Goal: Task Accomplishment & Management: Manage account settings

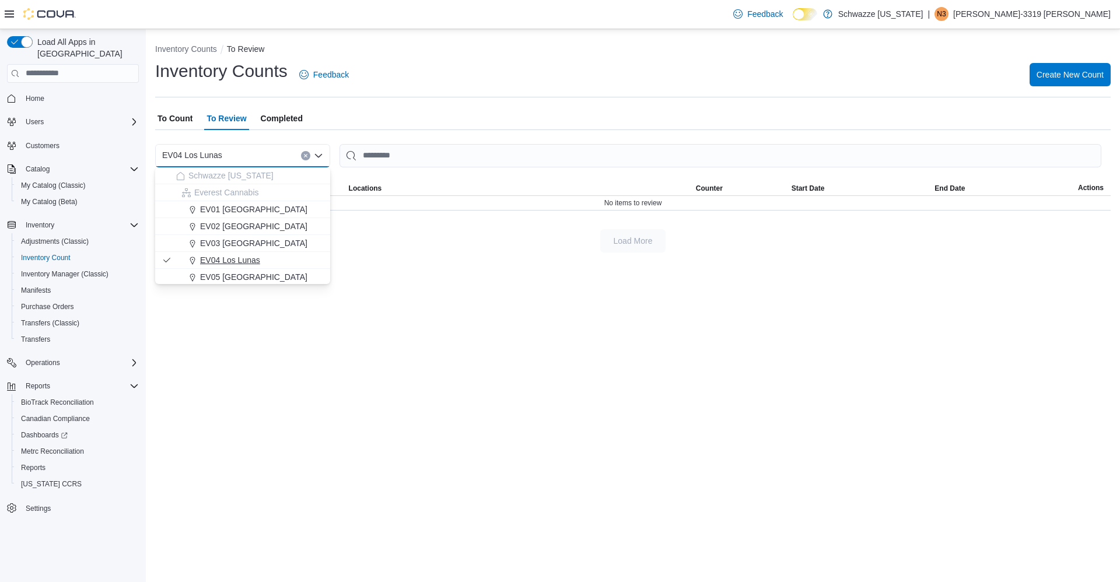
click at [246, 261] on span "EV04 Los Lunas" at bounding box center [230, 260] width 60 height 12
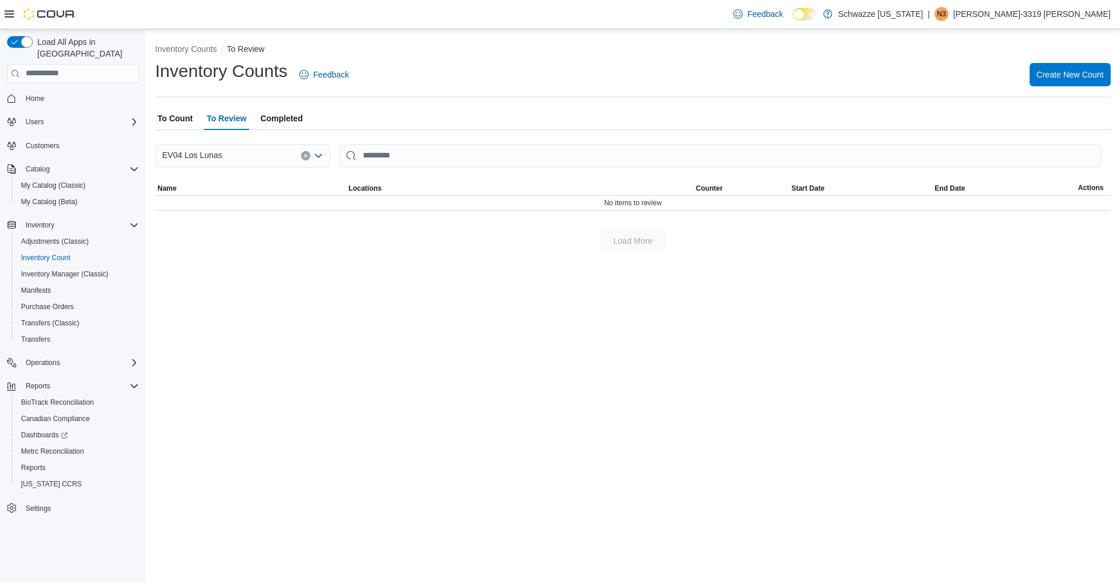
click at [183, 115] on span "To Count" at bounding box center [174, 118] width 35 height 23
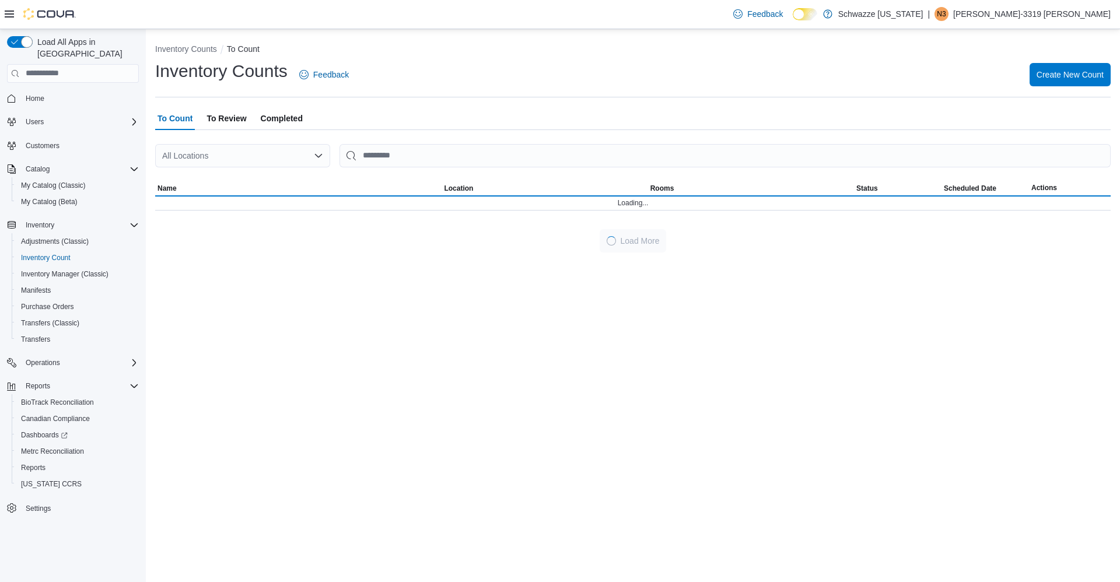
click at [228, 159] on div "All Locations" at bounding box center [242, 155] width 175 height 23
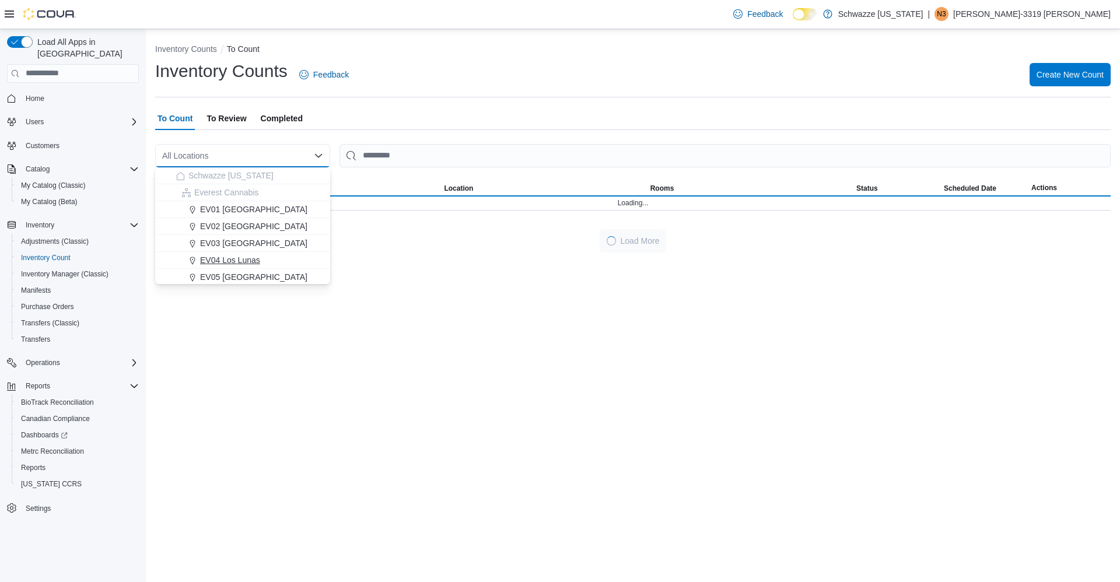
click at [240, 258] on span "EV04 Los Lunas" at bounding box center [230, 260] width 60 height 12
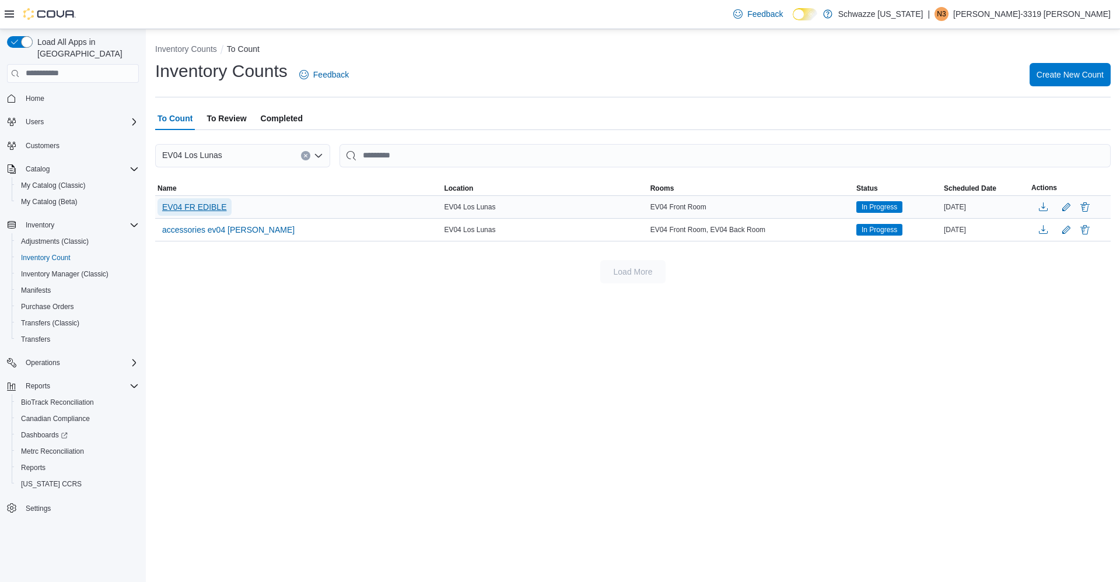
click at [222, 211] on span "EV04 FR EDIBLE" at bounding box center [194, 207] width 65 height 12
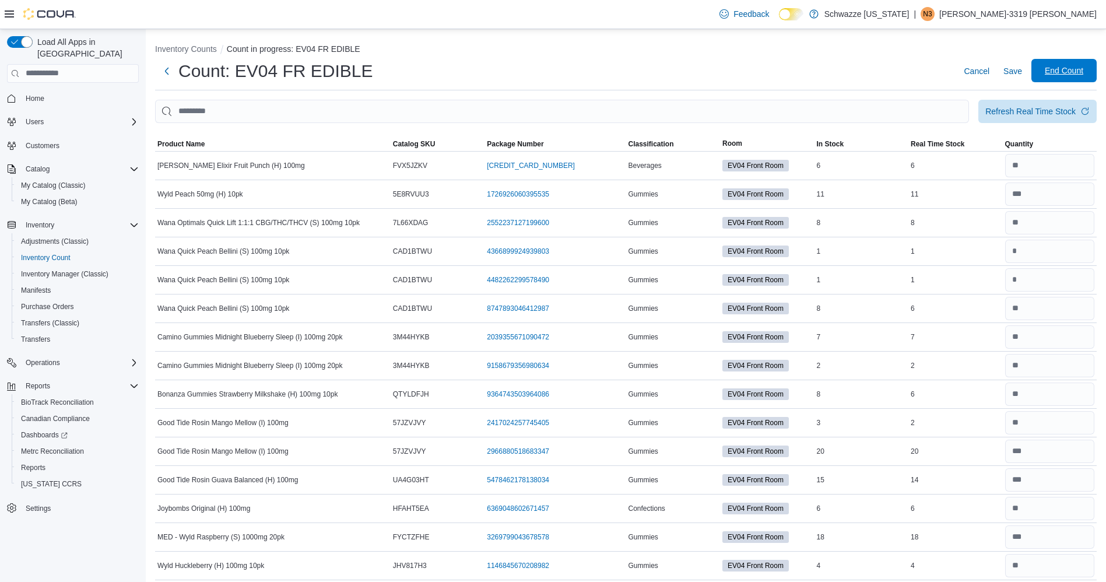
click at [1077, 71] on span "End Count" at bounding box center [1064, 71] width 38 height 12
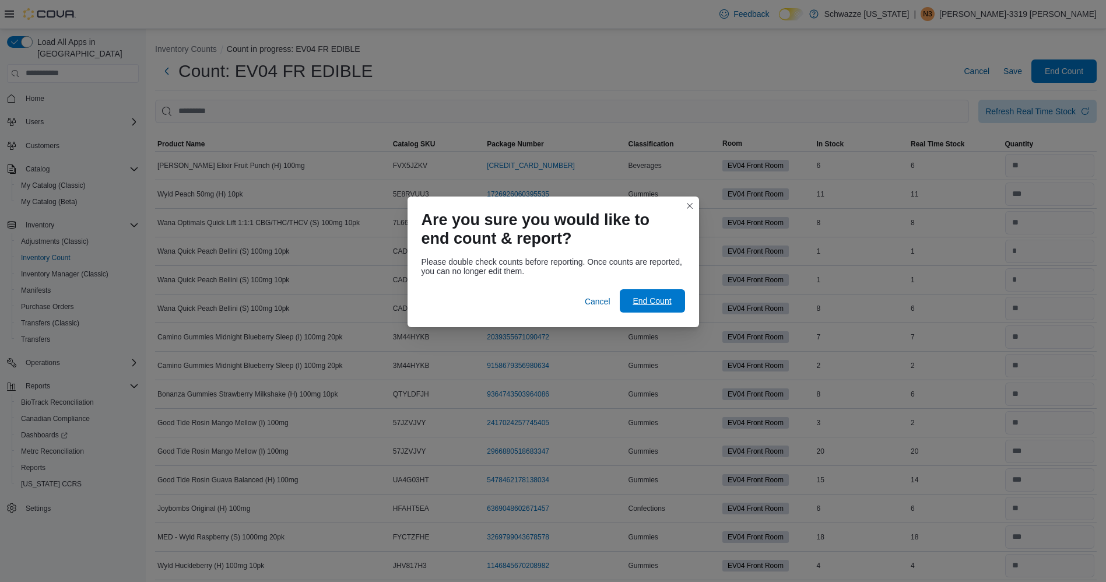
click at [670, 304] on span "End Count" at bounding box center [652, 301] width 38 height 12
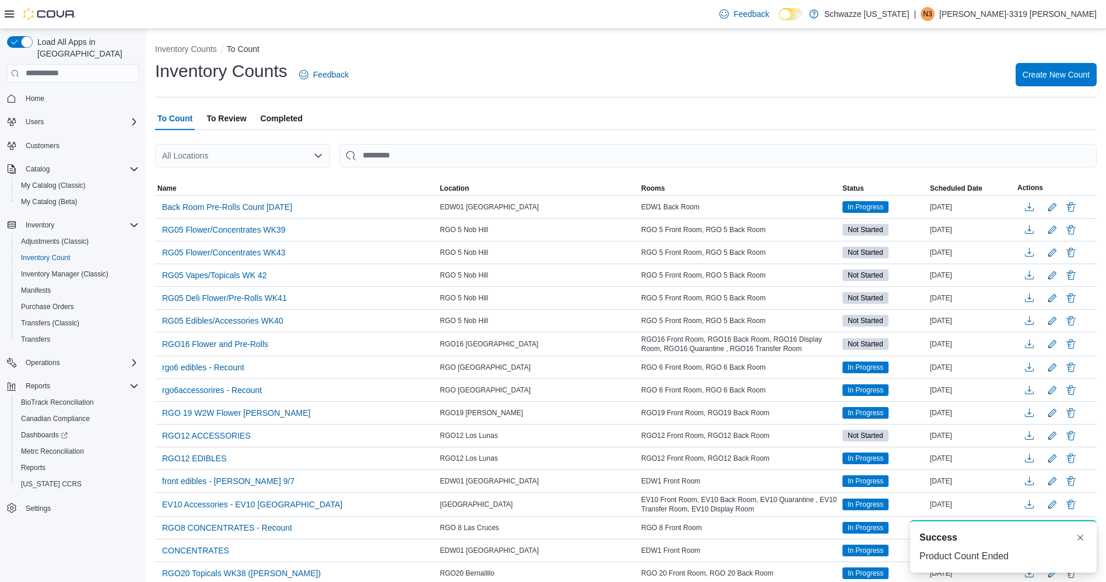
click at [244, 120] on span "To Review" at bounding box center [226, 118] width 40 height 23
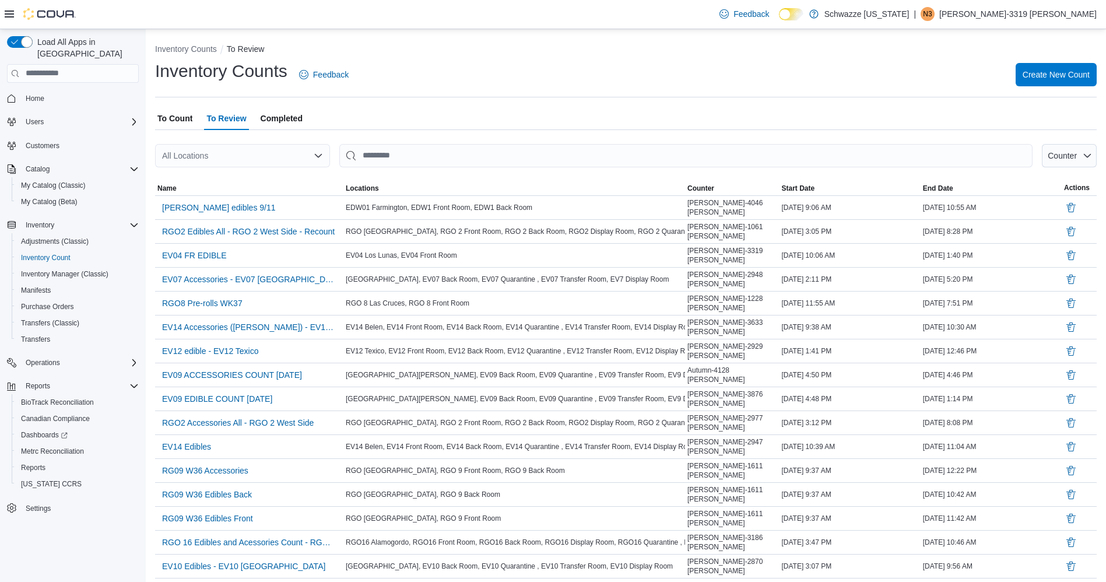
click at [243, 157] on div "All Locations" at bounding box center [242, 155] width 175 height 23
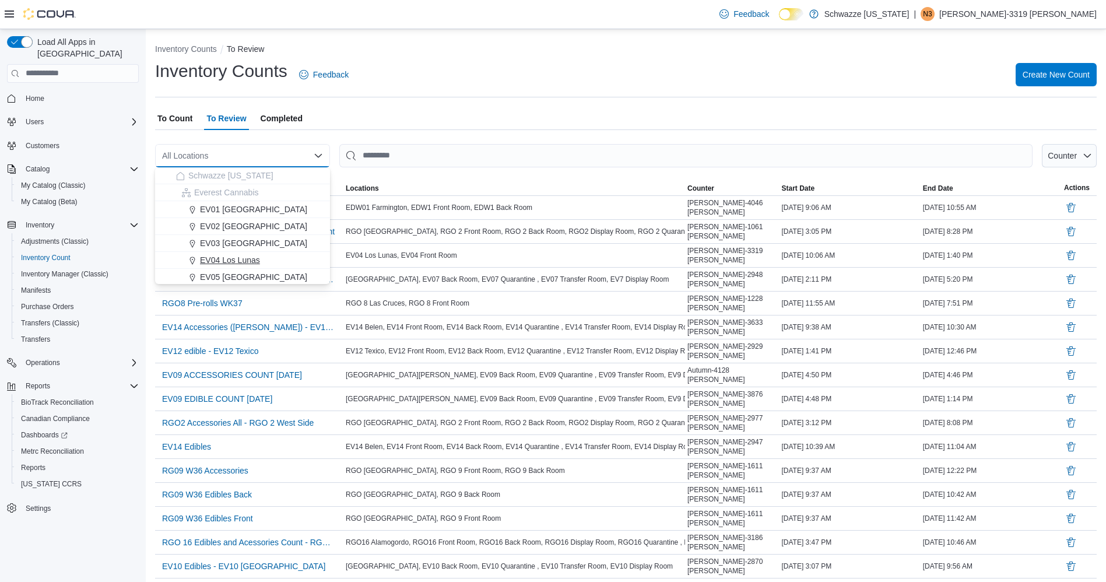
click at [243, 257] on span "EV04 Los Lunas" at bounding box center [230, 260] width 60 height 12
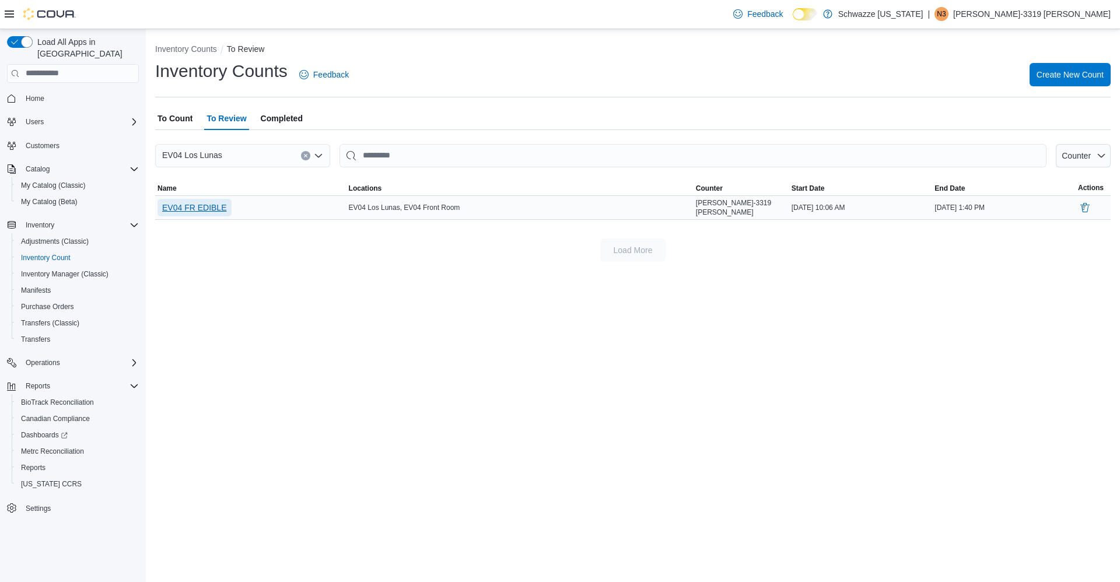
click at [205, 203] on span "EV04 FR EDIBLE" at bounding box center [194, 208] width 65 height 12
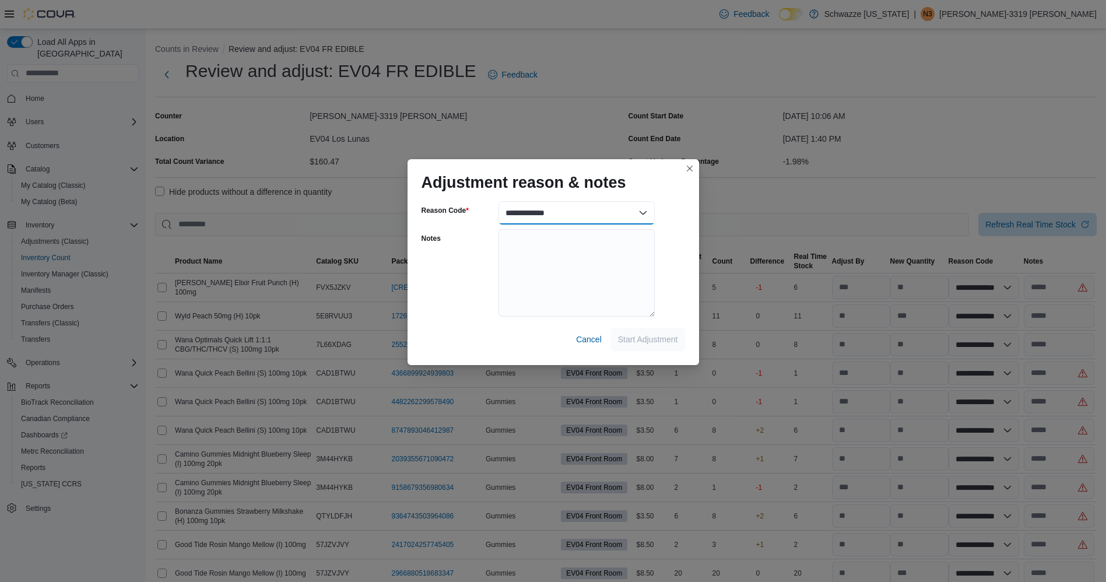
click at [633, 214] on select "**********" at bounding box center [577, 212] width 156 height 23
click at [642, 216] on select "**********" at bounding box center [577, 212] width 156 height 23
click at [644, 215] on select "**********" at bounding box center [577, 212] width 156 height 23
click at [465, 267] on div "Notes" at bounding box center [458, 273] width 72 height 89
click at [536, 206] on select "**********" at bounding box center [577, 212] width 156 height 23
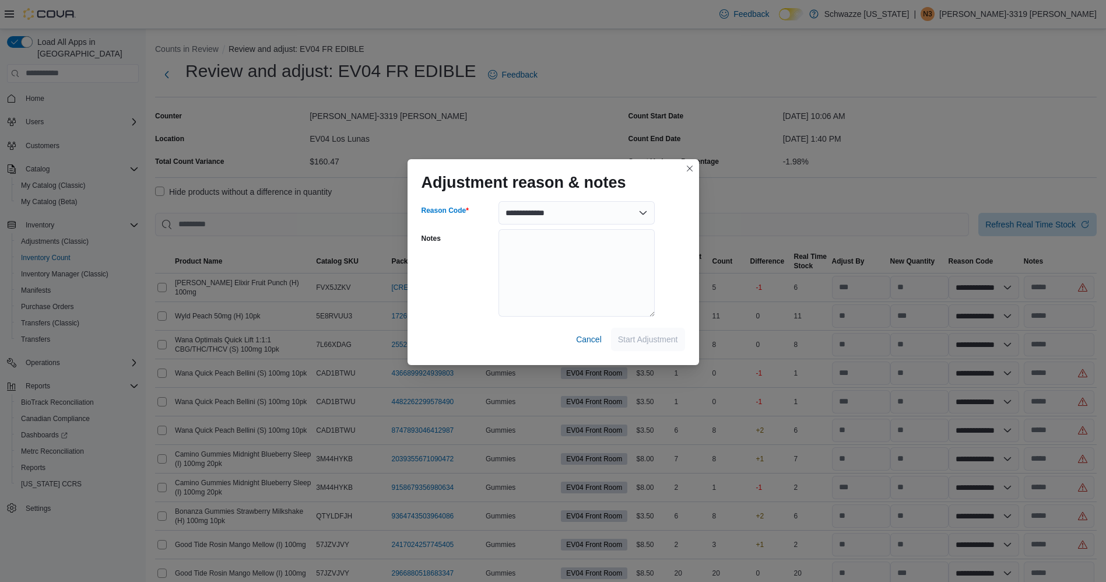
click at [440, 267] on div "Notes" at bounding box center [458, 273] width 72 height 89
click at [523, 244] on textarea "Notes" at bounding box center [577, 272] width 156 height 87
click at [520, 213] on select "**********" at bounding box center [577, 212] width 156 height 23
click at [587, 215] on select "**********" at bounding box center [577, 212] width 156 height 23
click at [569, 202] on select "**********" at bounding box center [577, 212] width 156 height 23
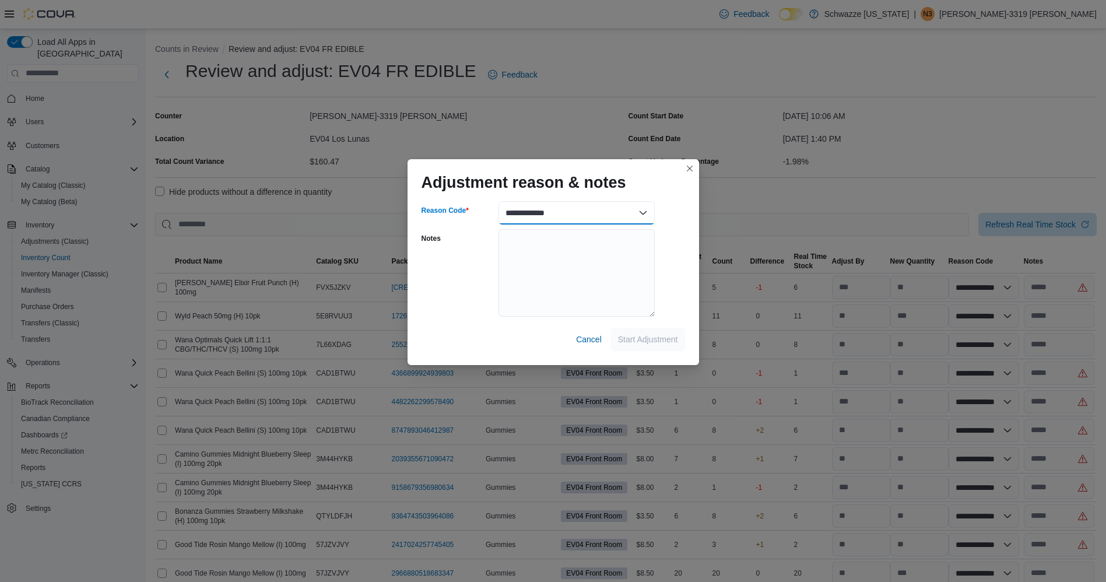
select select "**********"
click at [499, 201] on select "**********" at bounding box center [577, 212] width 156 height 23
click at [535, 234] on textarea "Notes" at bounding box center [577, 272] width 156 height 87
click at [526, 246] on textarea "Notes" at bounding box center [577, 272] width 156 height 87
click at [670, 335] on span "Start Adjustment" at bounding box center [648, 339] width 60 height 12
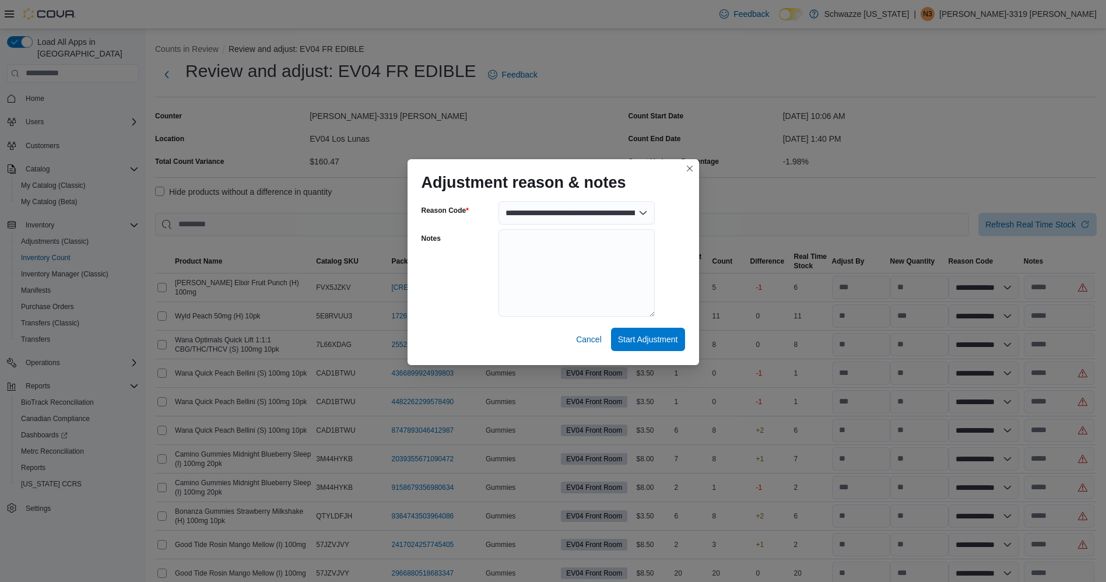
select select "**********"
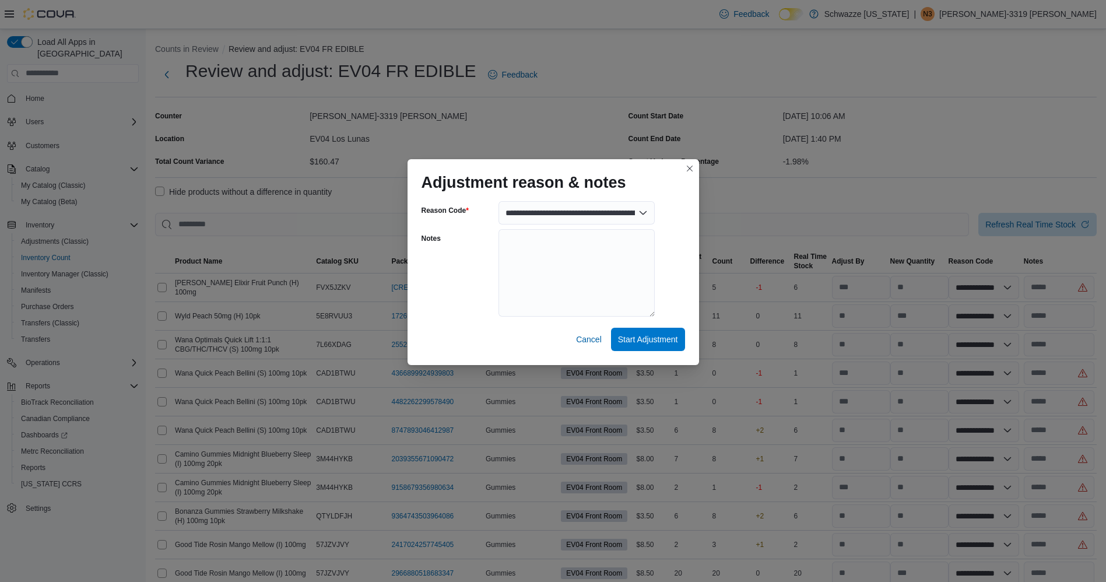
select select "**********"
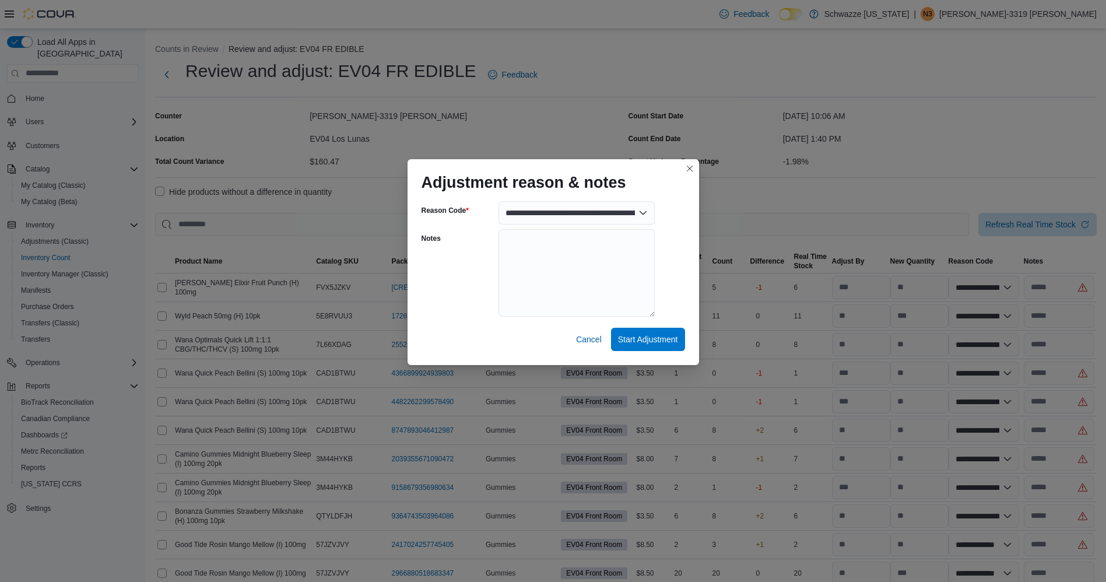
select select "**********"
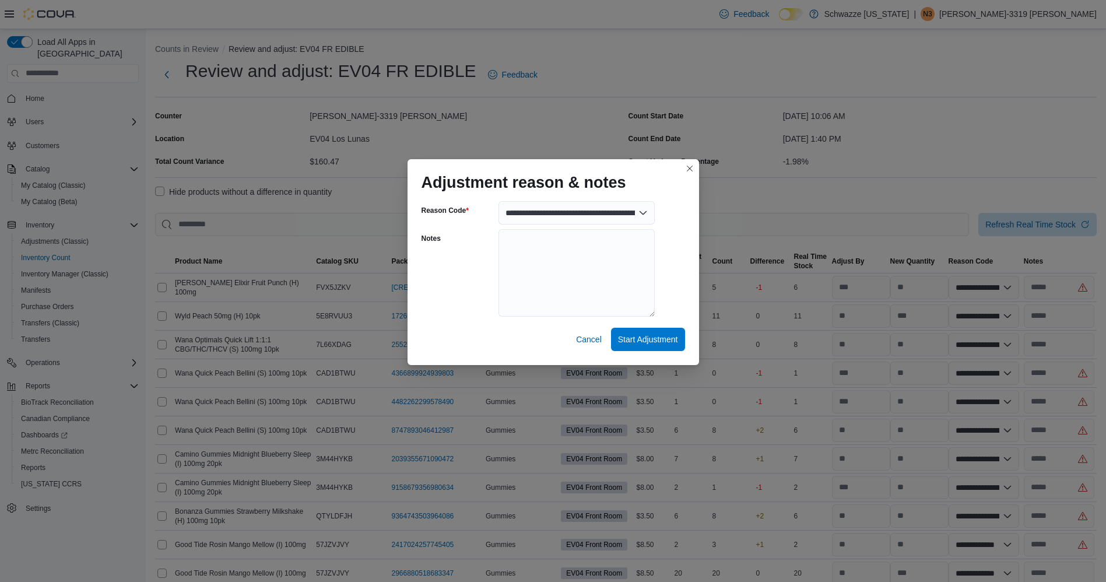
select select "**********"
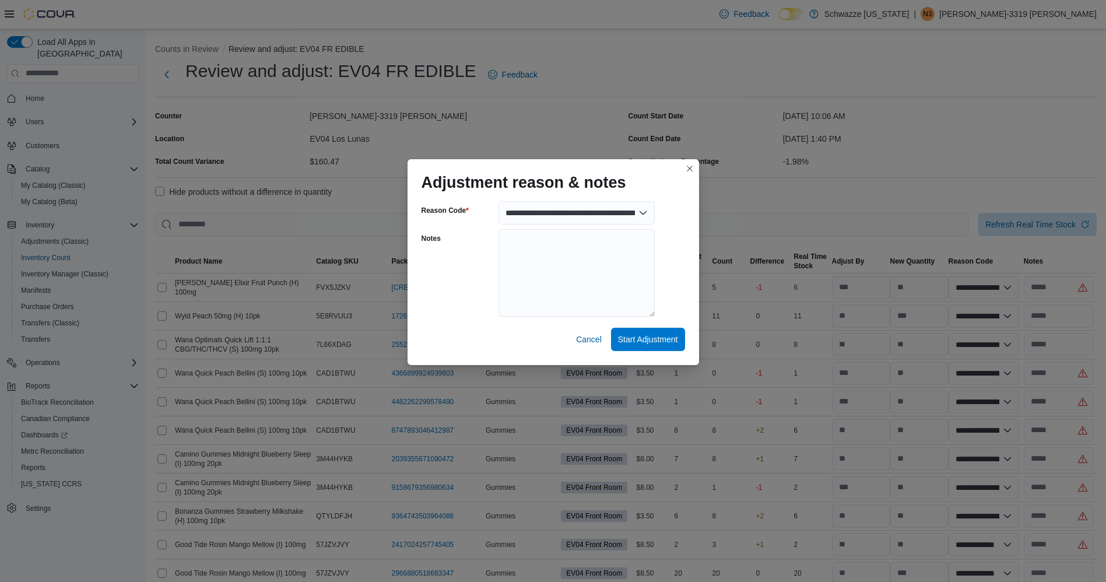
select select "**********"
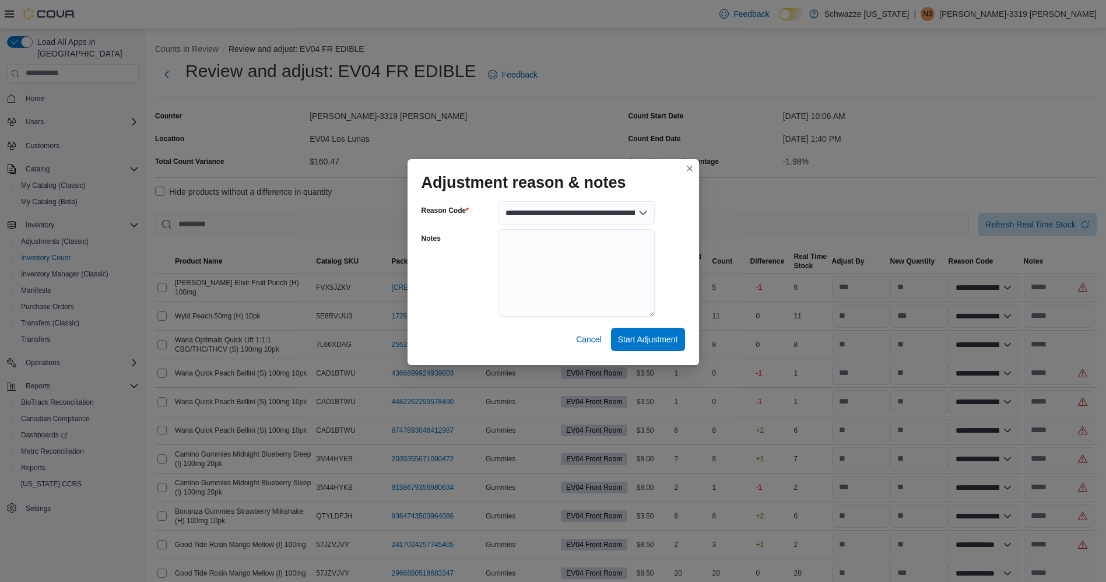
select select "**********"
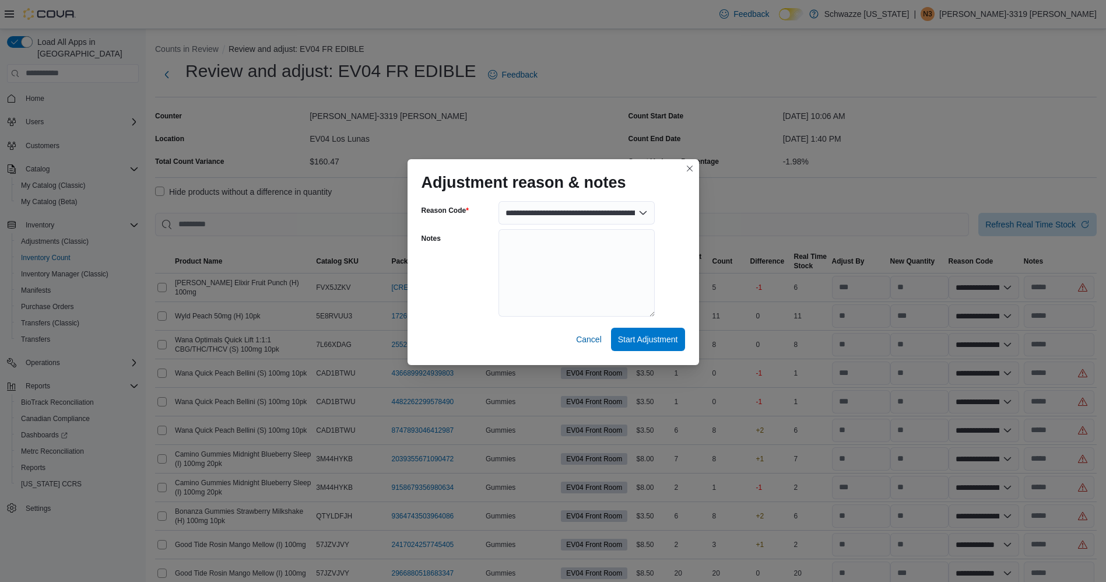
select select "**********"
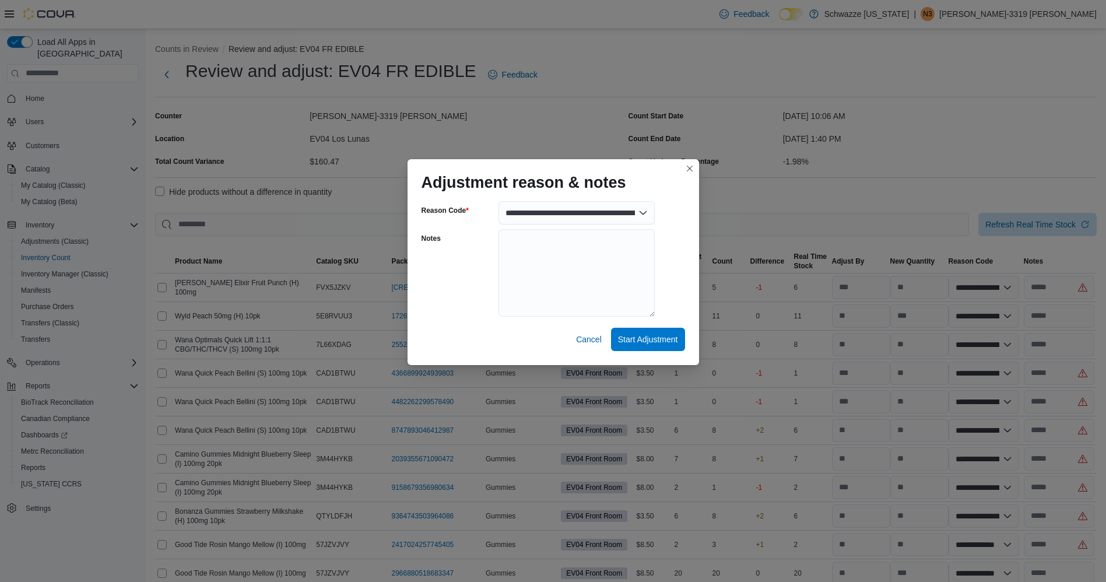
select select "**********"
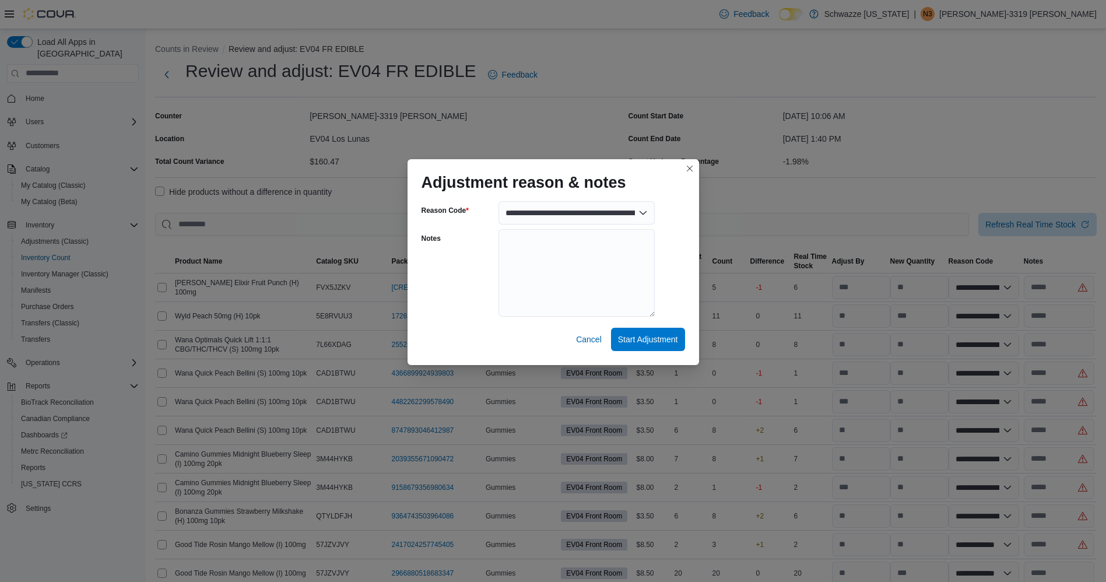
select select "**********"
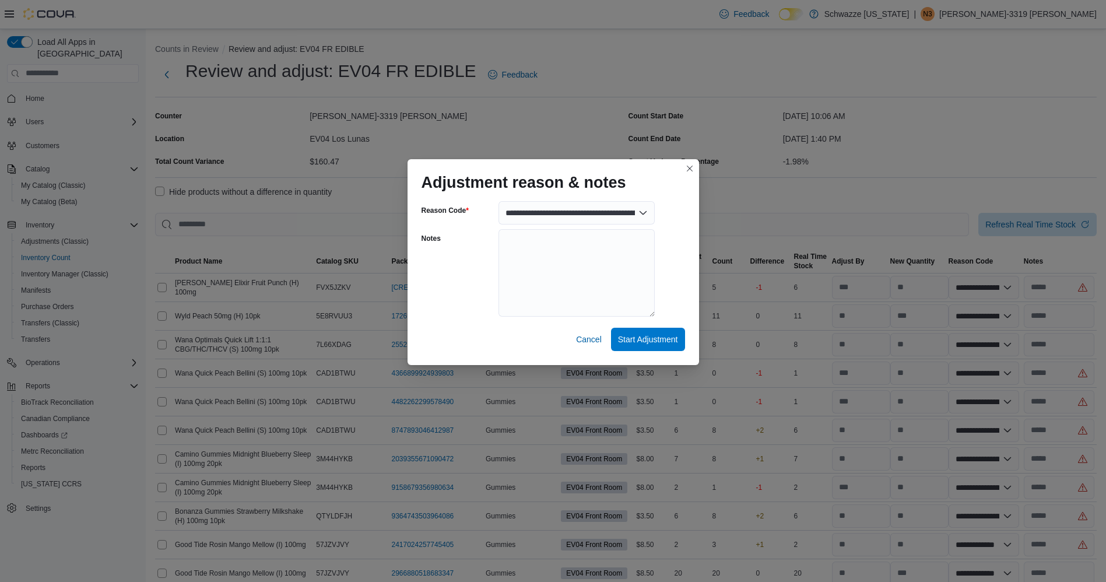
select select "**********"
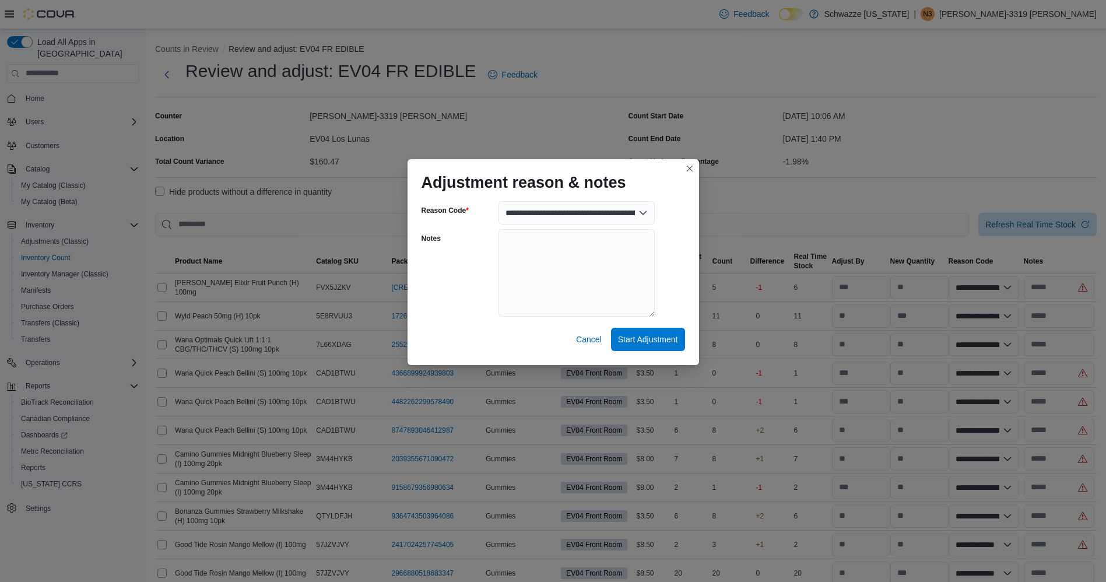
select select "**********"
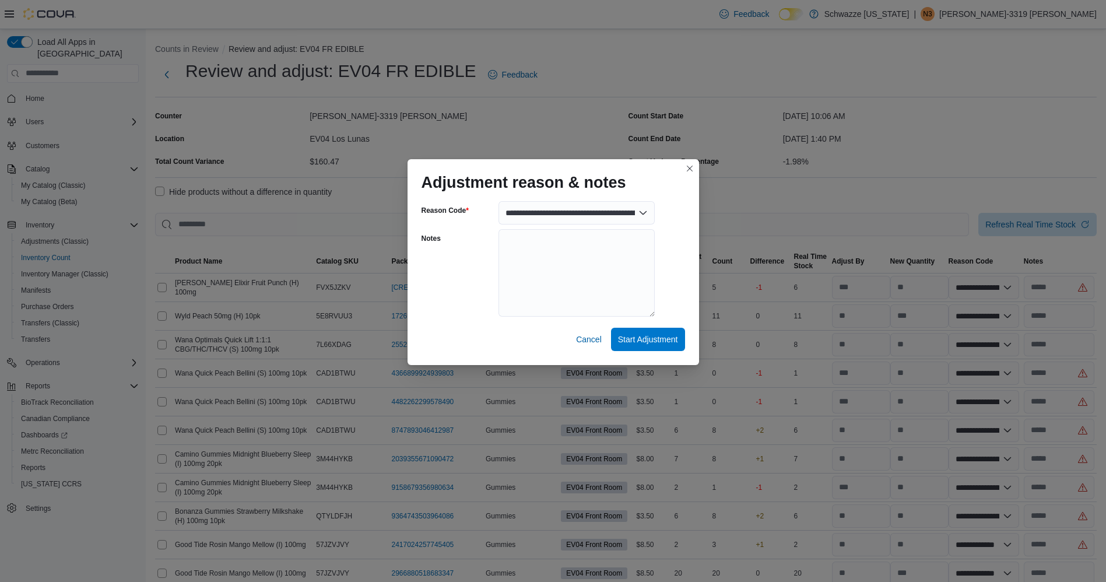
select select "**********"
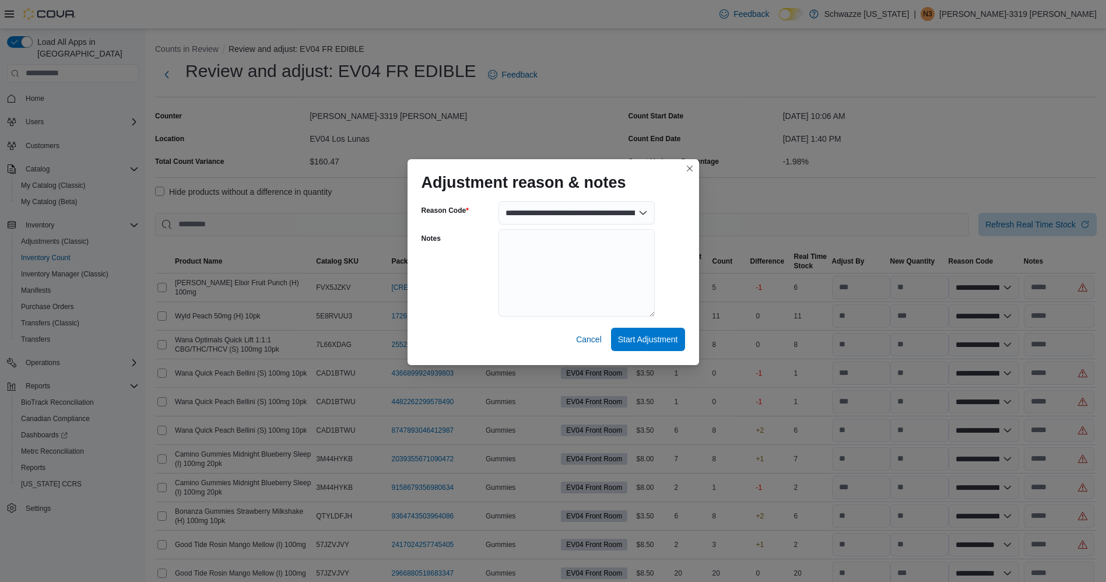
select select "**********"
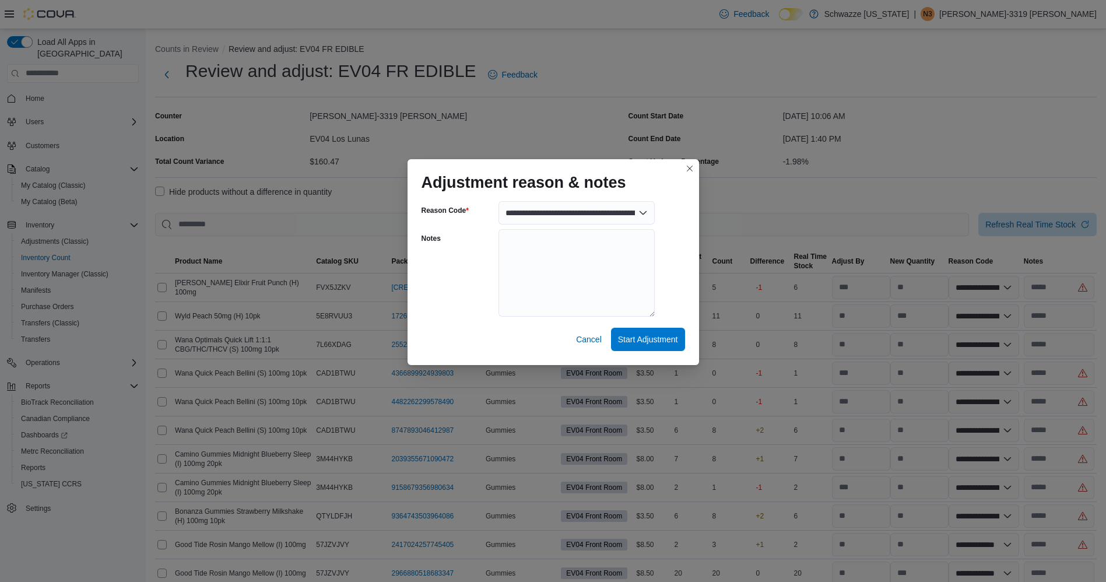
select select "**********"
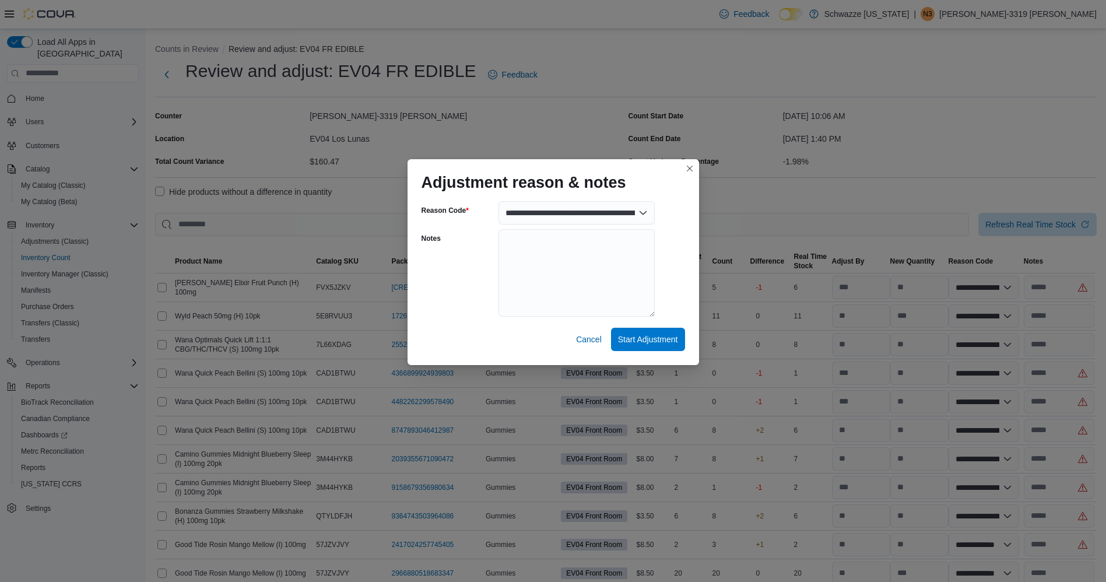
select select "**********"
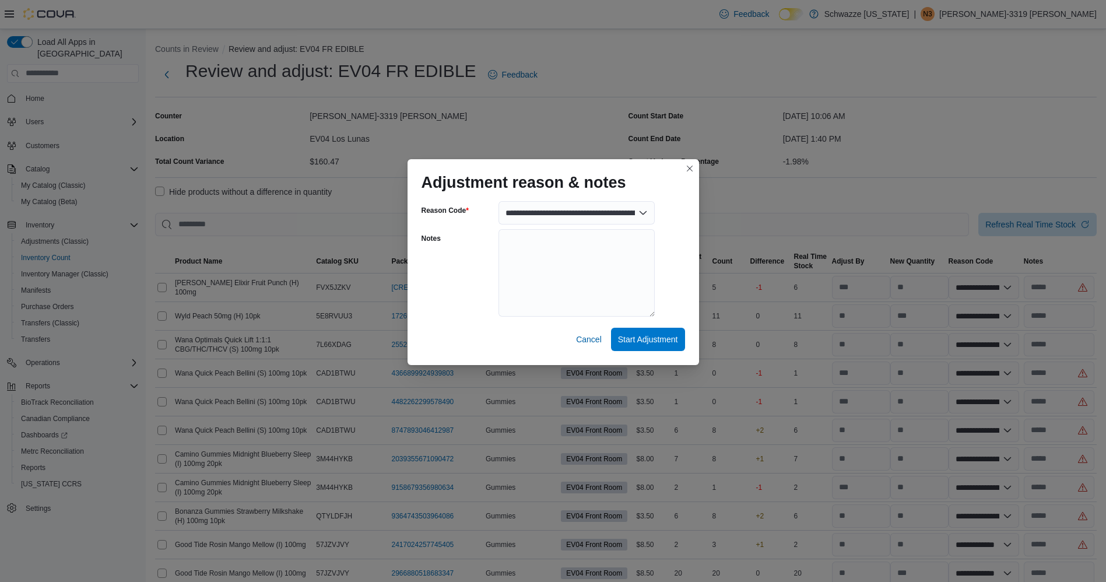
select select "**********"
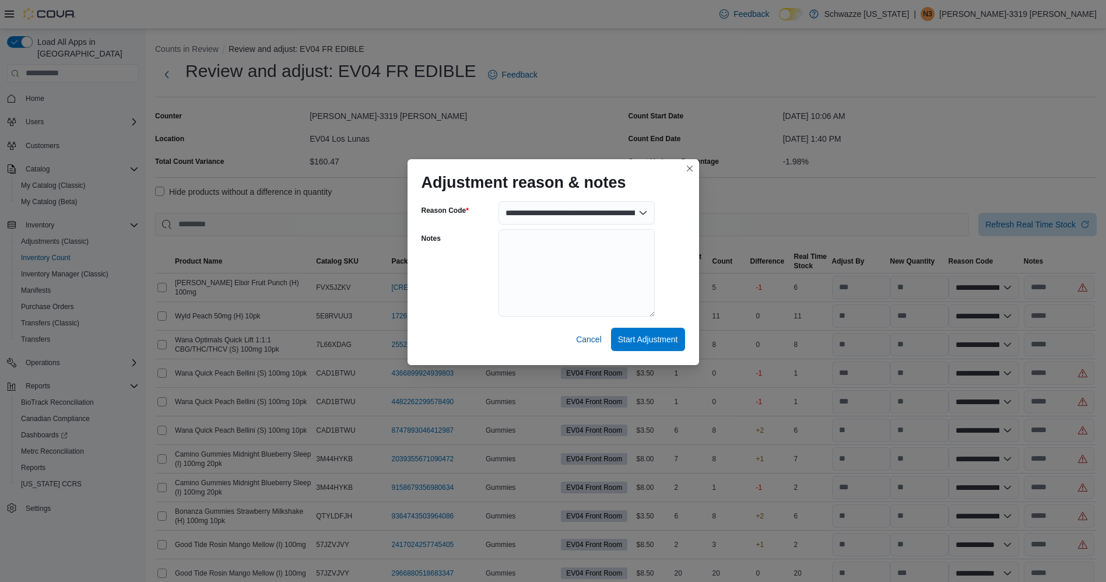
select select "**********"
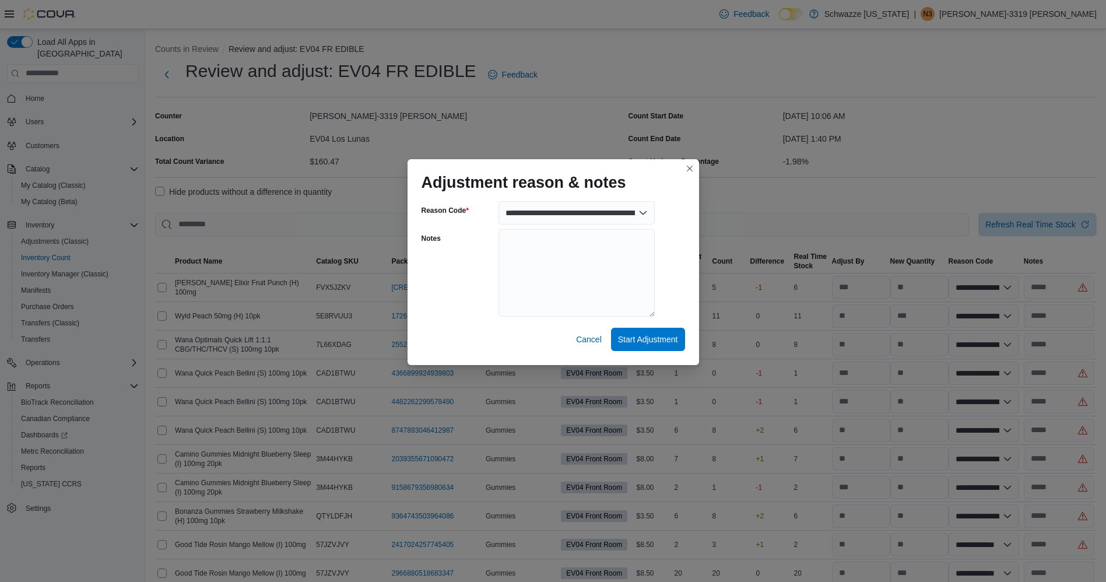
select select "**********"
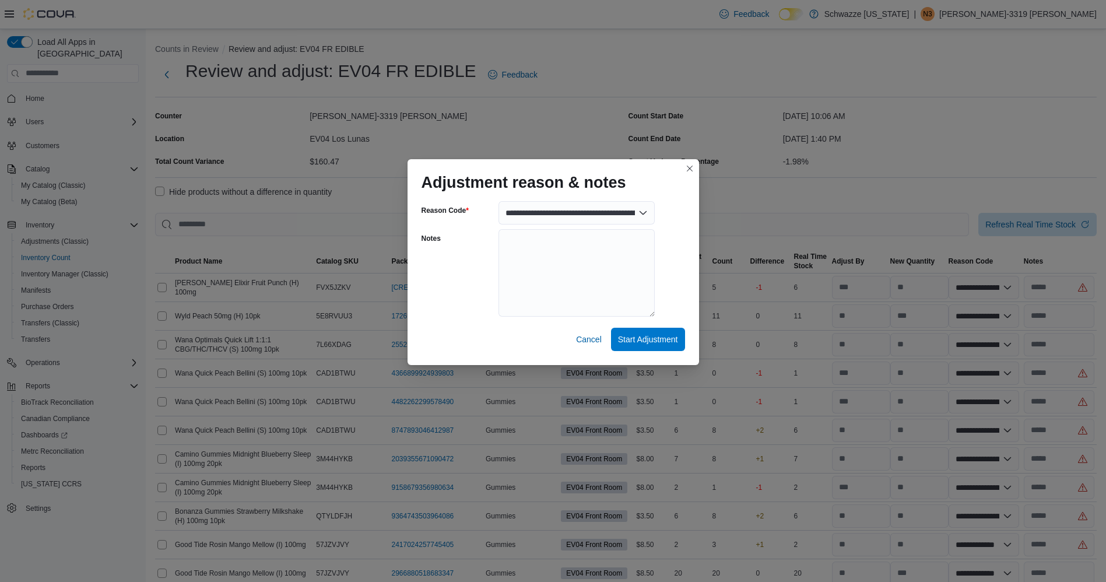
select select "**********"
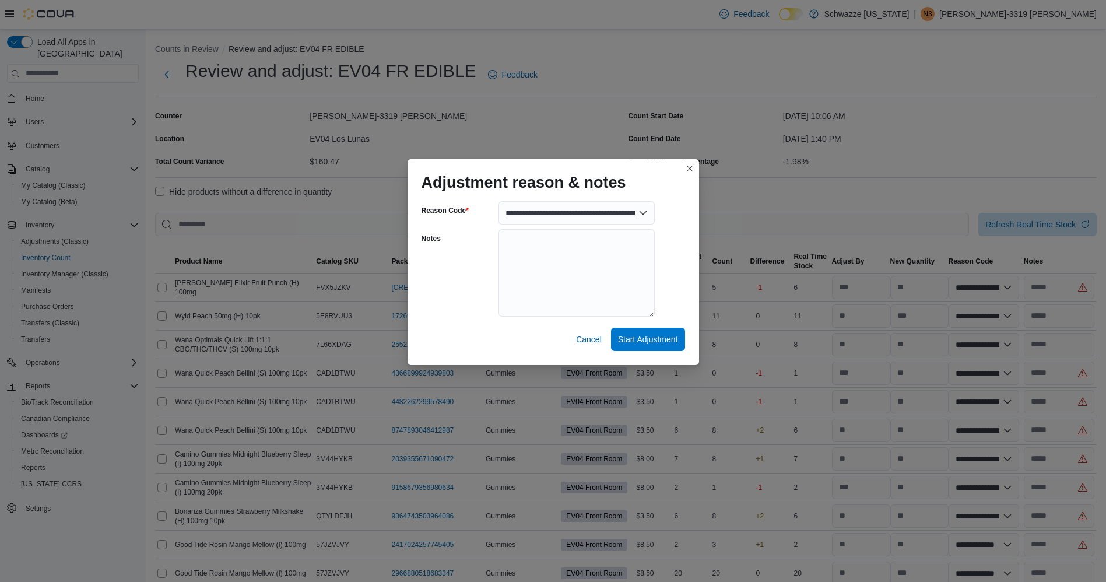
select select "**********"
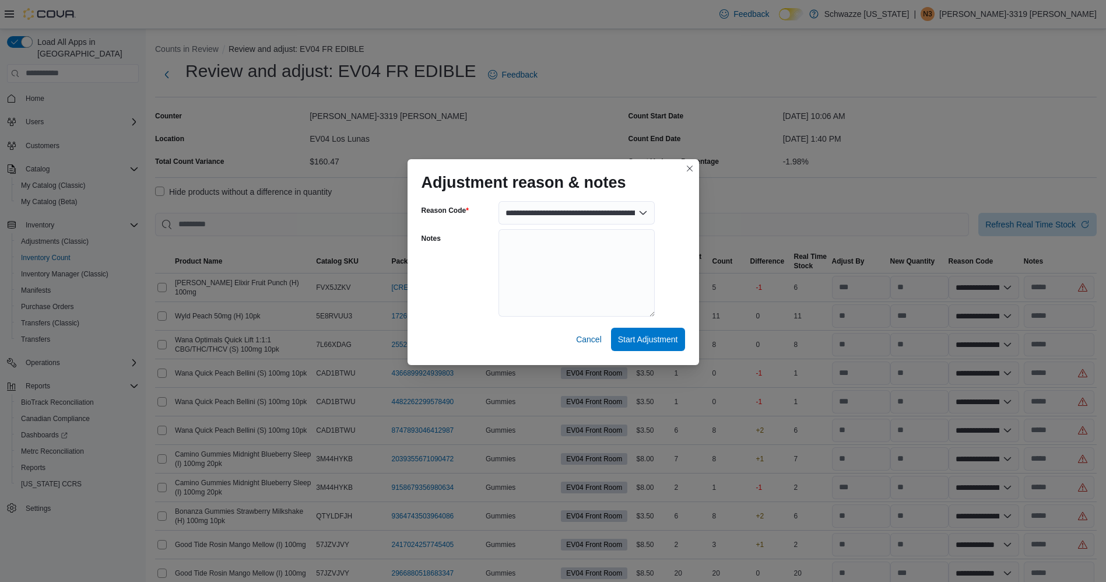
select select "**********"
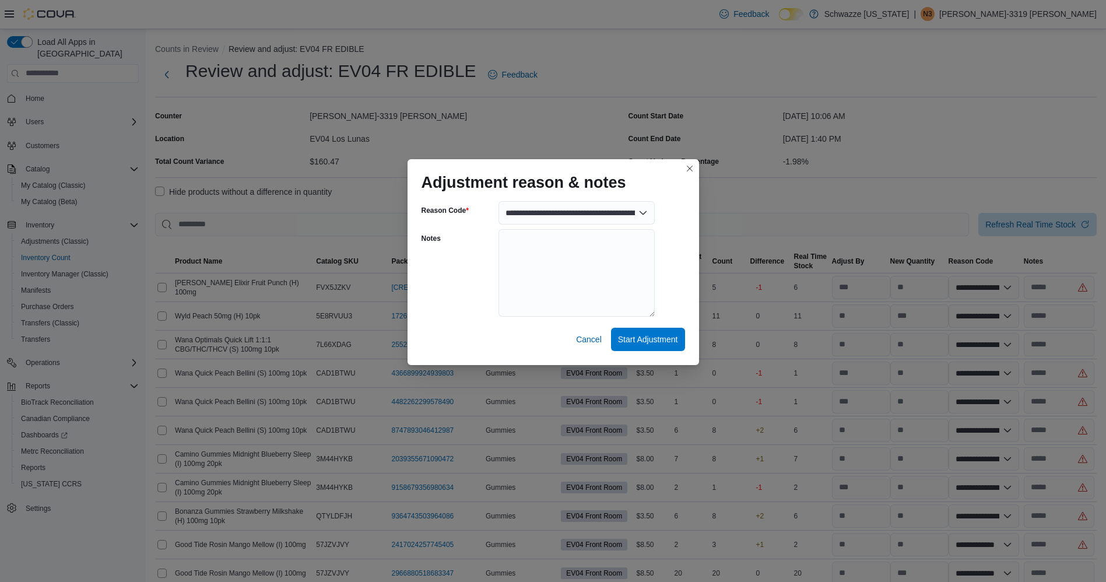
select select "**********"
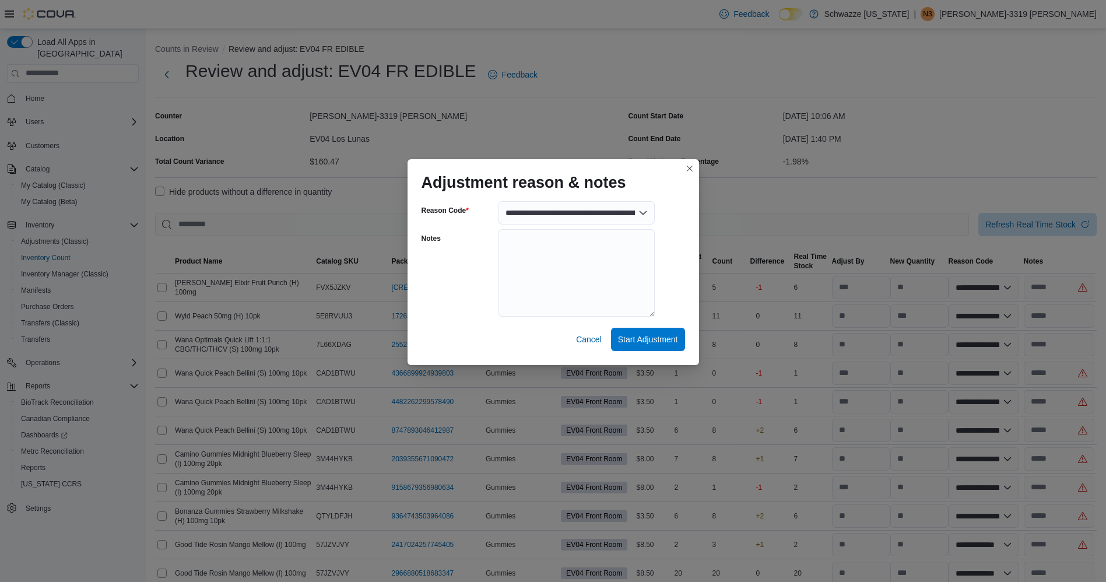
select select "**********"
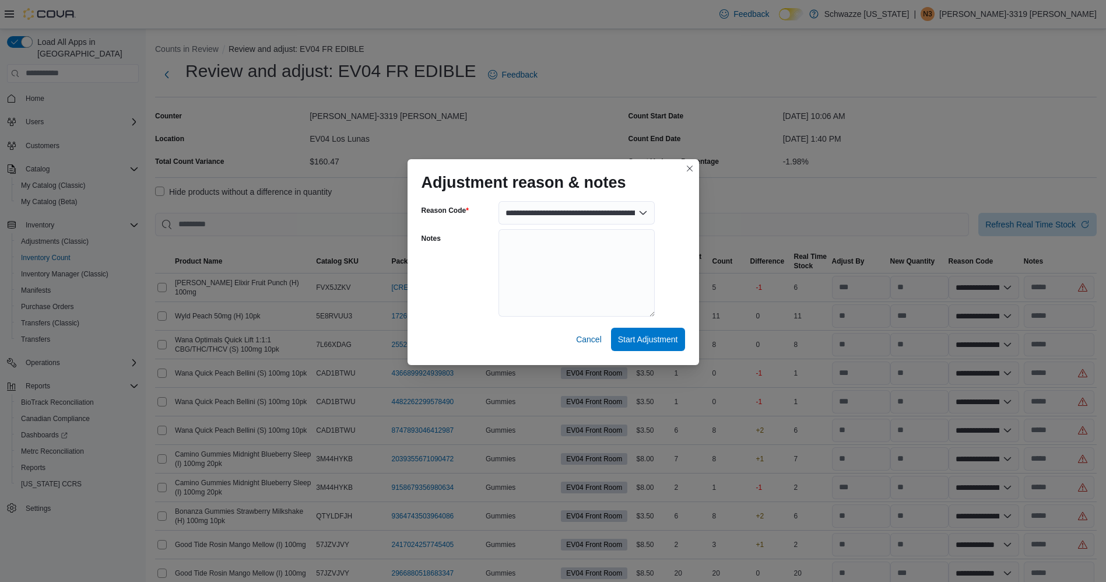
select select "**********"
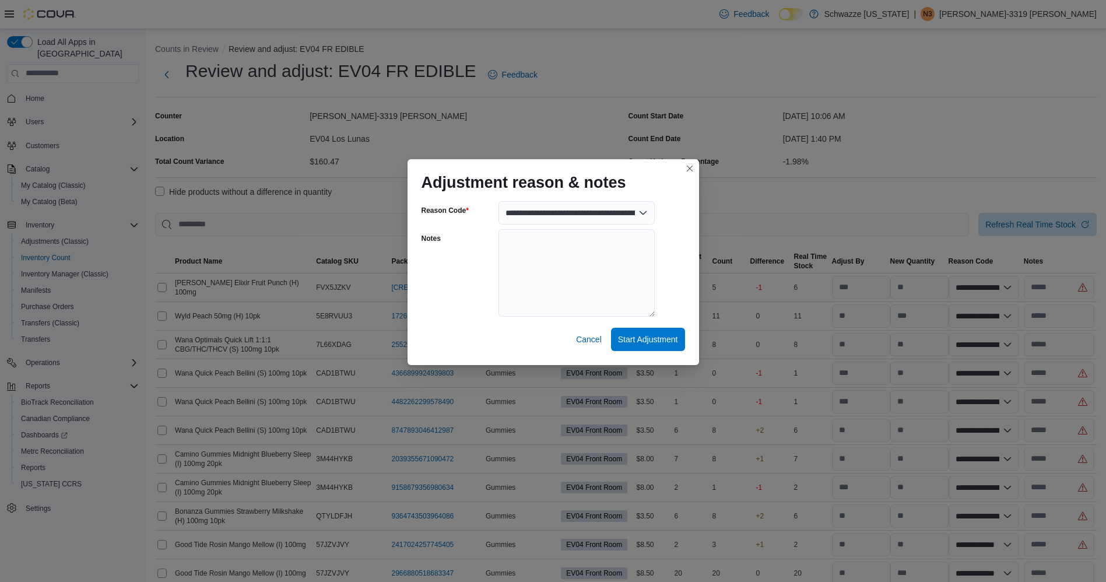
select select "**********"
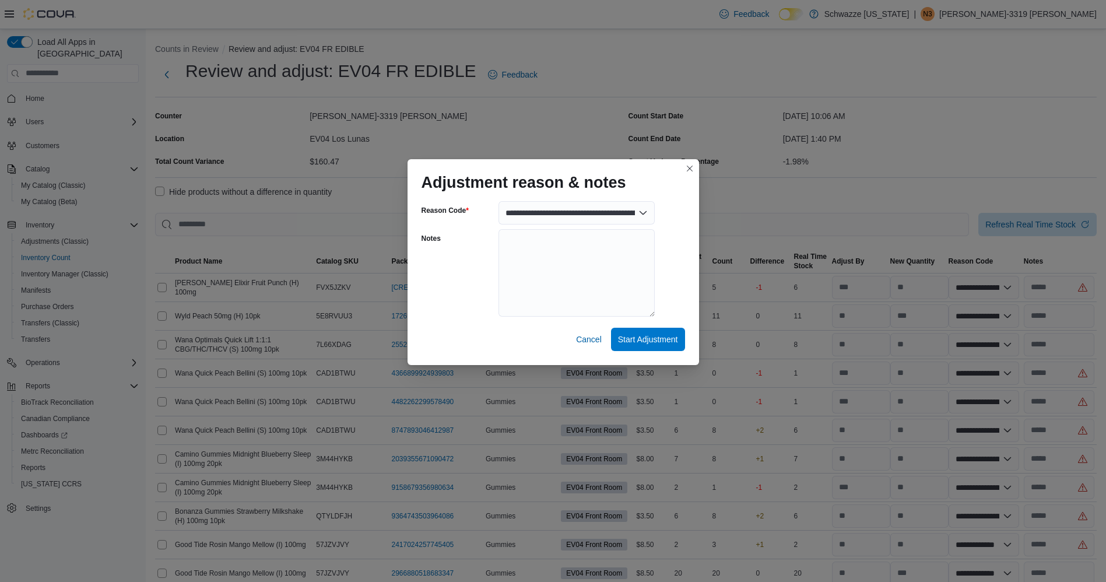
select select "**********"
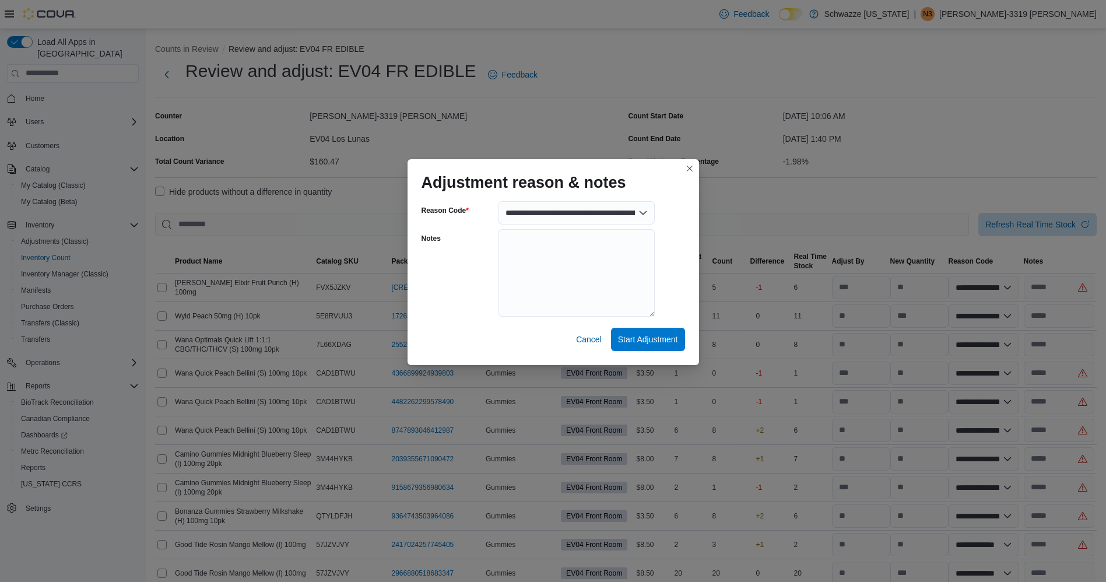
select select "**********"
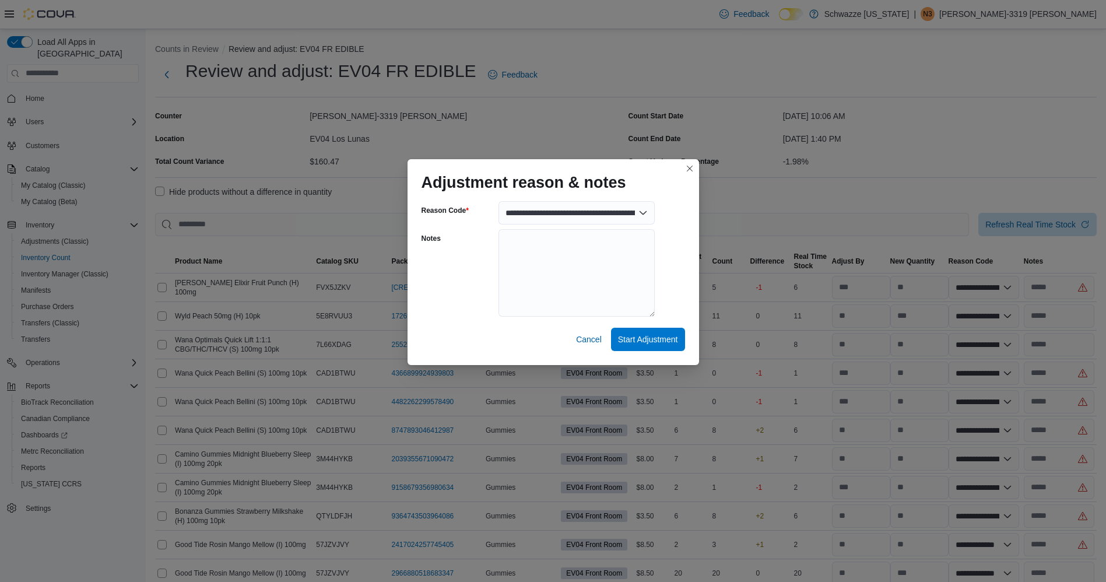
select select "**********"
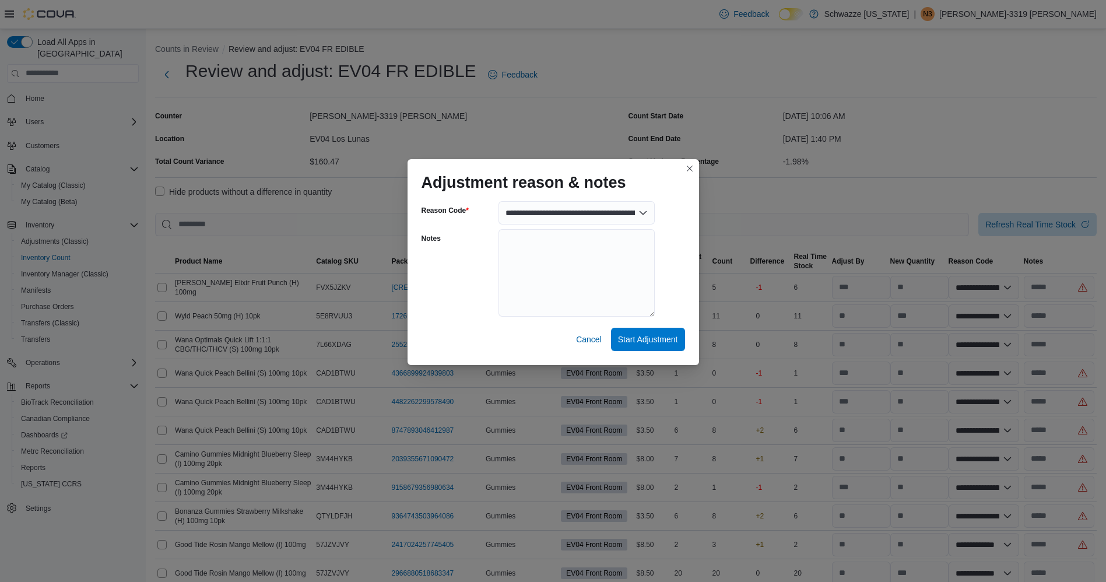
select select "**********"
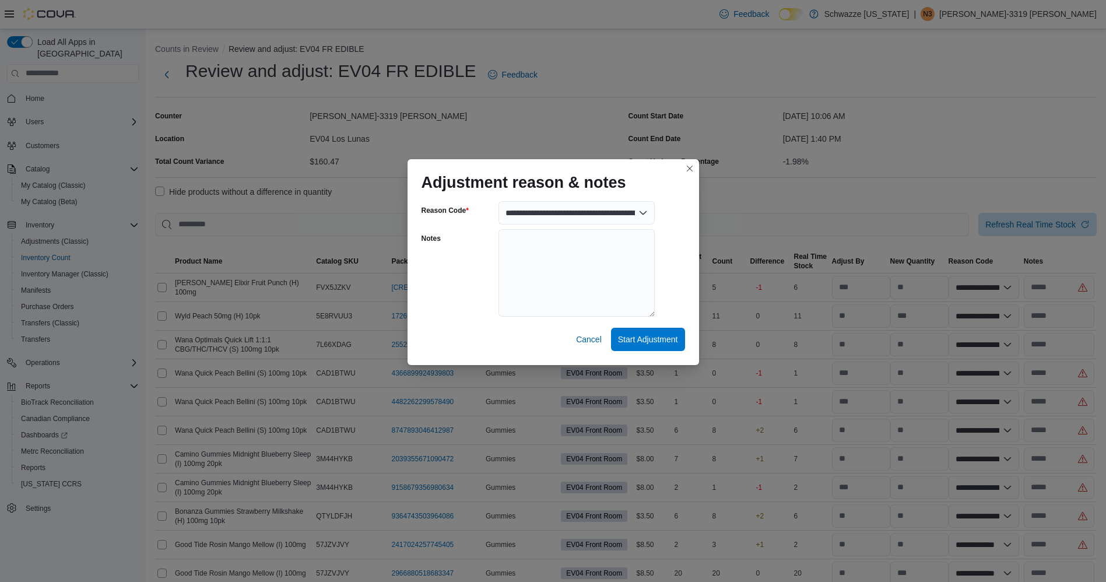
select select "**********"
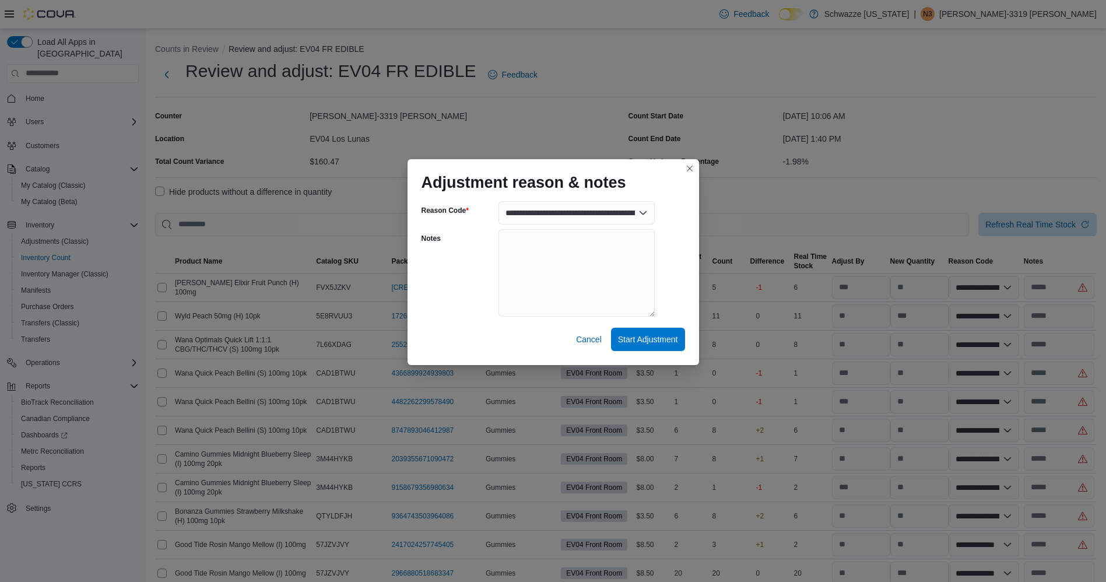
select select "**********"
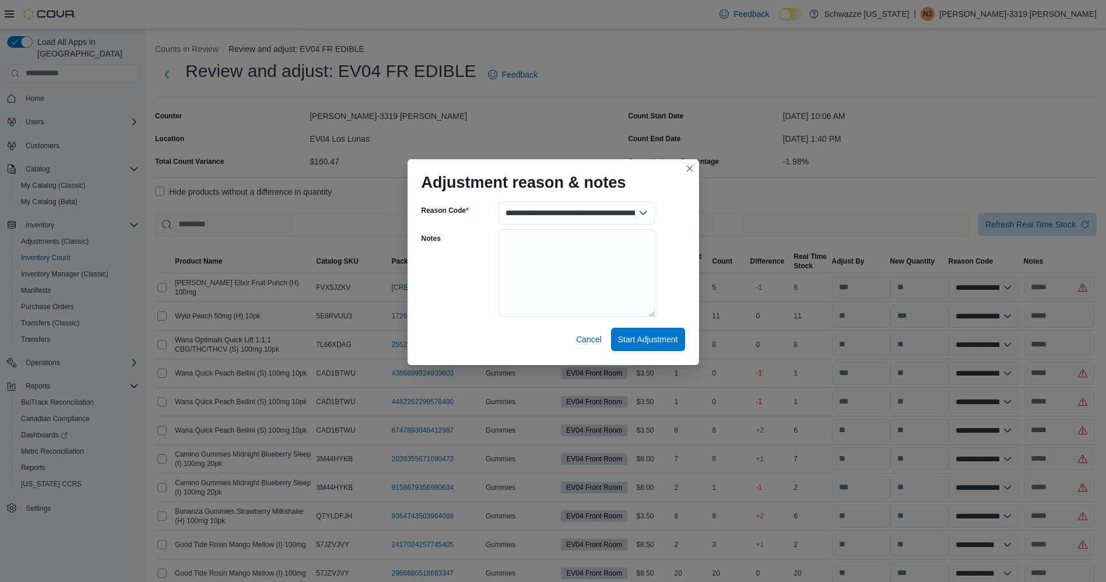
select select "**********"
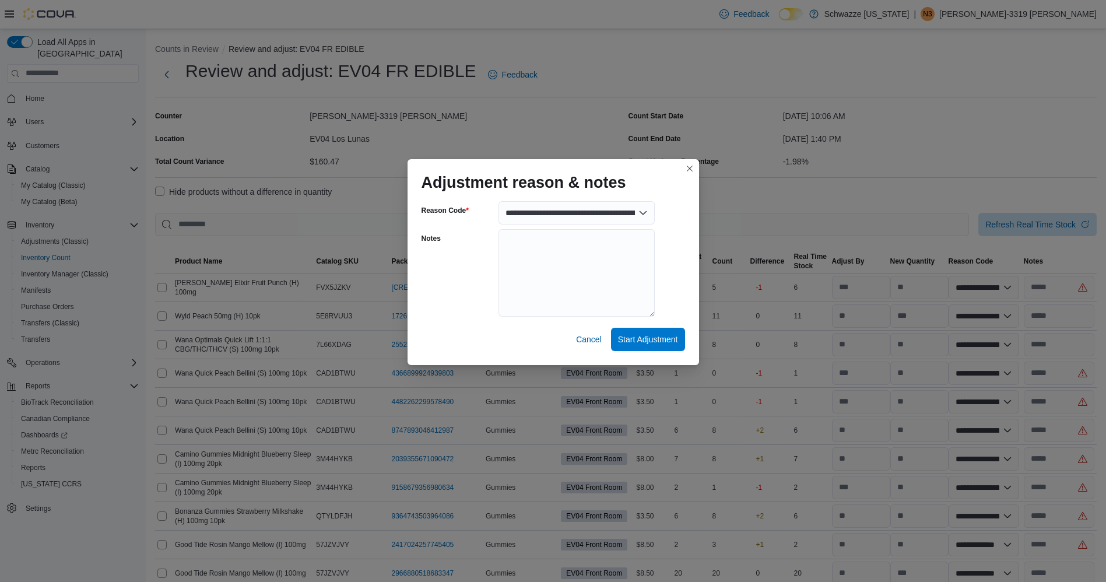
select select "**********"
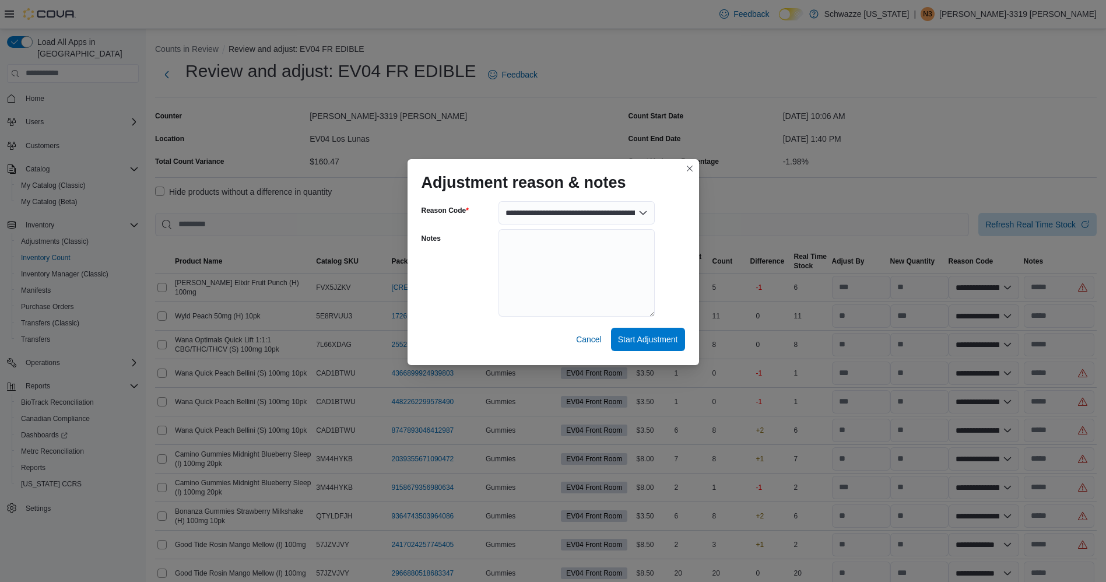
select select "**********"
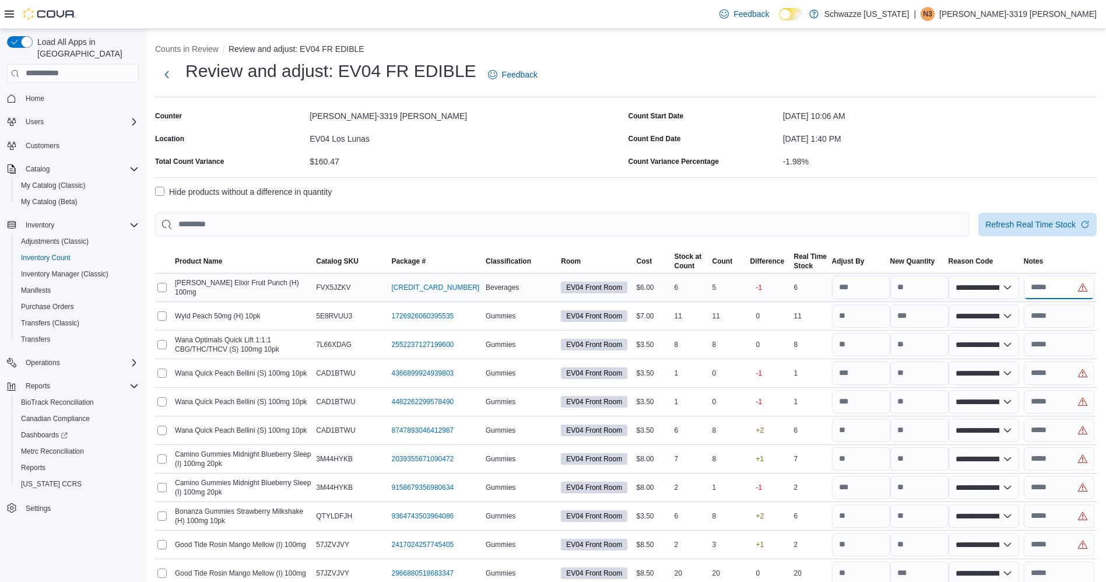
click at [1063, 283] on input "text" at bounding box center [1059, 287] width 71 height 23
type input "**********"
click at [1067, 376] on input "text" at bounding box center [1059, 373] width 71 height 23
type input "**********"
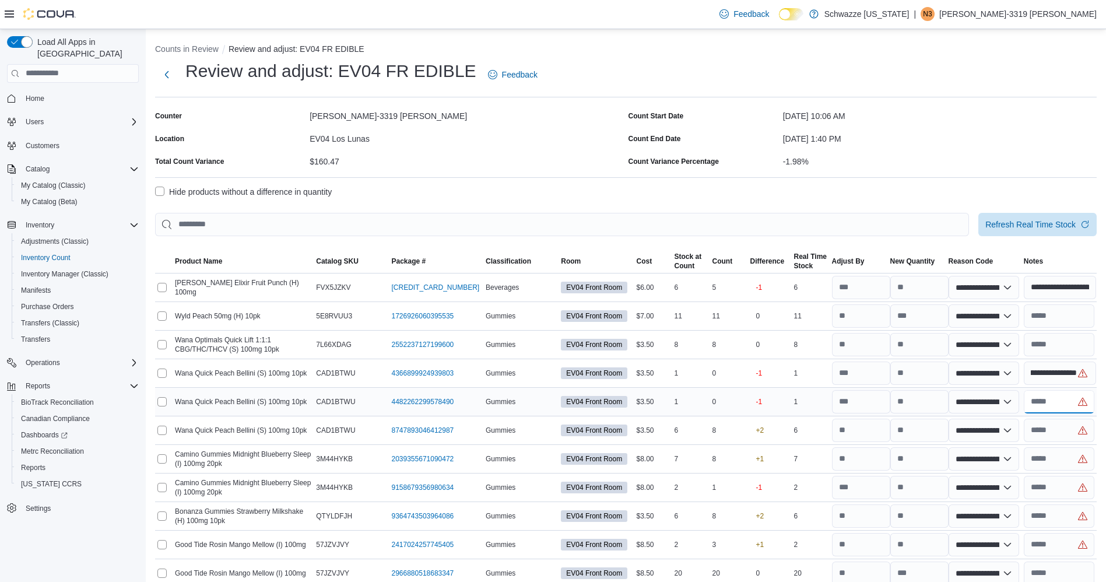
click at [1067, 399] on input "text" at bounding box center [1059, 401] width 71 height 23
click at [1063, 404] on input "text" at bounding box center [1059, 401] width 71 height 23
type input "**********"
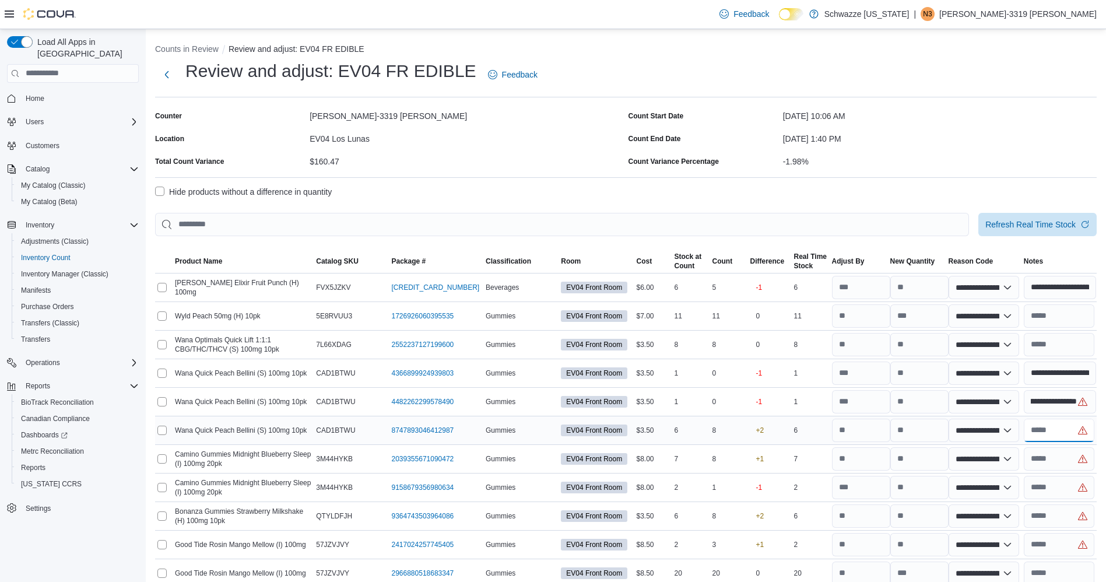
click at [1075, 435] on input "text" at bounding box center [1059, 430] width 71 height 23
type input "*"
click at [933, 432] on input "number" at bounding box center [920, 430] width 58 height 23
type input "*"
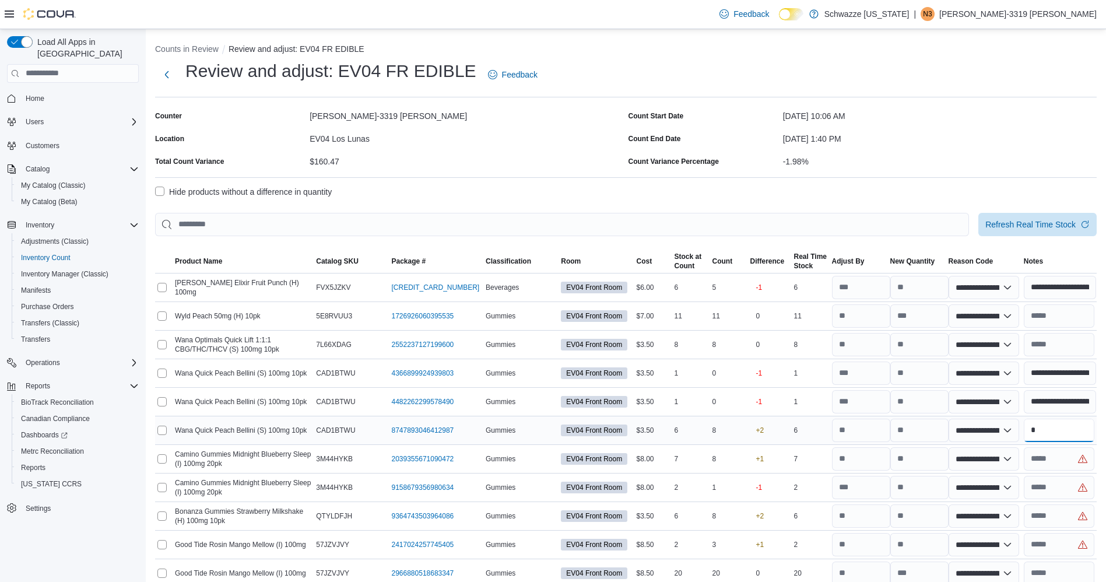
click at [1073, 433] on input "*" at bounding box center [1059, 430] width 71 height 23
click at [1050, 431] on input "**********" at bounding box center [1060, 430] width 73 height 23
type input "**********"
click at [1071, 459] on input "text" at bounding box center [1059, 458] width 71 height 23
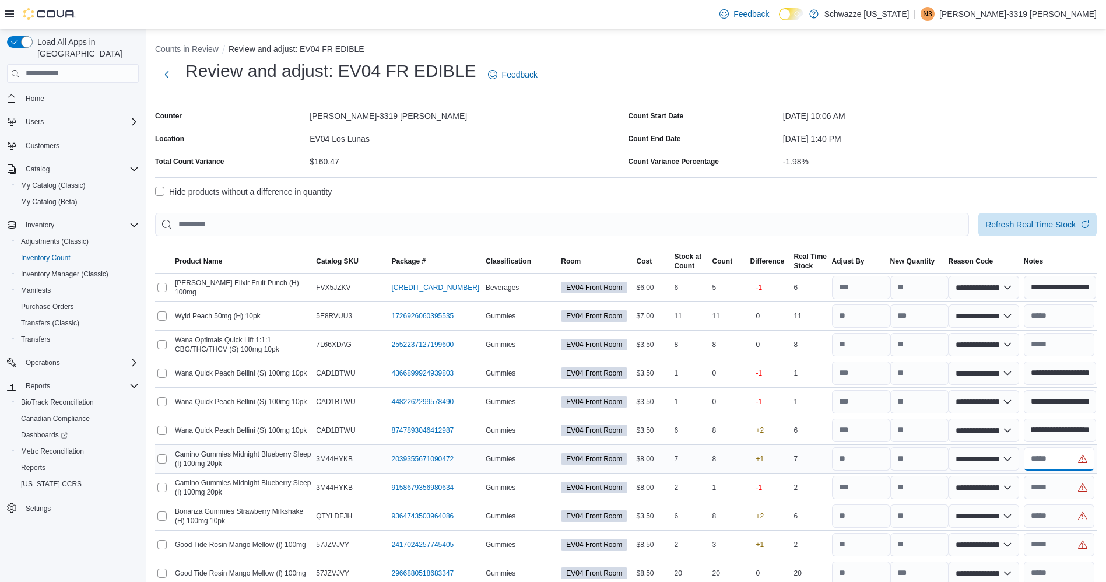
scroll to position [0, 0]
click at [919, 459] on input "number" at bounding box center [920, 458] width 58 height 23
click at [1050, 455] on input "text" at bounding box center [1059, 458] width 71 height 23
type input "*"
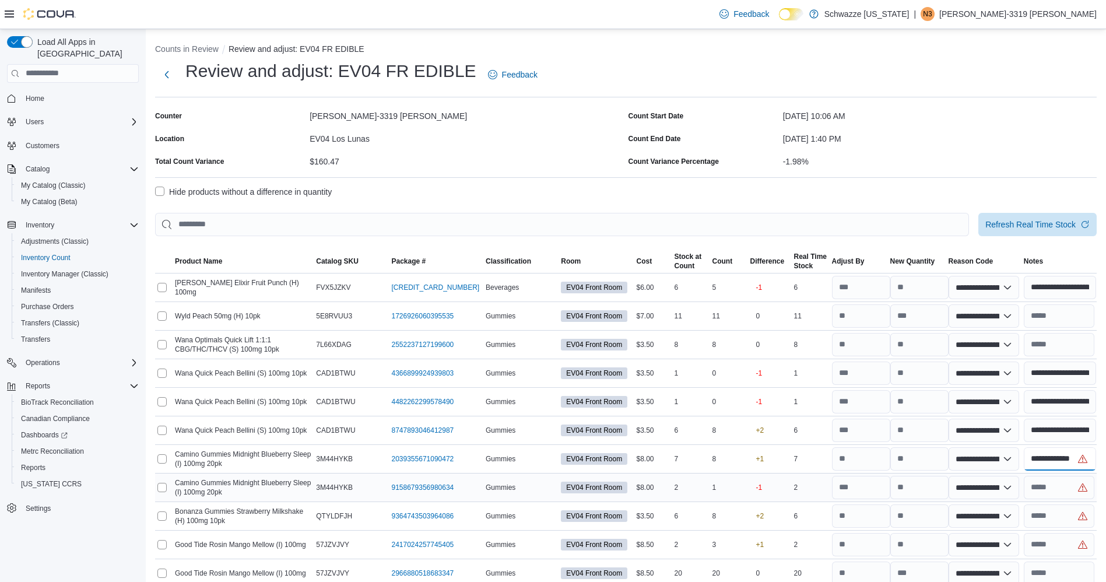
type input "**********"
click at [1052, 488] on input "text" at bounding box center [1059, 487] width 71 height 23
click at [1072, 490] on input "text" at bounding box center [1059, 487] width 71 height 23
click at [1072, 519] on input "text" at bounding box center [1059, 516] width 71 height 23
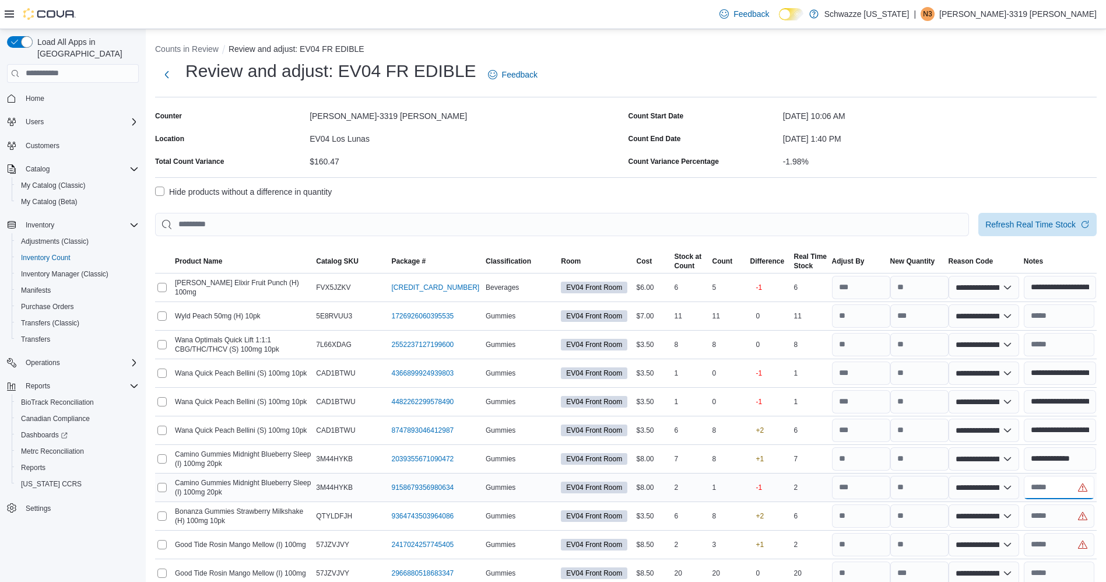
click at [1069, 491] on input "text" at bounding box center [1059, 487] width 71 height 23
click at [1064, 490] on input "text" at bounding box center [1059, 487] width 71 height 23
type input "**********"
click at [1053, 518] on input "text" at bounding box center [1059, 516] width 71 height 23
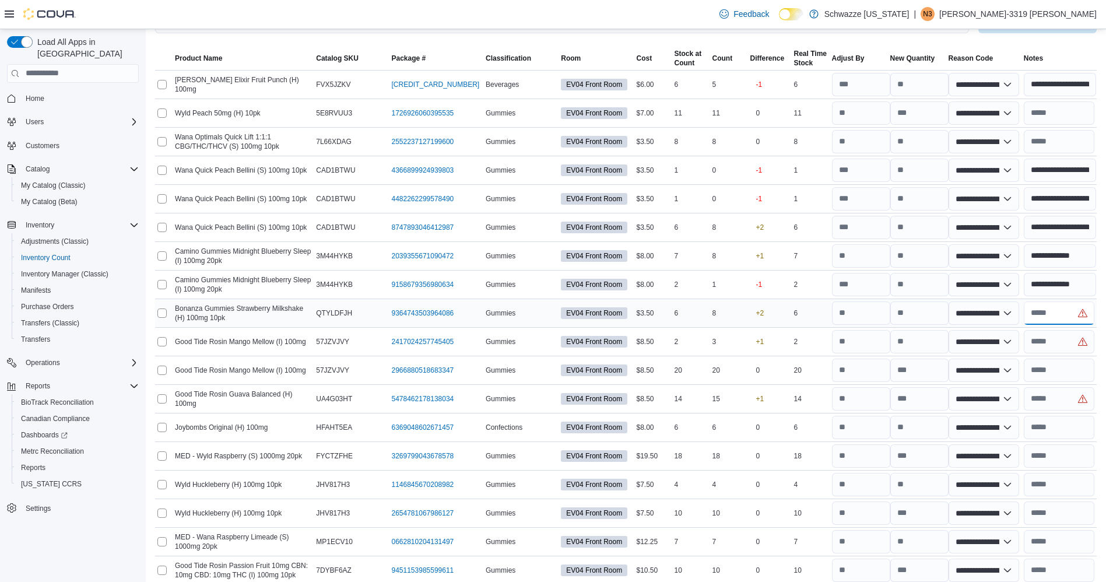
scroll to position [300, 0]
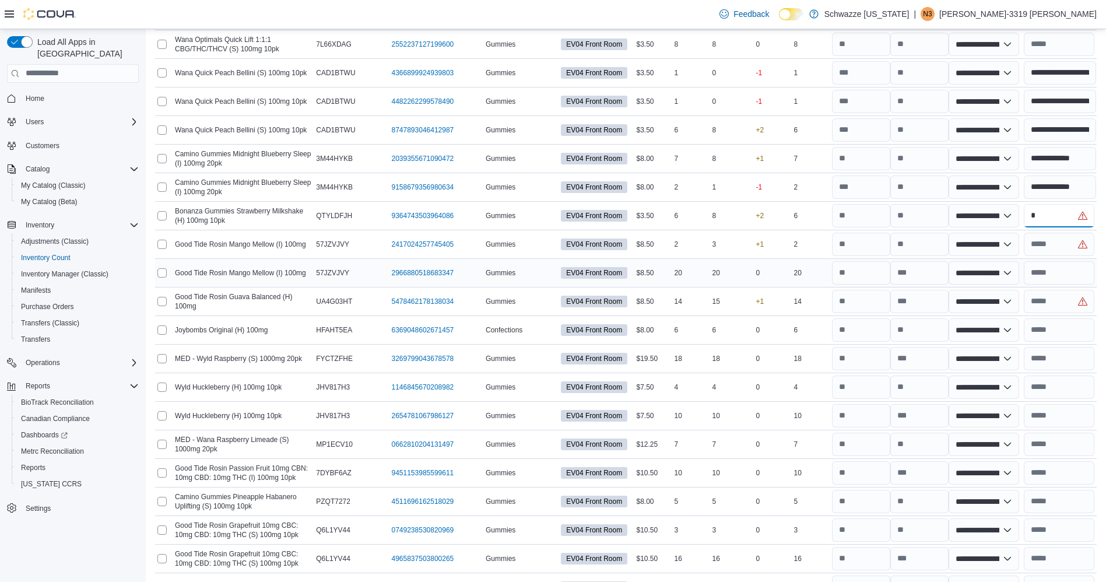
type input "*"
click at [1059, 262] on input "text" at bounding box center [1059, 272] width 71 height 23
click at [1073, 243] on input "text" at bounding box center [1059, 244] width 71 height 23
click at [929, 216] on input "number" at bounding box center [920, 215] width 58 height 23
type input "*"
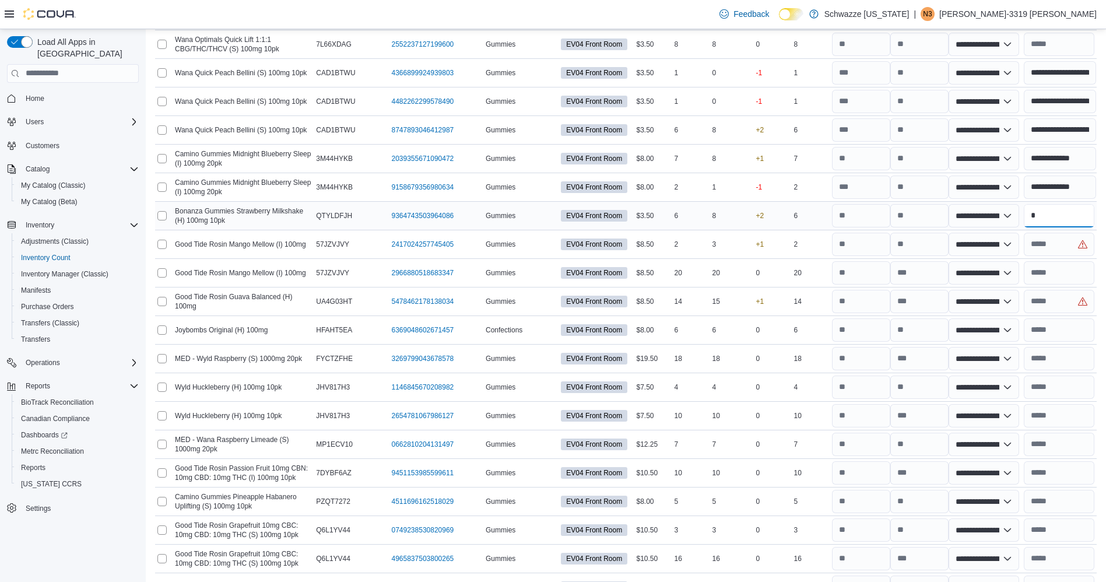
click at [1057, 213] on input "*" at bounding box center [1059, 215] width 71 height 23
type input "*"
type input "**********"
click at [1072, 263] on input "text" at bounding box center [1059, 272] width 71 height 23
click at [1063, 250] on input "text" at bounding box center [1059, 244] width 71 height 23
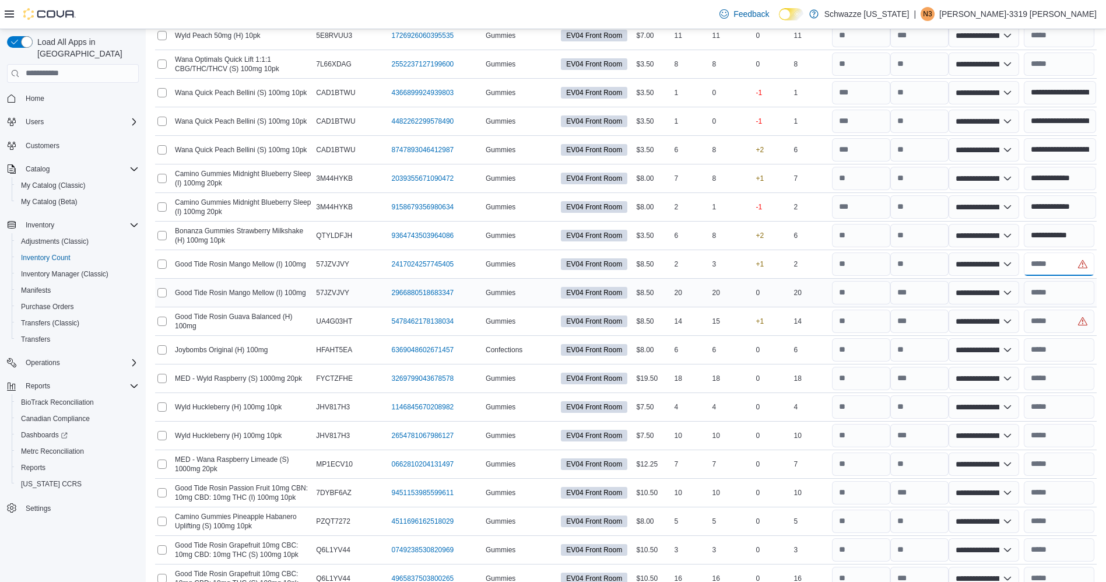
scroll to position [293, 0]
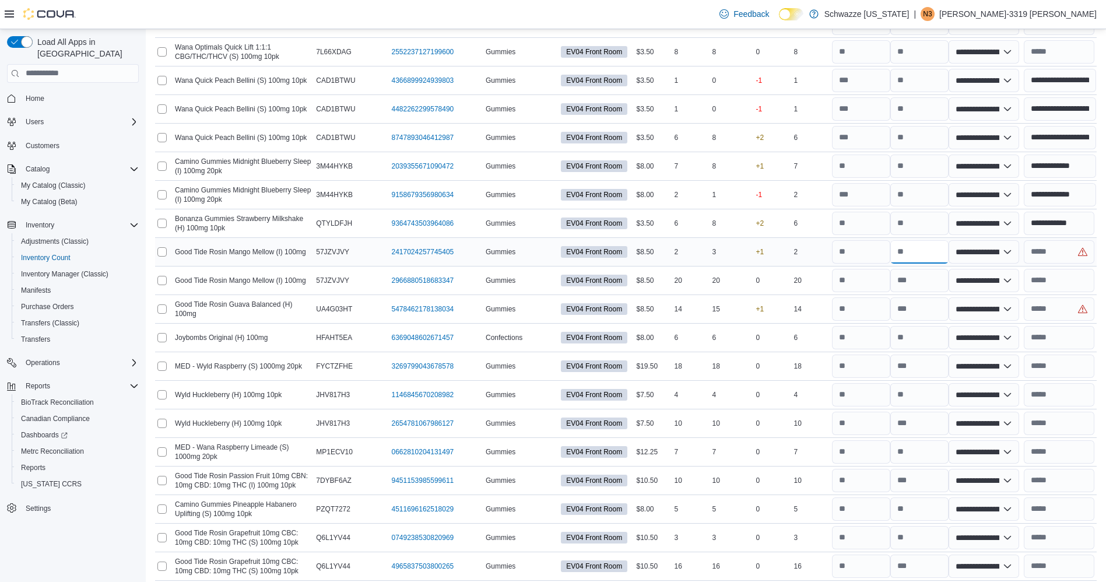
click at [937, 248] on input "number" at bounding box center [920, 251] width 58 height 23
type input "*"
click at [1080, 257] on input "text" at bounding box center [1059, 251] width 71 height 23
type input "*"
type input "**********"
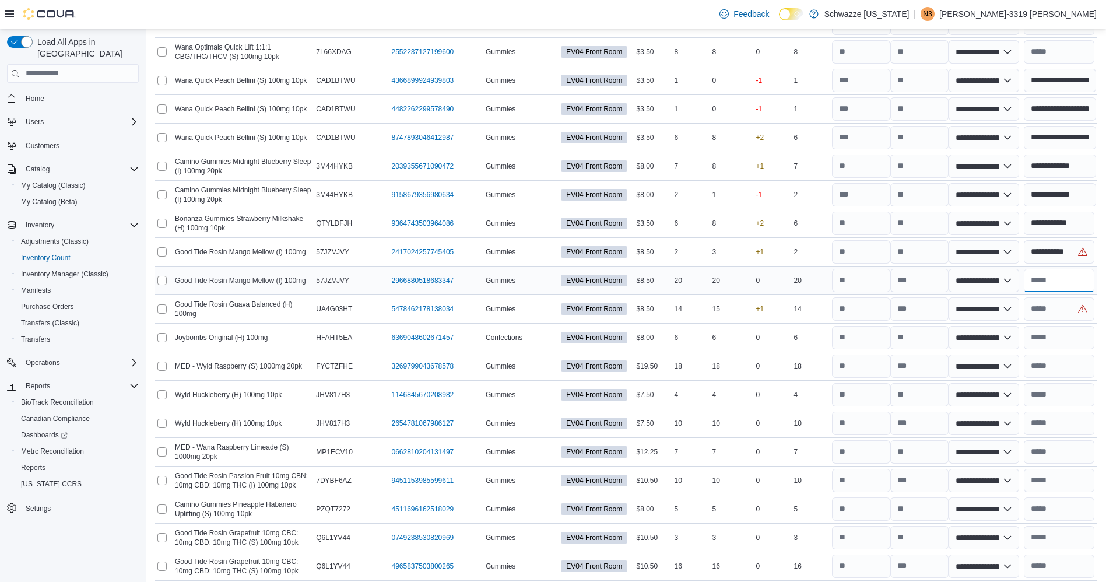
click at [1053, 282] on input "text" at bounding box center [1059, 280] width 71 height 23
click at [1057, 304] on input "text" at bounding box center [1059, 308] width 71 height 23
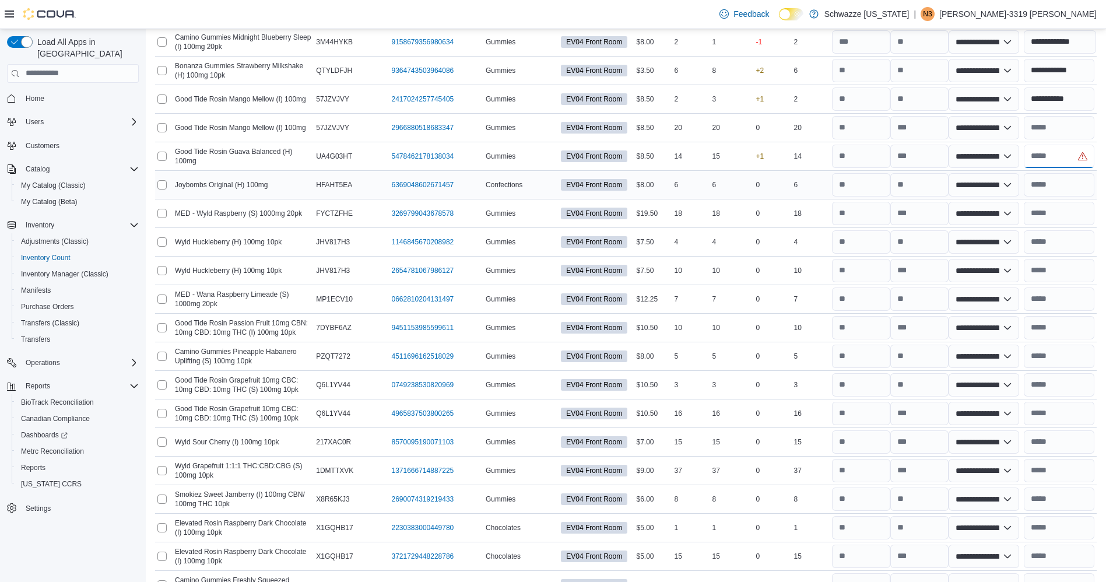
scroll to position [421, 0]
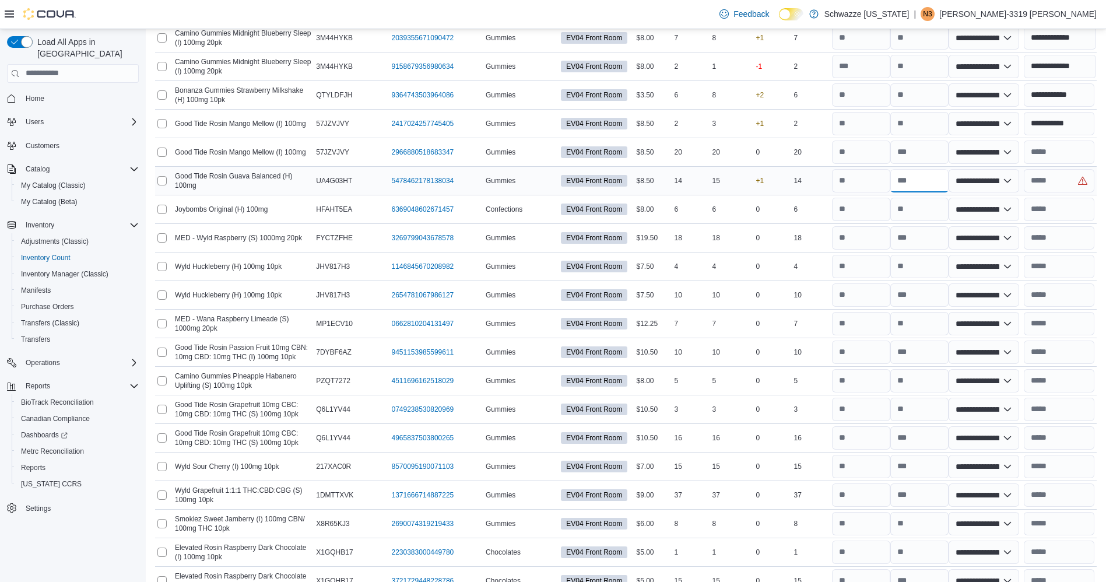
click at [919, 179] on input "number" at bounding box center [920, 180] width 58 height 23
type input "**"
click at [1060, 212] on input "text" at bounding box center [1059, 209] width 71 height 23
click at [1066, 181] on input "text" at bounding box center [1059, 180] width 71 height 23
click at [1071, 156] on input "text" at bounding box center [1059, 152] width 71 height 23
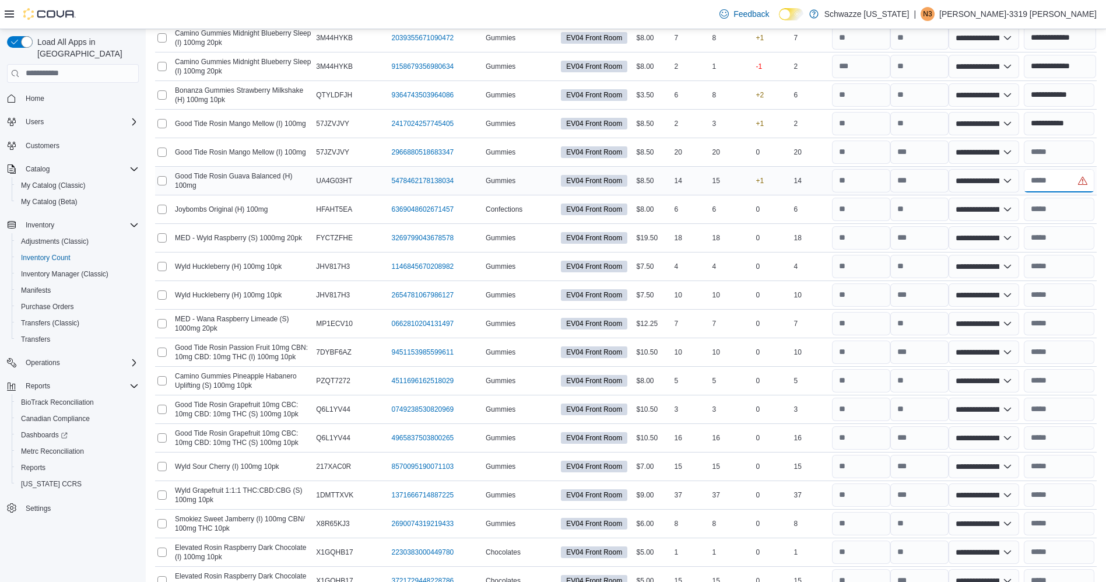
click at [1080, 191] on input "text" at bounding box center [1059, 180] width 71 height 23
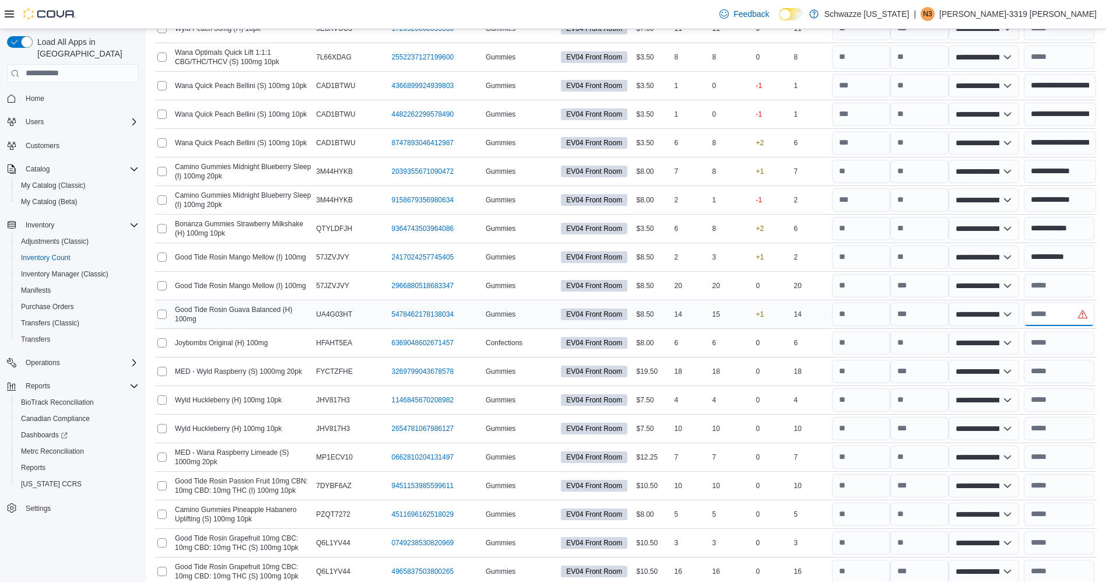
scroll to position [289, 0]
drag, startPoint x: 1083, startPoint y: 310, endPoint x: 1087, endPoint y: 335, distance: 24.8
click at [1087, 335] on input "text" at bounding box center [1059, 341] width 71 height 23
click at [1076, 318] on input "text" at bounding box center [1059, 313] width 71 height 23
click at [1071, 342] on input "text" at bounding box center [1059, 341] width 71 height 23
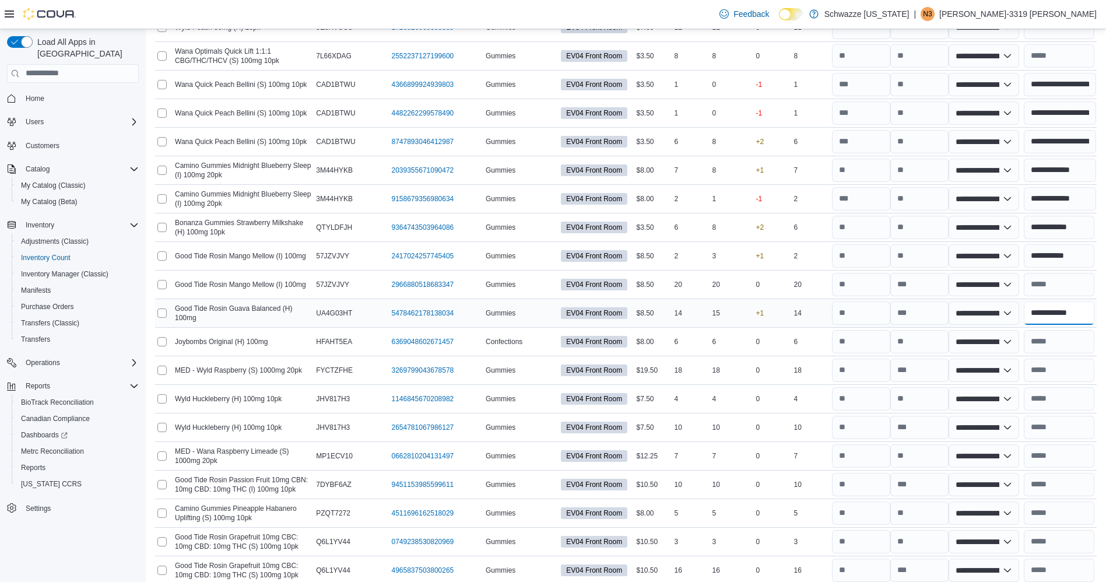
click at [1086, 314] on input "**********" at bounding box center [1059, 313] width 71 height 23
type input "*"
click at [1082, 365] on input "text" at bounding box center [1059, 370] width 71 height 23
click at [1049, 314] on input "*****" at bounding box center [1059, 313] width 71 height 23
click at [1074, 366] on input "text" at bounding box center [1059, 370] width 71 height 23
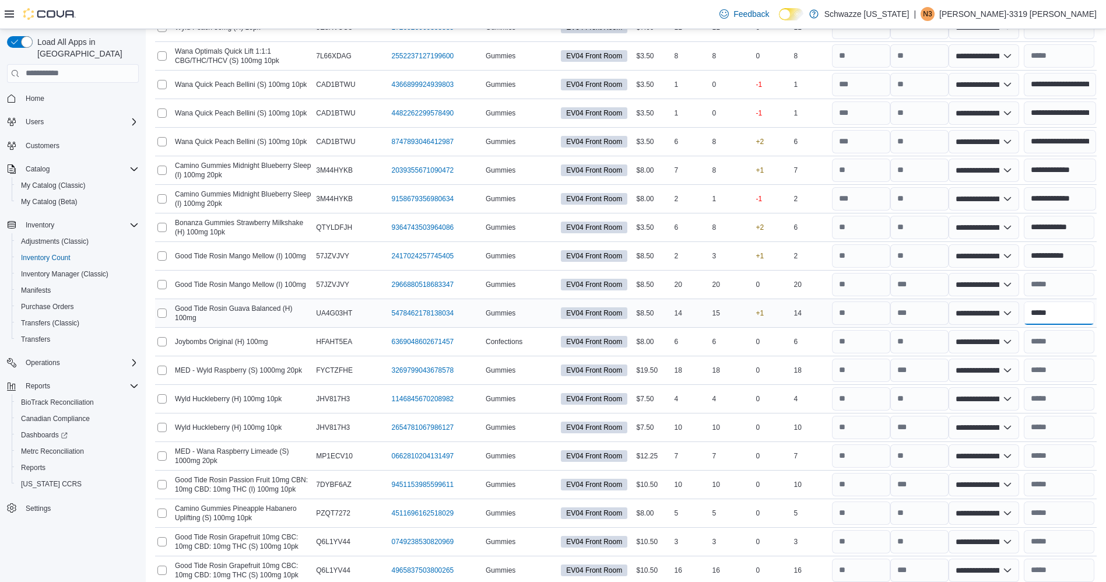
click at [1080, 321] on input "*****" at bounding box center [1059, 313] width 71 height 23
type input "*"
type input "**********"
click at [1071, 352] on input "text" at bounding box center [1059, 341] width 71 height 23
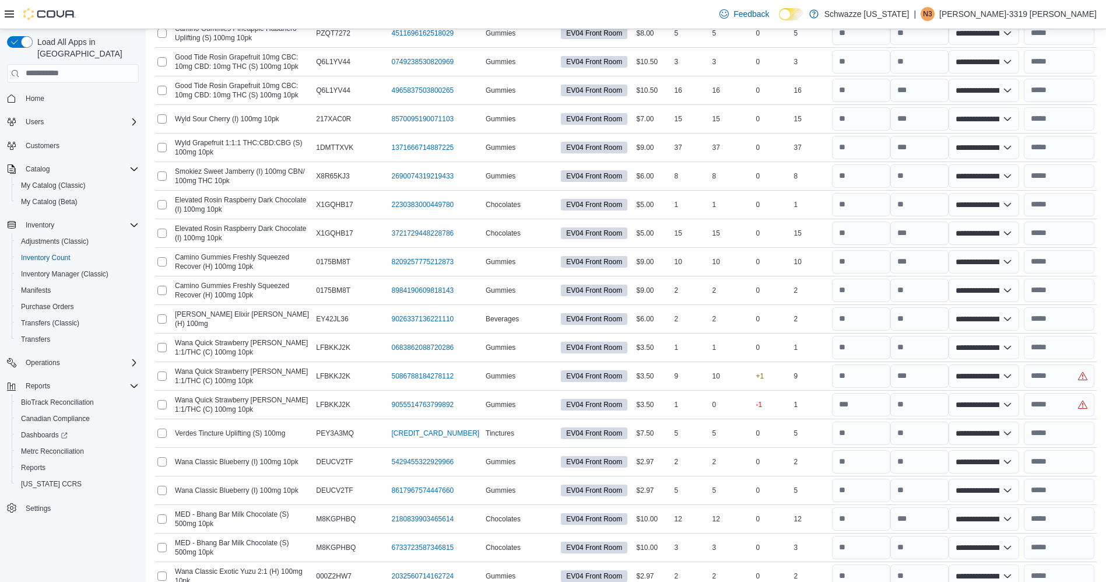
scroll to position [769, 0]
click at [1064, 409] on input "text" at bounding box center [1059, 404] width 71 height 23
click at [891, 370] on input "number" at bounding box center [861, 375] width 58 height 23
type input "*"
click at [1052, 364] on input "text" at bounding box center [1059, 375] width 71 height 23
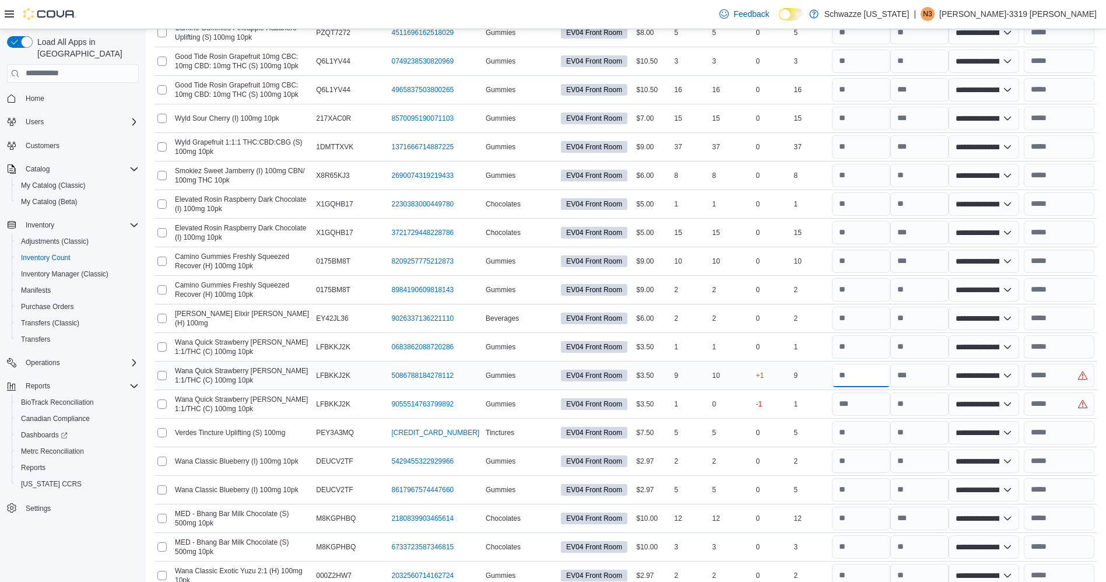
click at [870, 376] on input "number" at bounding box center [861, 375] width 58 height 23
click at [932, 380] on input "number" at bounding box center [920, 375] width 58 height 23
type input "**"
click at [1057, 400] on input "text" at bounding box center [1059, 404] width 71 height 23
click at [1059, 400] on input "text" at bounding box center [1059, 404] width 71 height 23
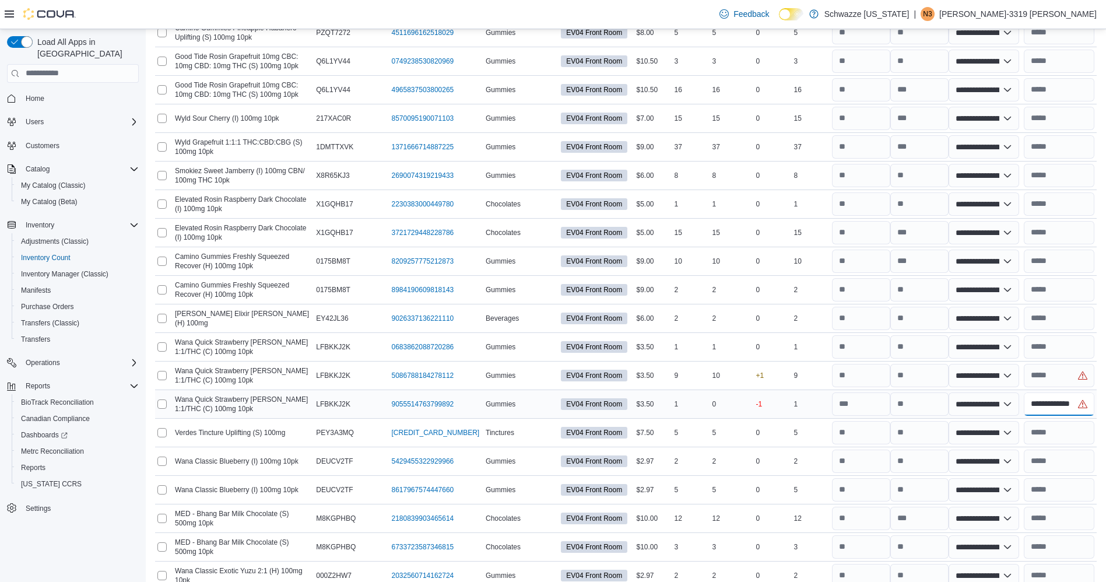
scroll to position [0, 1]
click at [1067, 373] on input "text" at bounding box center [1059, 375] width 71 height 23
click at [1085, 438] on input "text" at bounding box center [1059, 432] width 71 height 23
click at [1064, 177] on input "text" at bounding box center [1059, 175] width 71 height 23
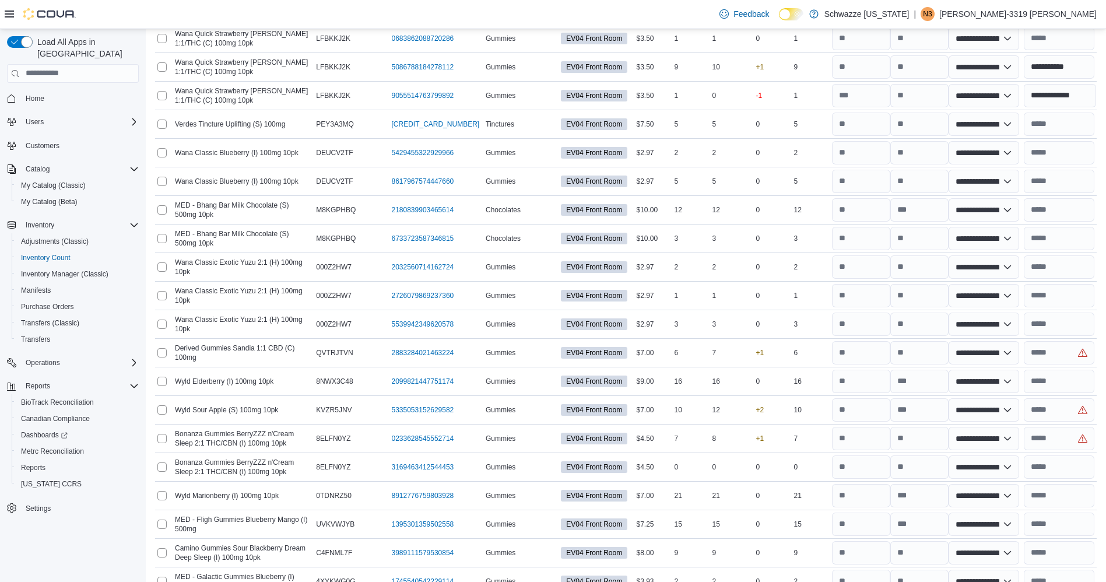
scroll to position [1081, 0]
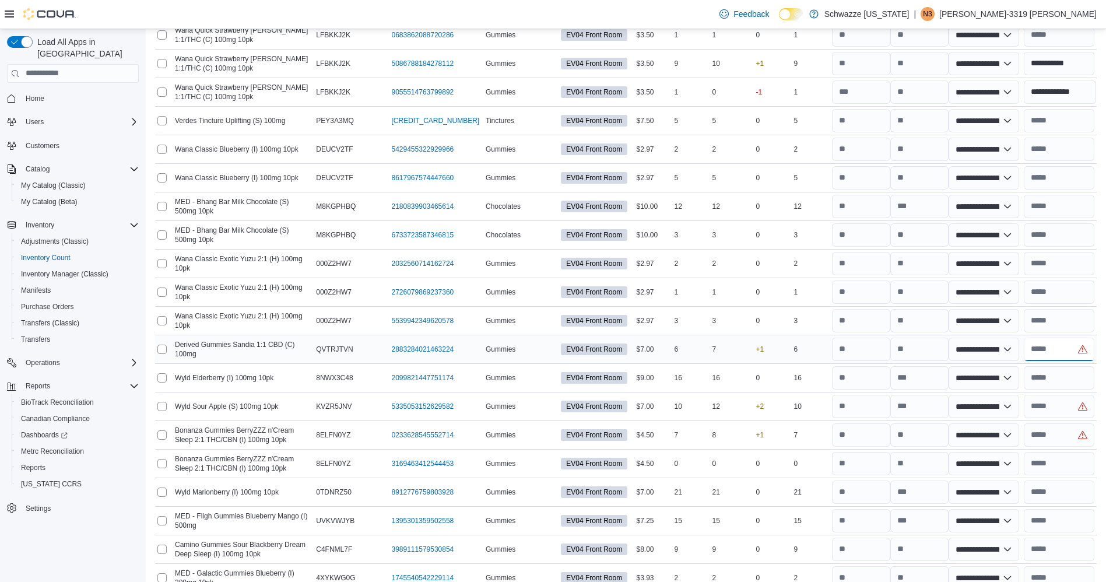
click at [1052, 351] on input "text" at bounding box center [1059, 349] width 71 height 23
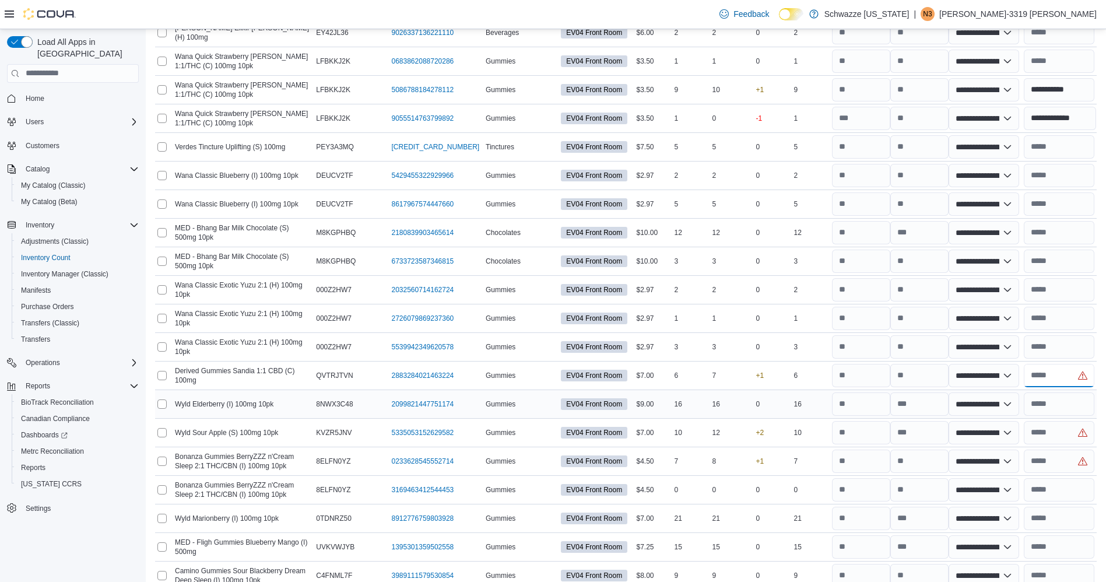
scroll to position [1057, 0]
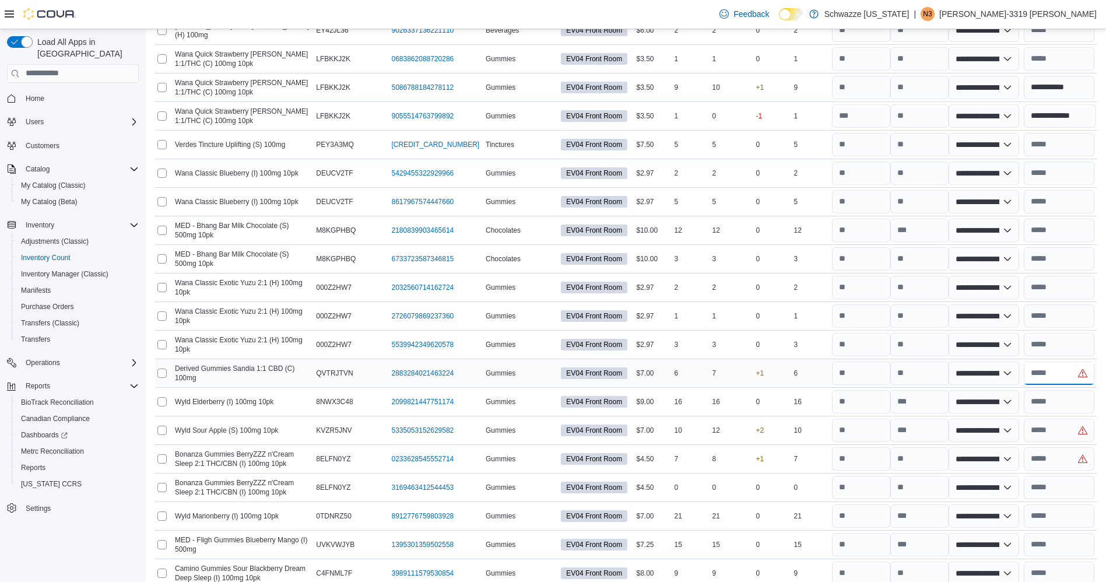
click at [1062, 376] on input "text" at bounding box center [1059, 373] width 71 height 23
click at [1069, 423] on input "text" at bounding box center [1059, 430] width 71 height 23
click at [937, 425] on input "number" at bounding box center [920, 430] width 58 height 23
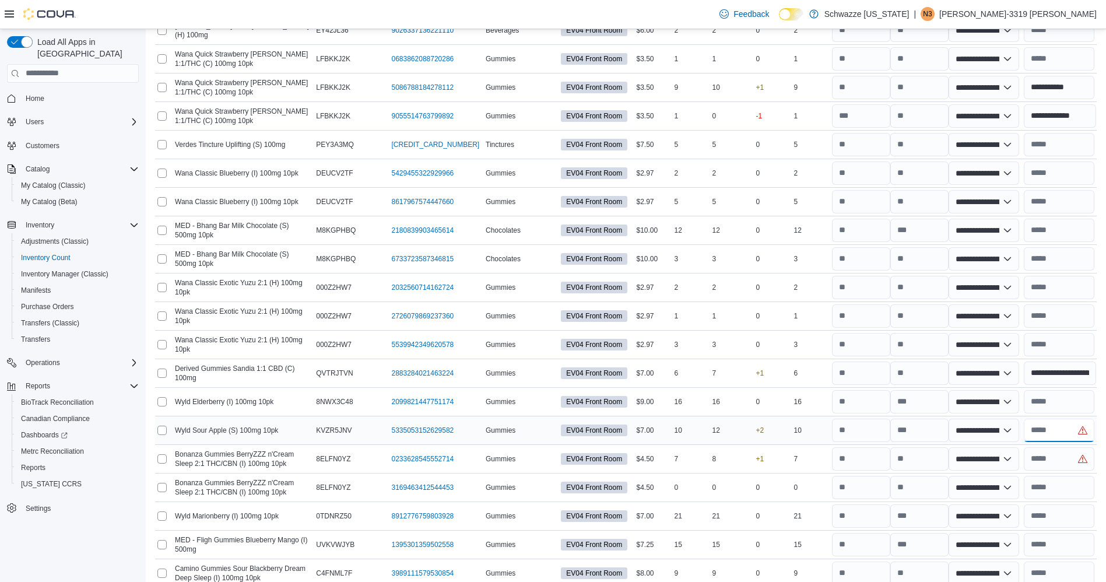
click at [1048, 423] on input "text" at bounding box center [1059, 430] width 71 height 23
click at [1064, 454] on input "text" at bounding box center [1059, 458] width 71 height 23
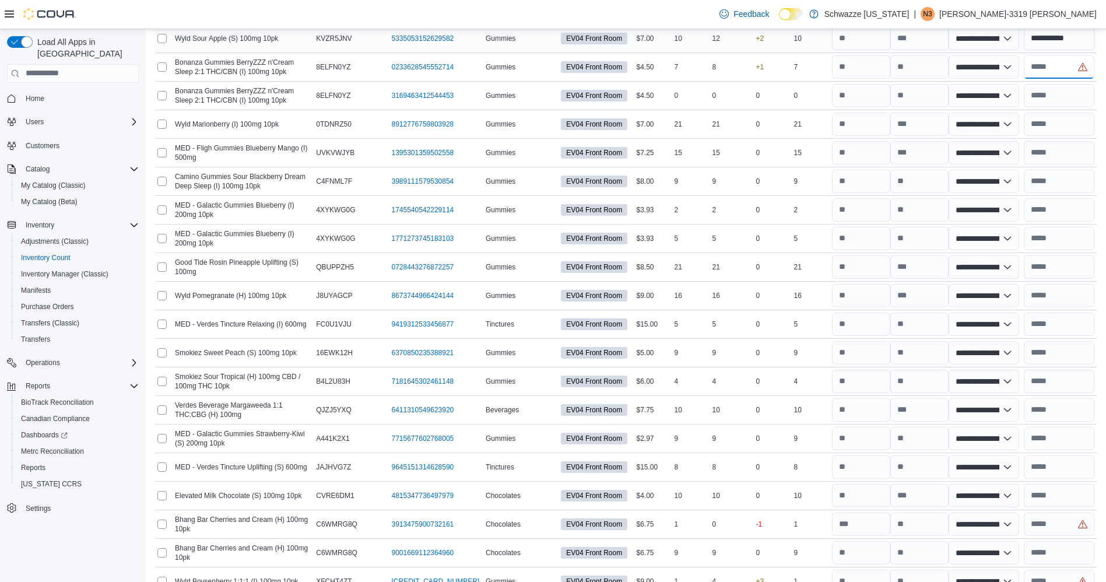
scroll to position [1449, 0]
click at [912, 64] on input "number" at bounding box center [920, 67] width 58 height 23
click at [1043, 61] on input "text" at bounding box center [1059, 67] width 71 height 23
click at [1088, 128] on input "text" at bounding box center [1059, 124] width 71 height 23
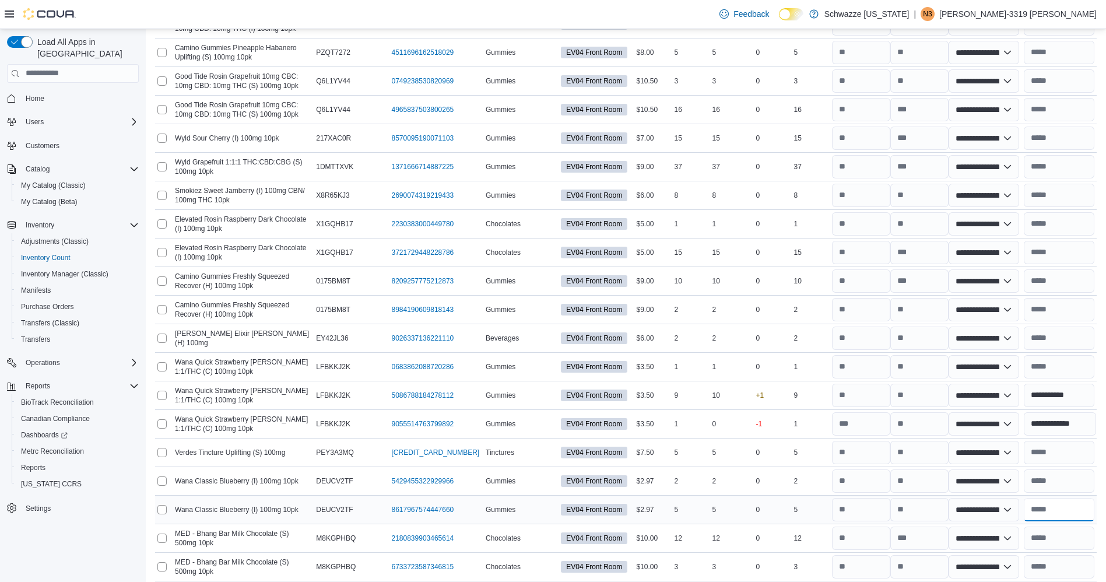
click at [1048, 512] on input "text" at bounding box center [1059, 509] width 71 height 23
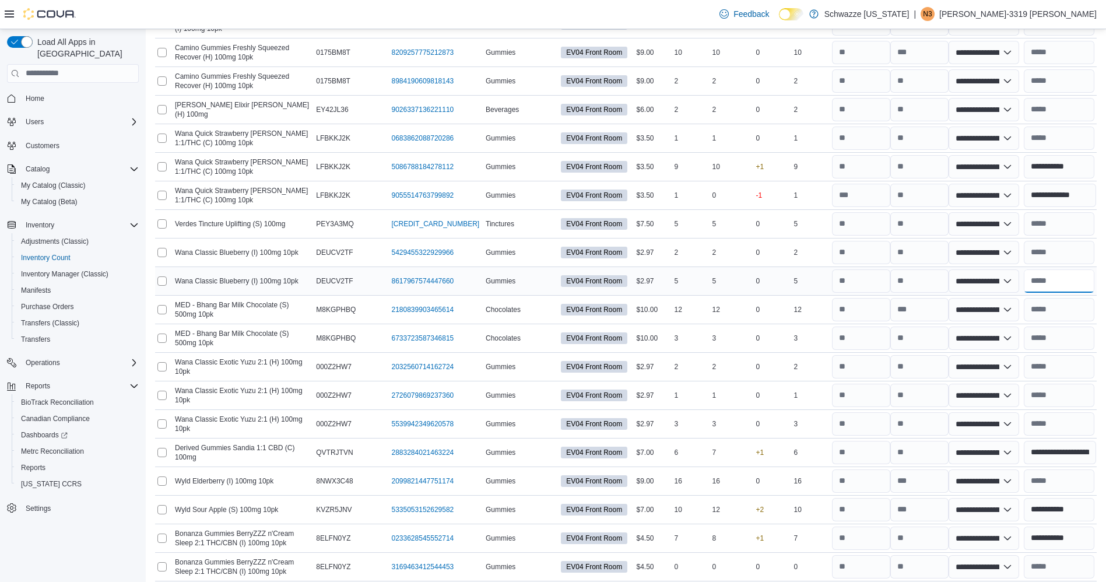
scroll to position [986, 0]
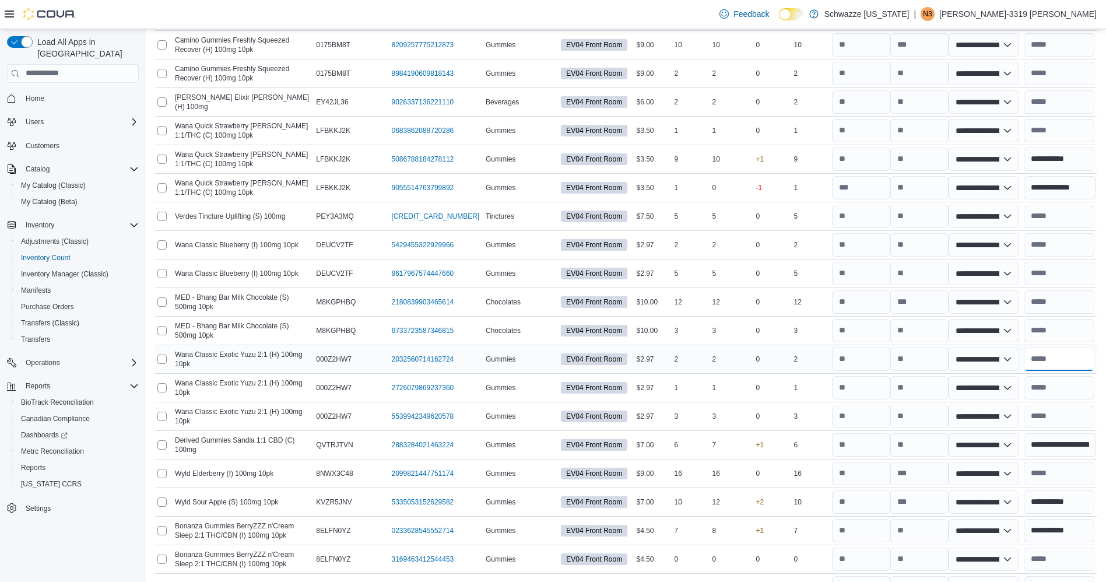
click at [1085, 354] on input "text" at bounding box center [1059, 359] width 71 height 23
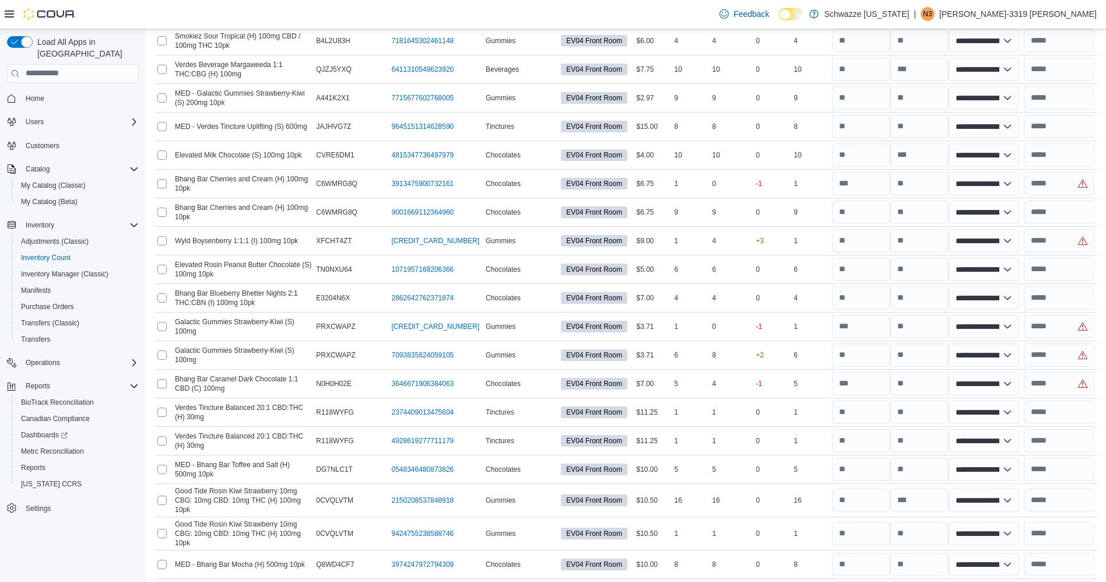
scroll to position [1789, 0]
click at [1057, 185] on input "text" at bounding box center [1059, 184] width 71 height 23
click at [1067, 243] on input "text" at bounding box center [1059, 241] width 71 height 23
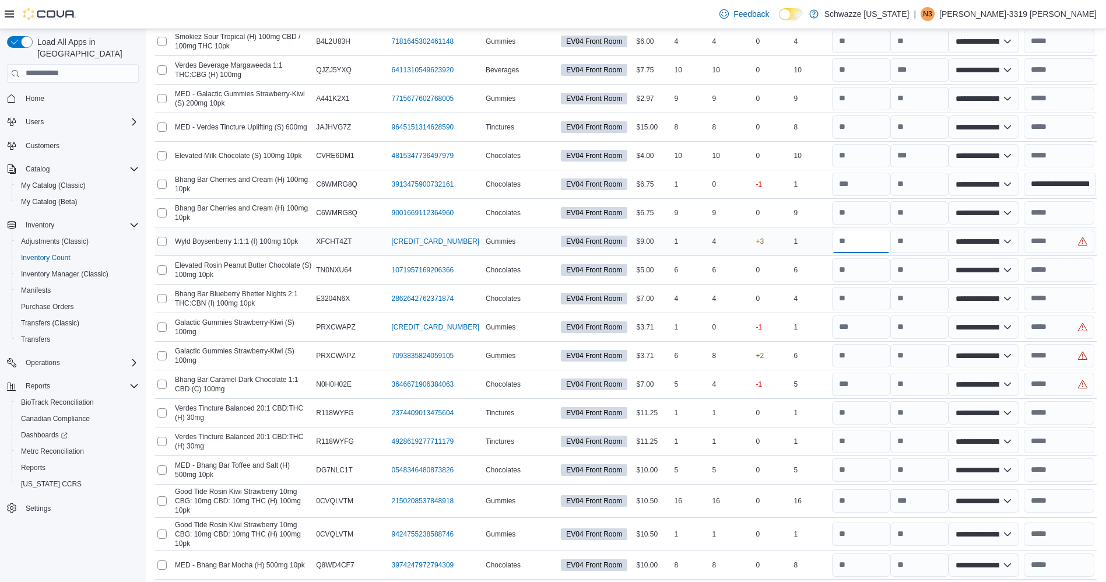
click at [877, 237] on input "number" at bounding box center [861, 241] width 58 height 23
click at [921, 239] on input "number" at bounding box center [920, 241] width 58 height 23
click at [1071, 260] on input "text" at bounding box center [1059, 269] width 71 height 23
click at [1064, 246] on input "text" at bounding box center [1059, 241] width 71 height 23
click at [1066, 264] on input "text" at bounding box center [1059, 269] width 71 height 23
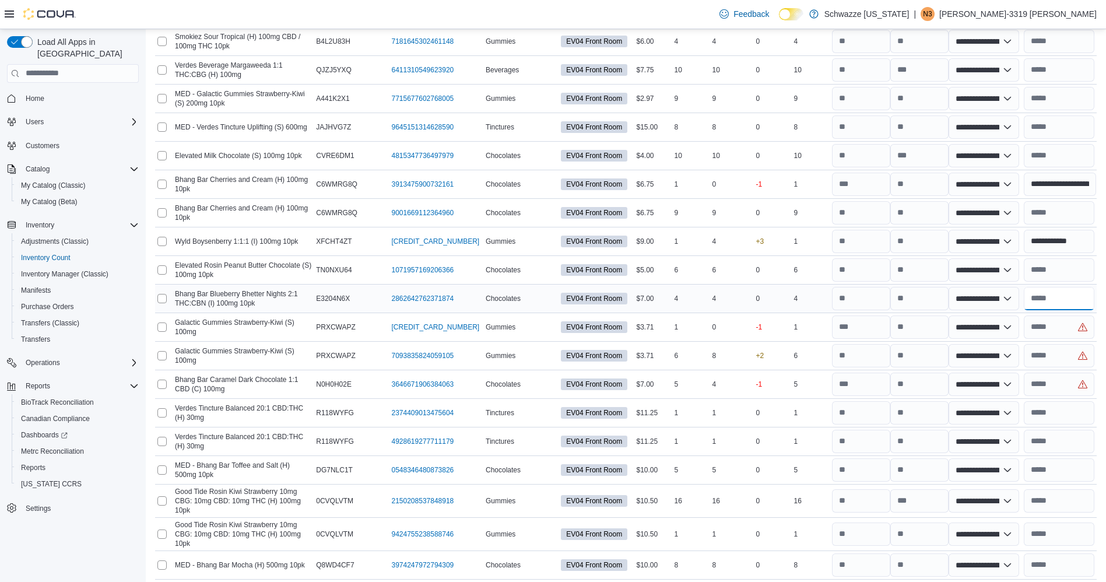
click at [1055, 302] on input "text" at bounding box center [1059, 298] width 71 height 23
click at [1080, 330] on input "text" at bounding box center [1059, 327] width 71 height 23
click at [1053, 240] on input "**********" at bounding box center [1059, 241] width 71 height 23
click at [1073, 327] on input "text" at bounding box center [1059, 327] width 71 height 23
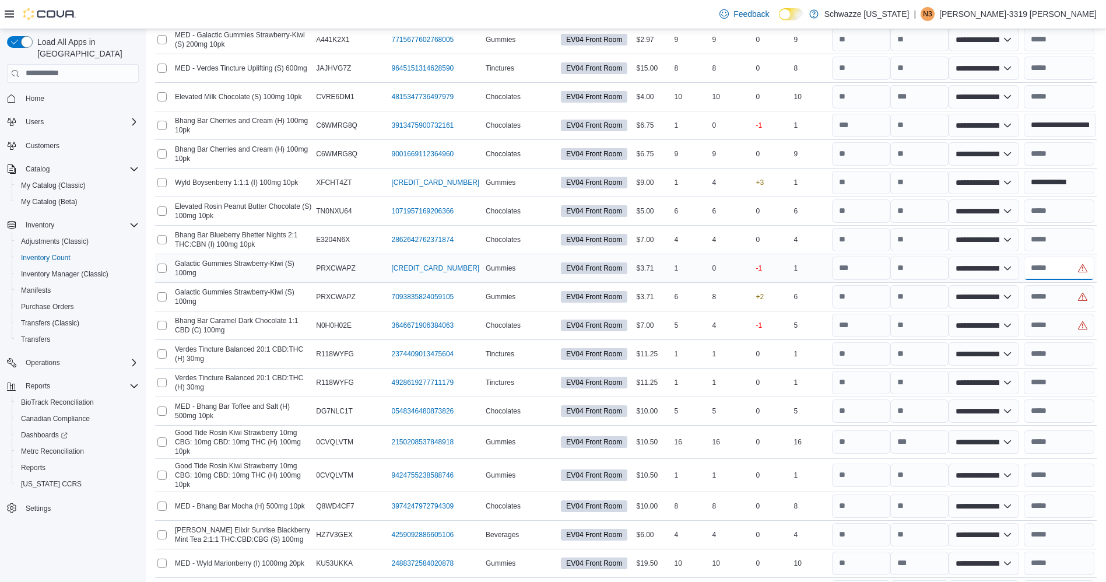
scroll to position [1849, 0]
click at [936, 290] on input "number" at bounding box center [920, 296] width 58 height 23
click at [1040, 297] on input "text" at bounding box center [1059, 296] width 71 height 23
click at [1066, 295] on input "text" at bounding box center [1059, 296] width 71 height 23
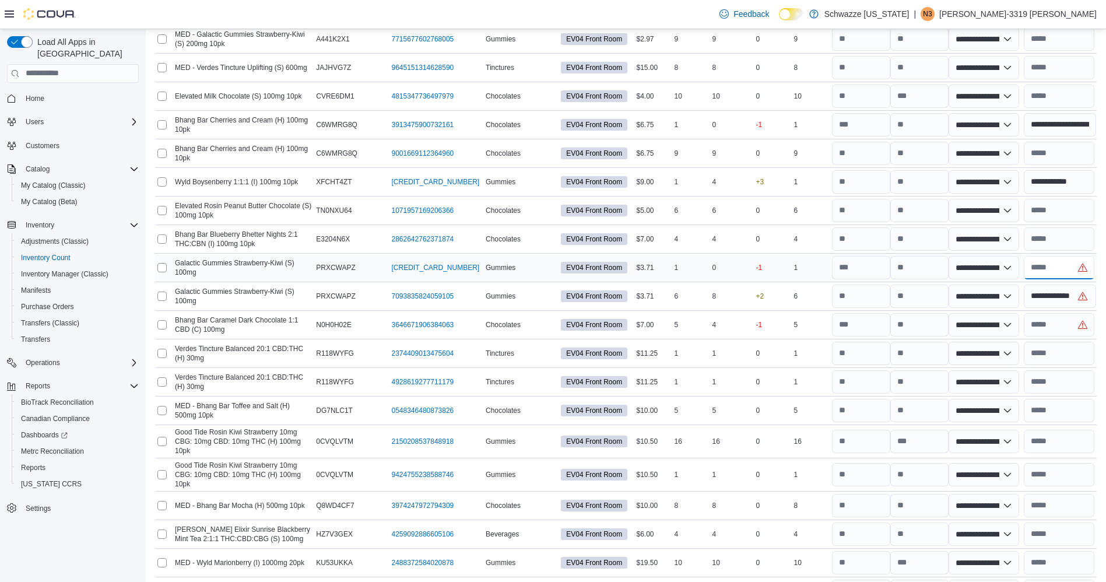
click at [1064, 272] on input "text" at bounding box center [1059, 267] width 71 height 23
click at [1078, 327] on input "text" at bounding box center [1059, 324] width 71 height 23
click at [1076, 362] on input "text" at bounding box center [1059, 353] width 71 height 23
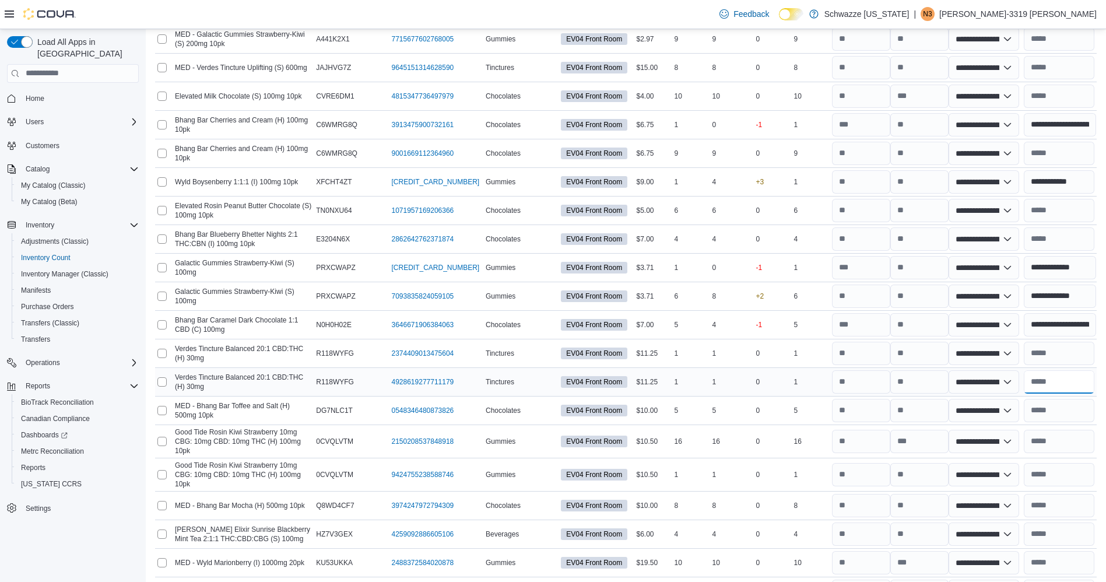
click at [1058, 383] on input "text" at bounding box center [1059, 381] width 71 height 23
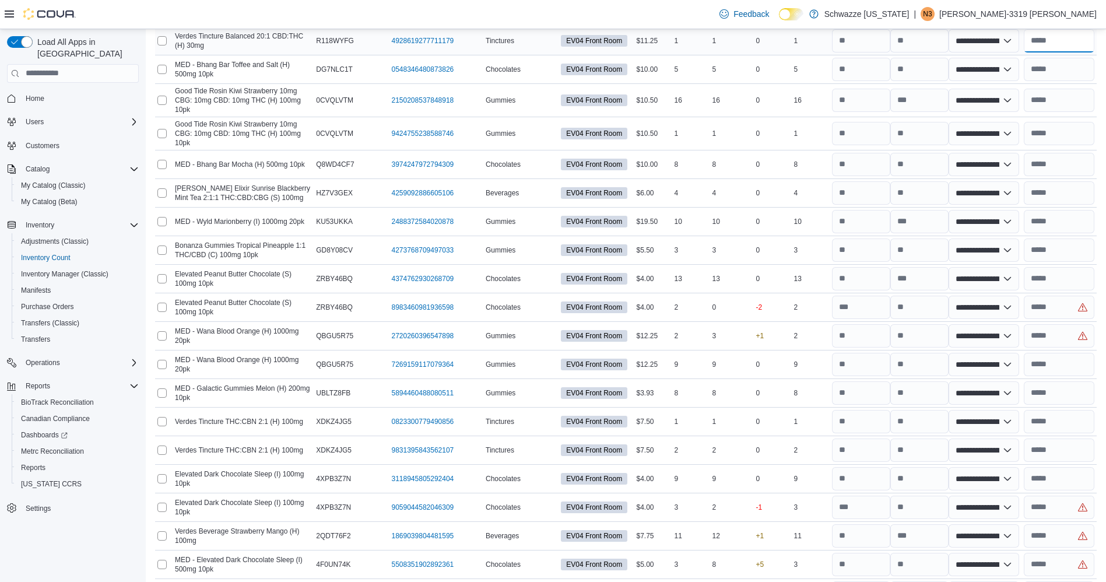
scroll to position [2231, 0]
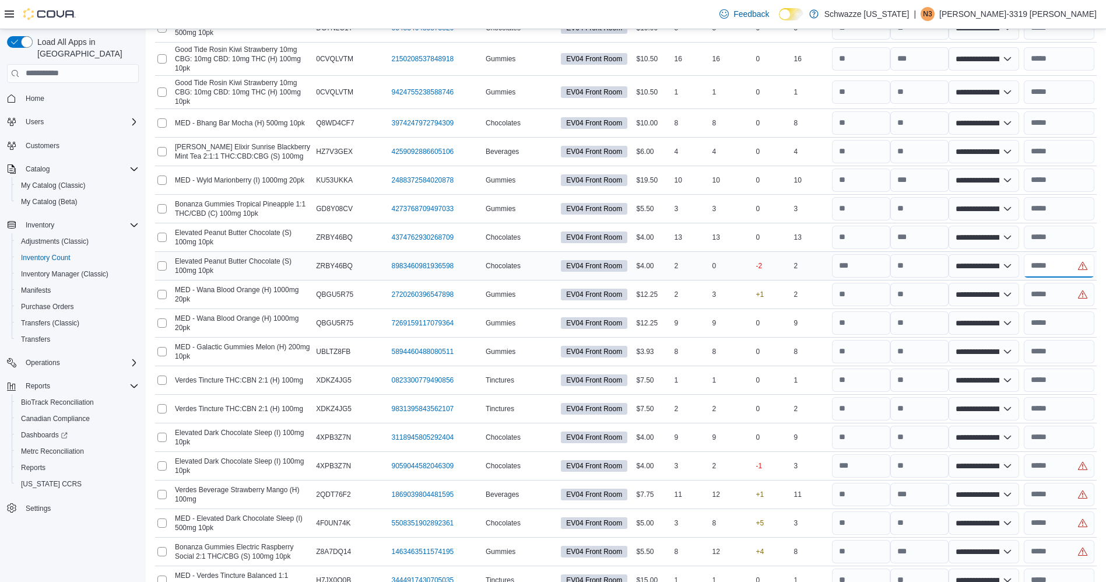
click at [1065, 270] on input "text" at bounding box center [1059, 265] width 71 height 23
click at [1057, 298] on input "text" at bounding box center [1059, 294] width 71 height 23
click at [1071, 290] on input "text" at bounding box center [1059, 294] width 71 height 23
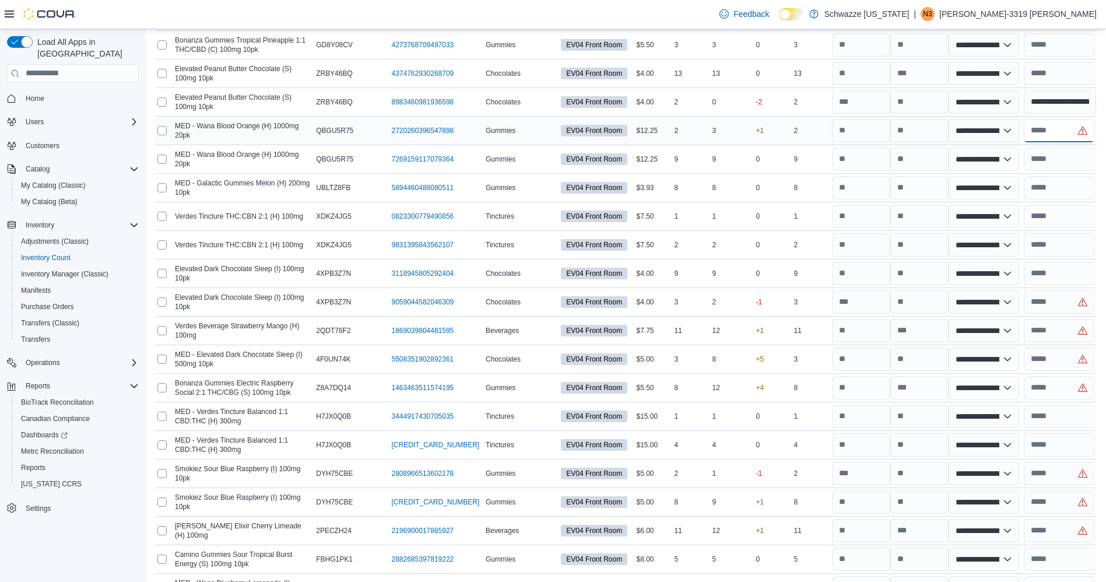
scroll to position [2396, 0]
click at [1065, 304] on input "text" at bounding box center [1059, 301] width 71 height 23
click at [943, 300] on input "number" at bounding box center [920, 301] width 58 height 23
click at [1049, 298] on input "text" at bounding box center [1059, 301] width 71 height 23
click at [926, 127] on input "number" at bounding box center [920, 129] width 58 height 23
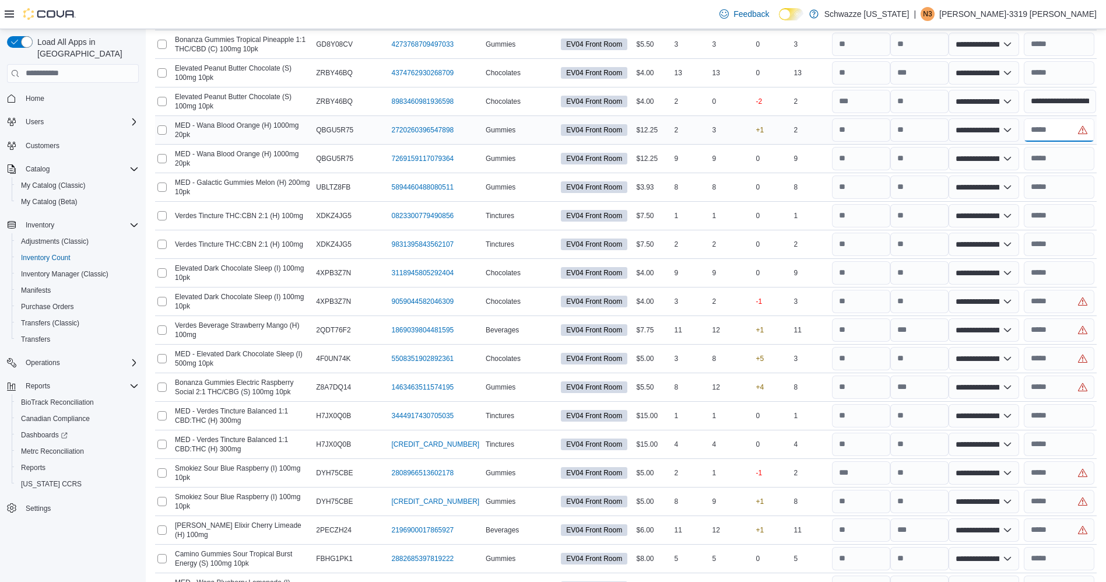
click at [1048, 134] on input "text" at bounding box center [1059, 129] width 71 height 23
click at [1071, 304] on input "text" at bounding box center [1059, 301] width 71 height 23
click at [875, 303] on input "number" at bounding box center [861, 301] width 58 height 23
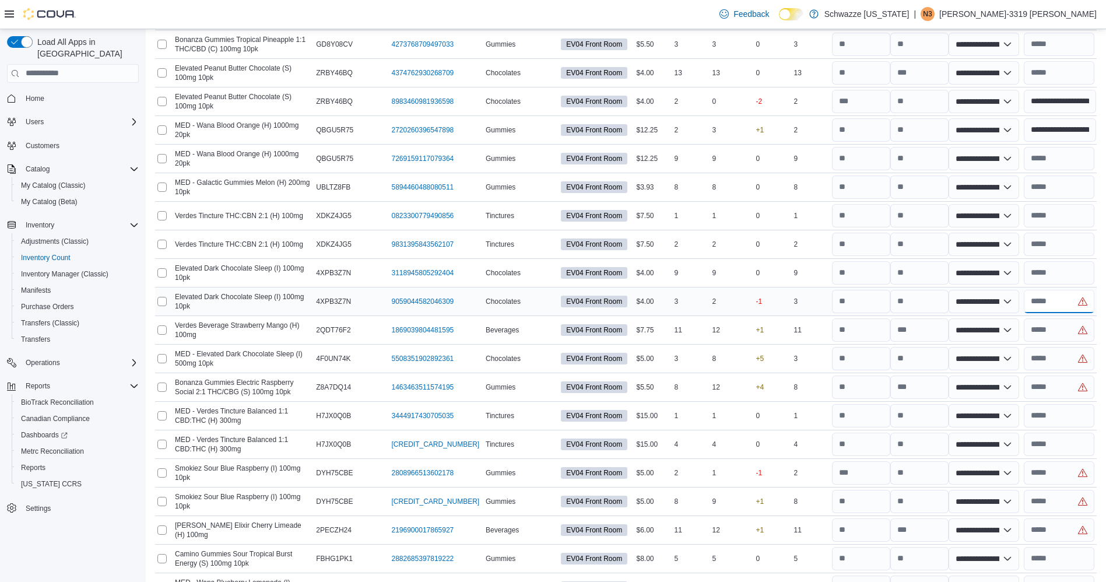
click at [1049, 297] on input "text" at bounding box center [1059, 301] width 71 height 23
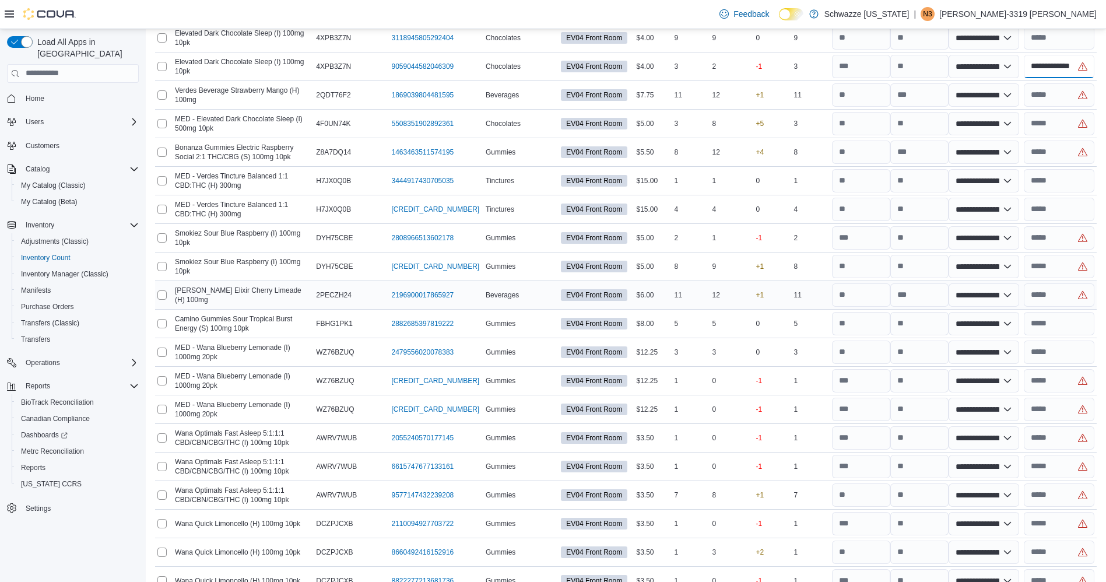
scroll to position [0, 1]
click at [1059, 94] on input "text" at bounding box center [1059, 94] width 71 height 23
click at [1073, 124] on input "text" at bounding box center [1059, 123] width 71 height 23
click at [926, 126] on input "number" at bounding box center [920, 123] width 58 height 23
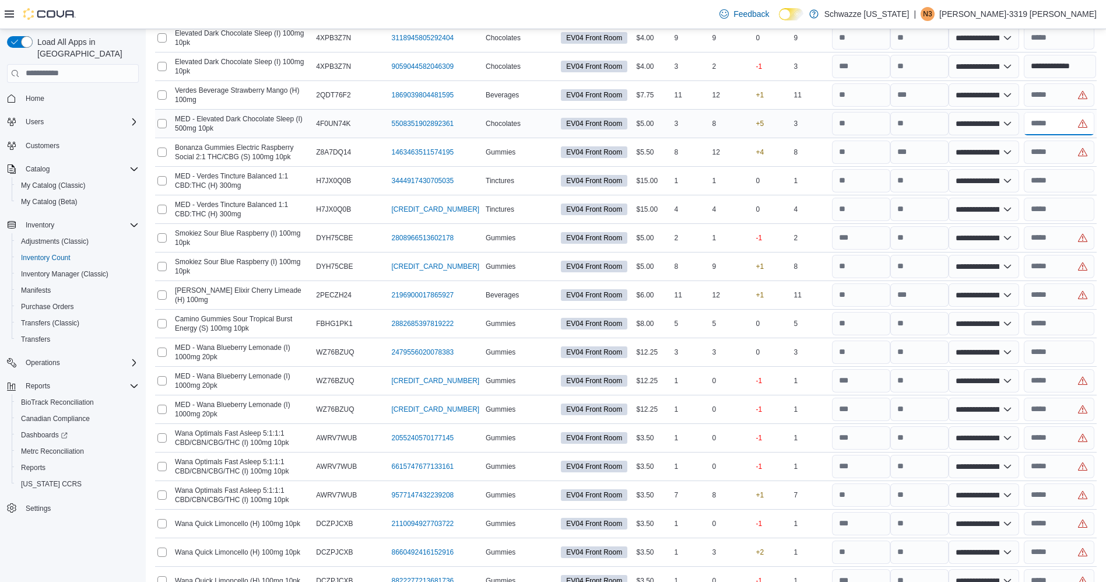
click at [1055, 125] on input "text" at bounding box center [1059, 123] width 71 height 23
click at [1066, 157] on input "text" at bounding box center [1059, 152] width 71 height 23
click at [1064, 100] on input "text" at bounding box center [1059, 94] width 71 height 23
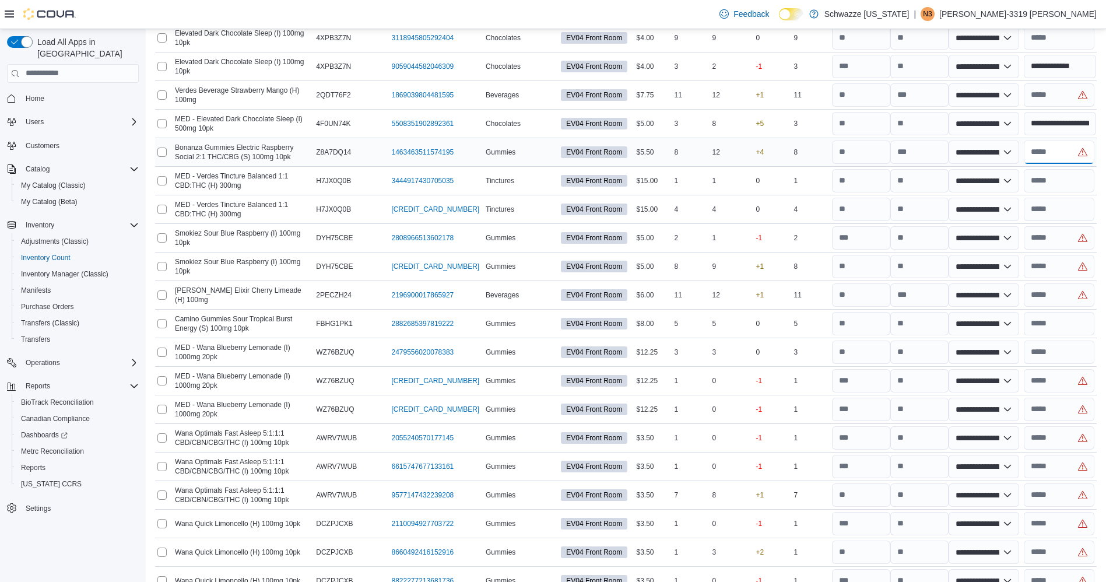
click at [1064, 151] on input "text" at bounding box center [1059, 152] width 71 height 23
click at [925, 148] on input "number" at bounding box center [920, 152] width 58 height 23
click at [1052, 153] on input "text" at bounding box center [1059, 152] width 71 height 23
click at [922, 146] on input "number" at bounding box center [920, 152] width 58 height 23
click at [1049, 148] on input "text" at bounding box center [1059, 152] width 71 height 23
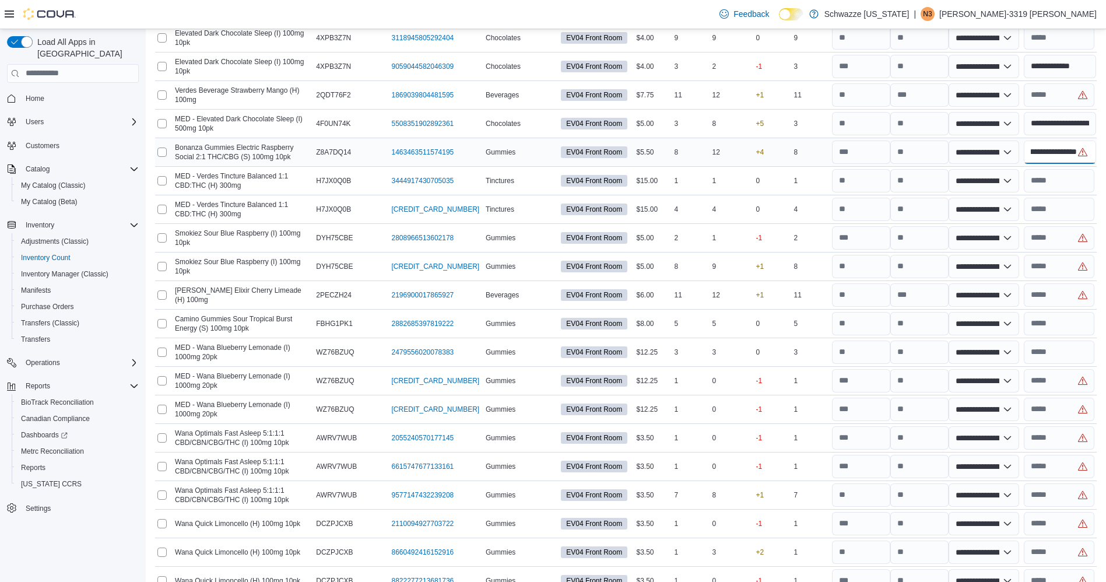
scroll to position [0, 32]
click at [1066, 98] on input "text" at bounding box center [1059, 94] width 71 height 23
click at [1069, 242] on input "text" at bounding box center [1059, 237] width 71 height 23
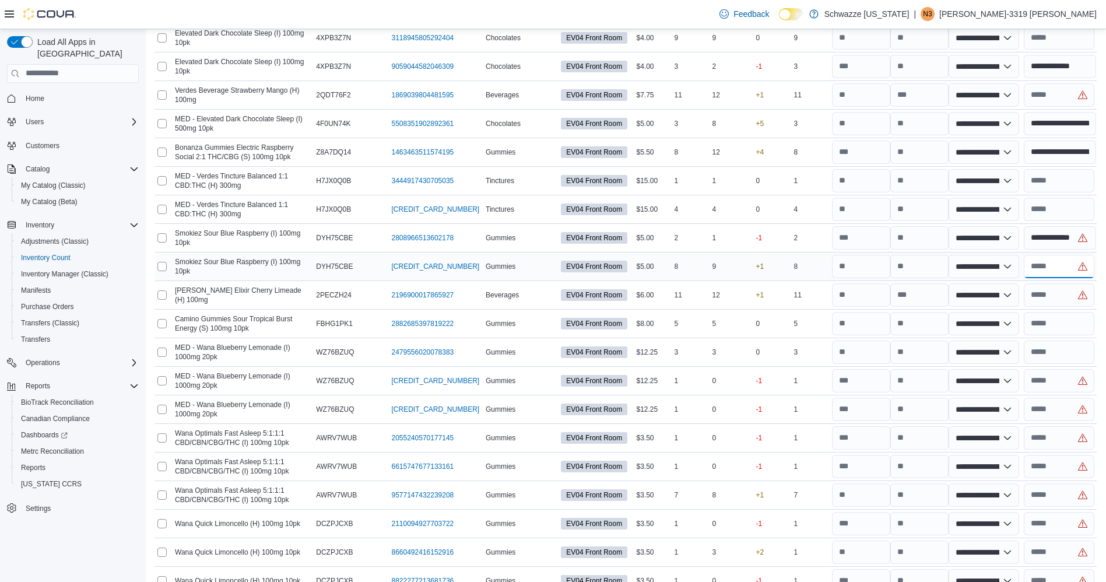
click at [1069, 267] on input "text" at bounding box center [1059, 266] width 71 height 23
click at [1052, 304] on input "text" at bounding box center [1059, 294] width 71 height 23
click at [1064, 386] on input "text" at bounding box center [1059, 380] width 71 height 23
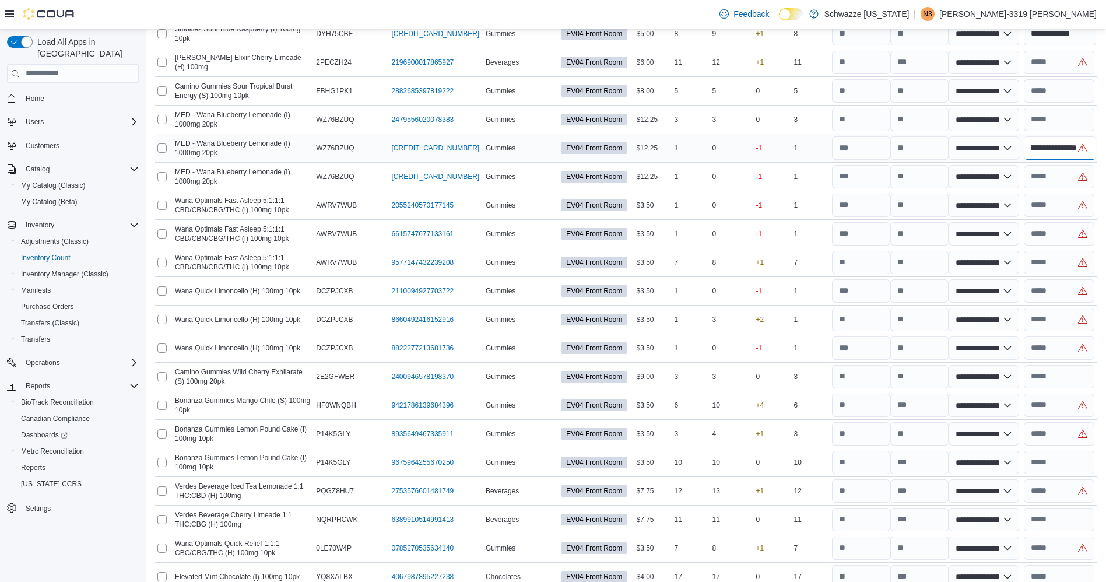
scroll to position [0, 32]
click at [1073, 175] on input "text" at bounding box center [1059, 176] width 71 height 23
click at [1074, 204] on input "text" at bounding box center [1059, 205] width 71 height 23
click at [1080, 236] on input "text" at bounding box center [1059, 233] width 71 height 23
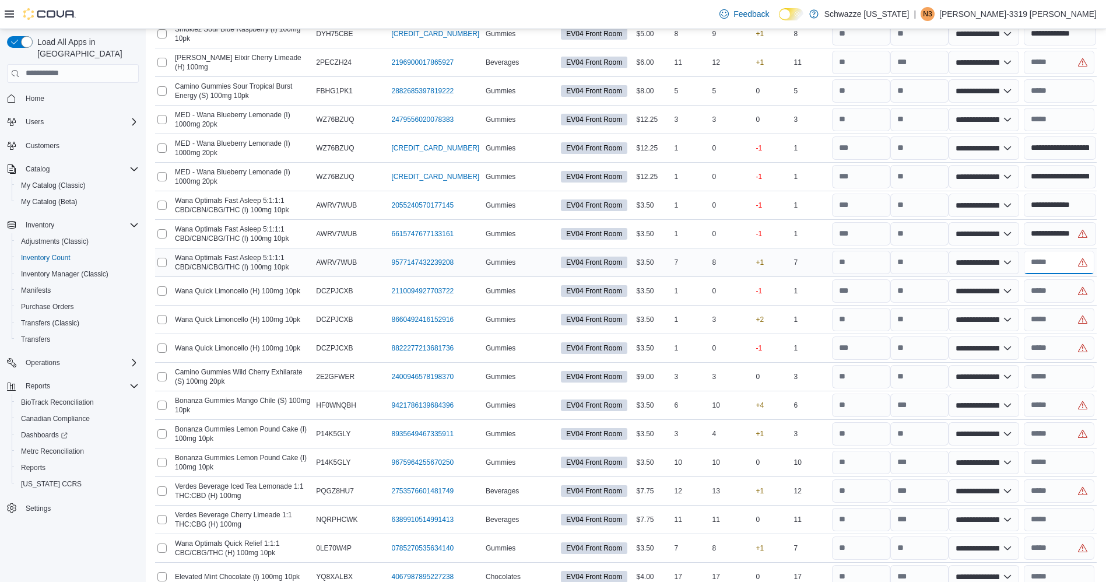
click at [1081, 261] on input "text" at bounding box center [1059, 262] width 71 height 23
click at [1077, 292] on input "text" at bounding box center [1059, 290] width 71 height 23
click at [1078, 318] on input "text" at bounding box center [1059, 319] width 71 height 23
click at [1066, 357] on input "text" at bounding box center [1059, 348] width 71 height 23
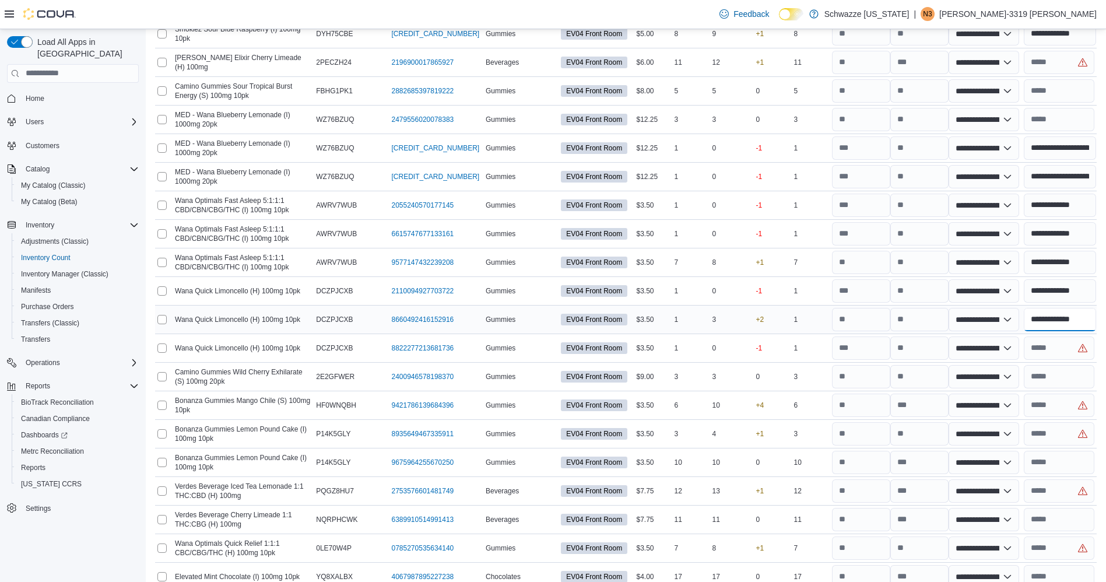
click at [1063, 318] on input "**********" at bounding box center [1060, 319] width 73 height 23
click at [867, 314] on input "number" at bounding box center [861, 319] width 58 height 23
click at [919, 320] on input "number" at bounding box center [920, 319] width 58 height 23
click at [1072, 323] on input "**********" at bounding box center [1060, 319] width 73 height 23
click at [1073, 350] on input "text" at bounding box center [1059, 348] width 71 height 23
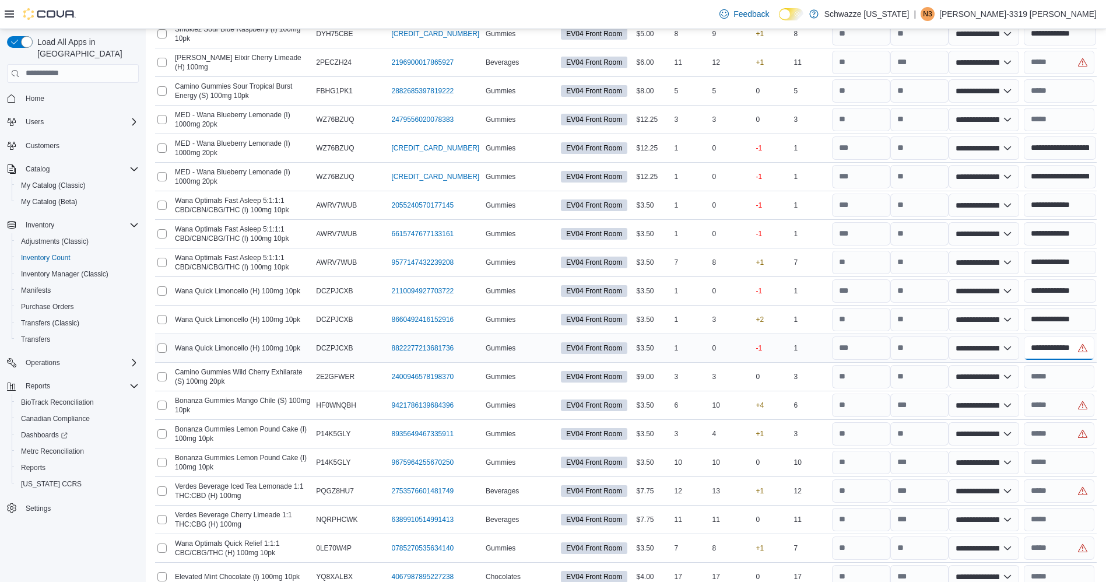
scroll to position [0, 1]
click at [1069, 406] on input "text" at bounding box center [1059, 405] width 71 height 23
click at [927, 402] on input "number" at bounding box center [920, 405] width 58 height 23
click at [1063, 418] on div at bounding box center [1059, 405] width 75 height 28
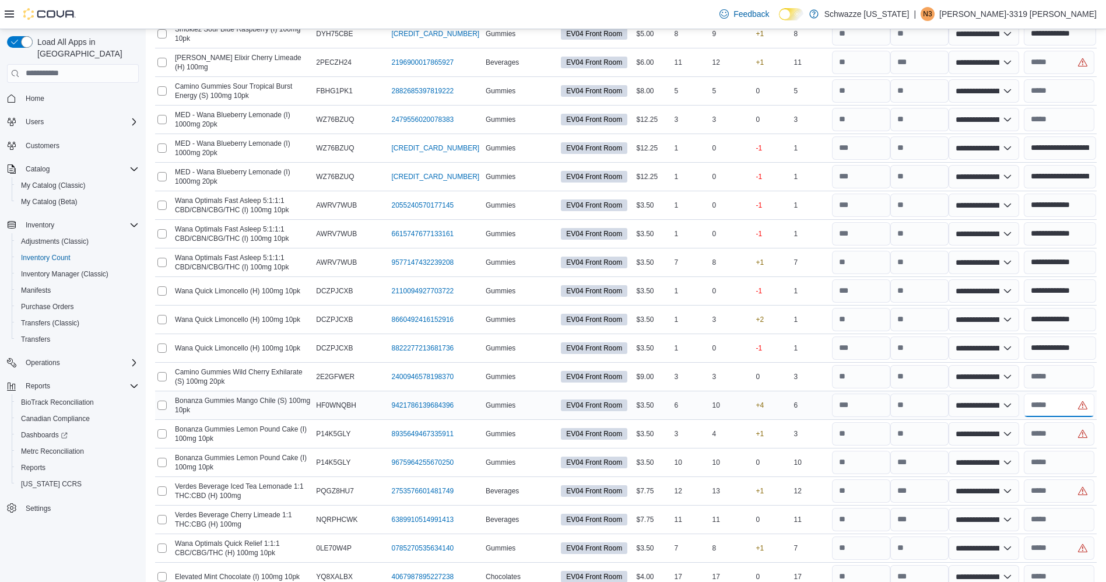
click at [1060, 403] on input "text" at bounding box center [1059, 405] width 71 height 23
click at [1060, 440] on input "text" at bounding box center [1059, 433] width 71 height 23
click at [924, 432] on input "number" at bounding box center [920, 433] width 58 height 23
click at [1064, 432] on input "text" at bounding box center [1059, 433] width 71 height 23
click at [1071, 493] on input "text" at bounding box center [1059, 490] width 71 height 23
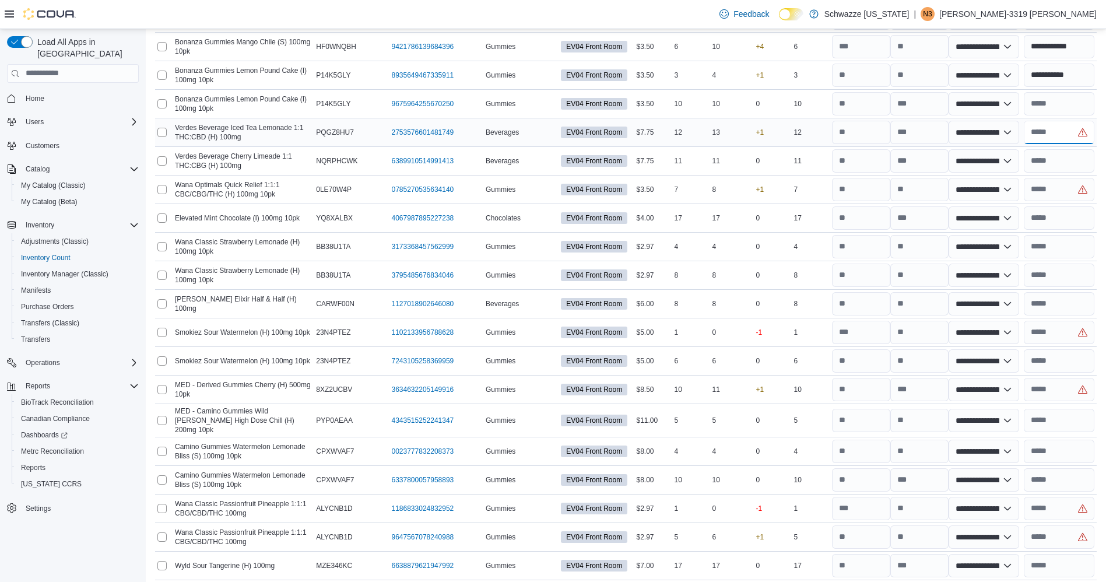
scroll to position [3222, 0]
click at [1064, 188] on input "text" at bounding box center [1059, 189] width 71 height 23
click at [936, 190] on input "number" at bounding box center [920, 189] width 58 height 23
click at [938, 212] on input "number" at bounding box center [920, 218] width 58 height 23
click at [1070, 191] on input "text" at bounding box center [1059, 189] width 71 height 23
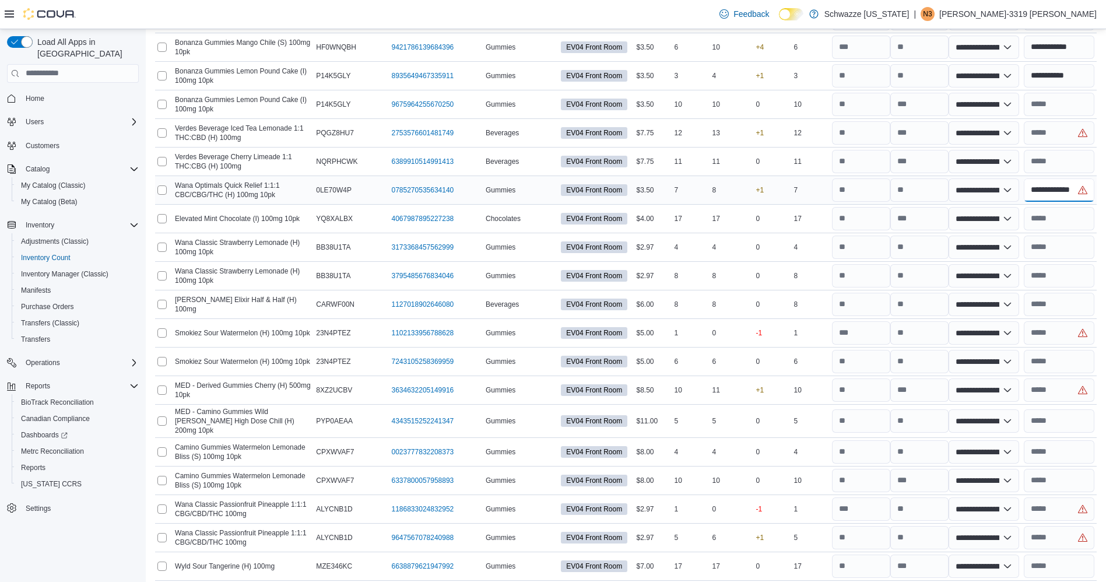
scroll to position [0, 1]
click at [1074, 218] on input "text" at bounding box center [1059, 218] width 71 height 23
click at [1094, 193] on input "**********" at bounding box center [1060, 189] width 73 height 23
click at [1083, 327] on input "text" at bounding box center [1059, 332] width 71 height 23
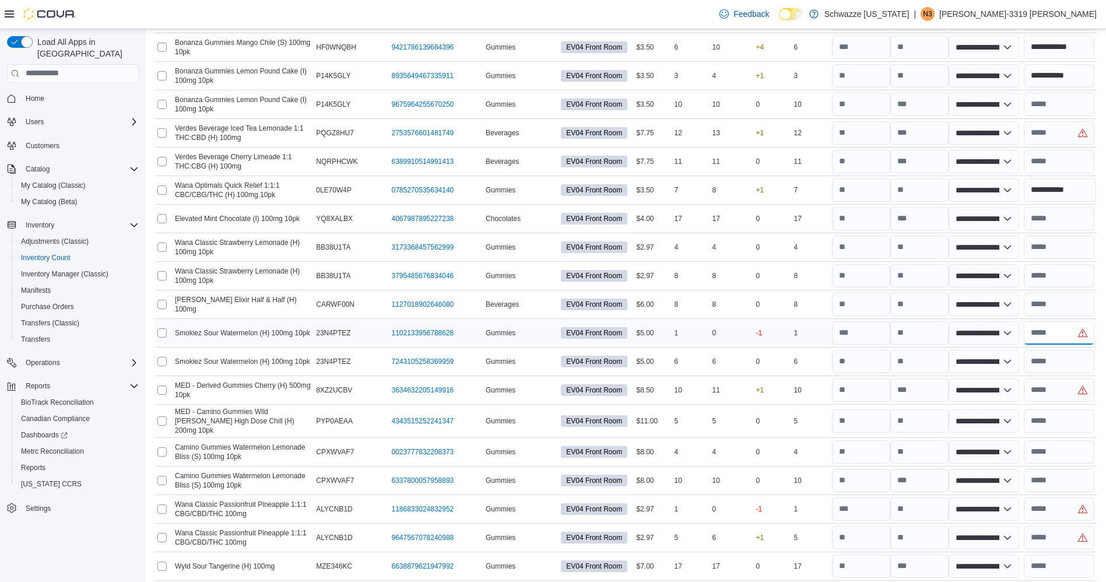
click at [1075, 337] on input "text" at bounding box center [1059, 332] width 71 height 23
click at [1069, 392] on input "text" at bounding box center [1059, 390] width 71 height 23
click at [940, 382] on input "number" at bounding box center [920, 390] width 58 height 23
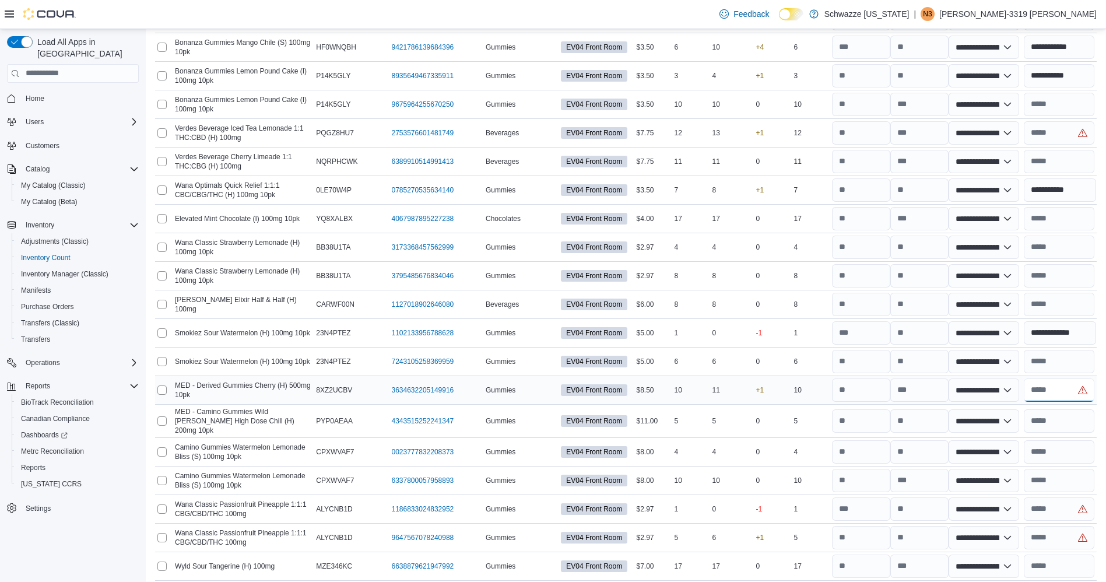
click at [1069, 399] on input "text" at bounding box center [1059, 390] width 71 height 23
click at [1069, 511] on input "text" at bounding box center [1059, 509] width 71 height 23
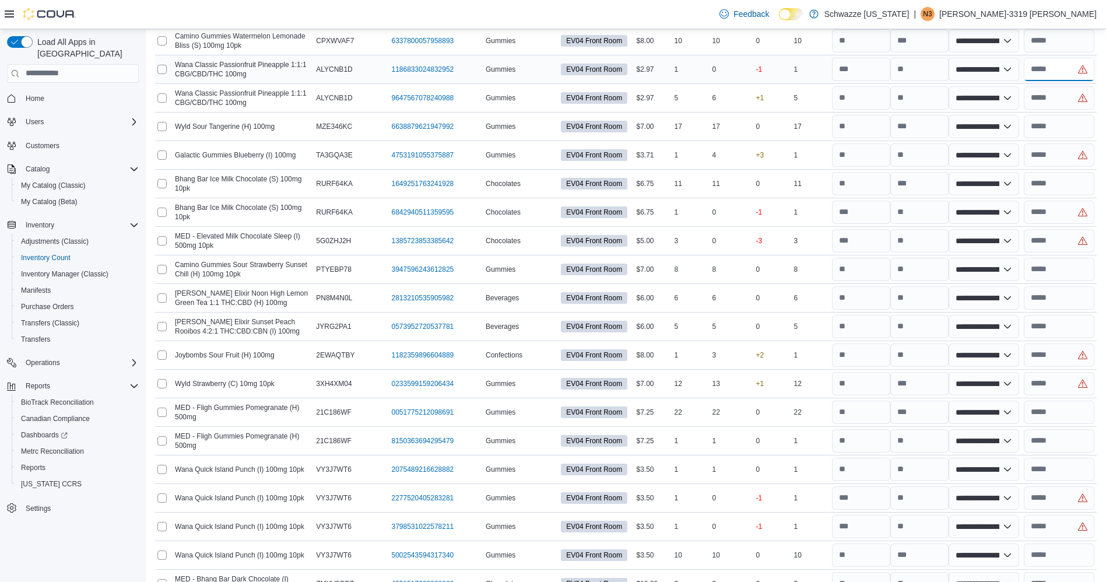
scroll to position [3670, 0]
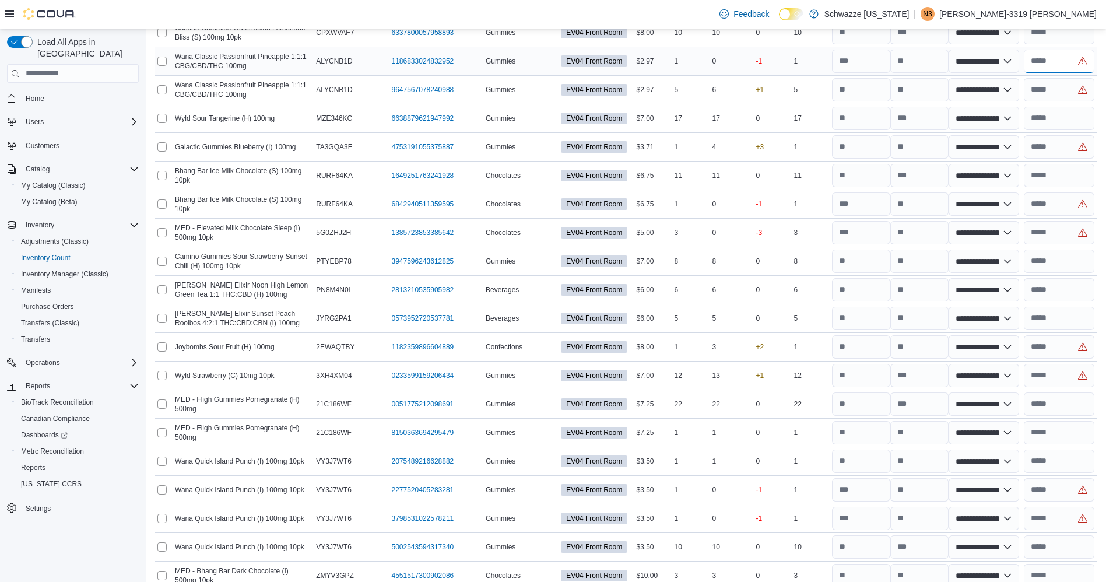
click at [1068, 57] on input "text" at bounding box center [1059, 61] width 71 height 23
click at [1061, 89] on input "text" at bounding box center [1059, 89] width 71 height 23
click at [1059, 58] on input "text" at bounding box center [1059, 61] width 71 height 23
click at [1062, 109] on input "text" at bounding box center [1059, 118] width 71 height 23
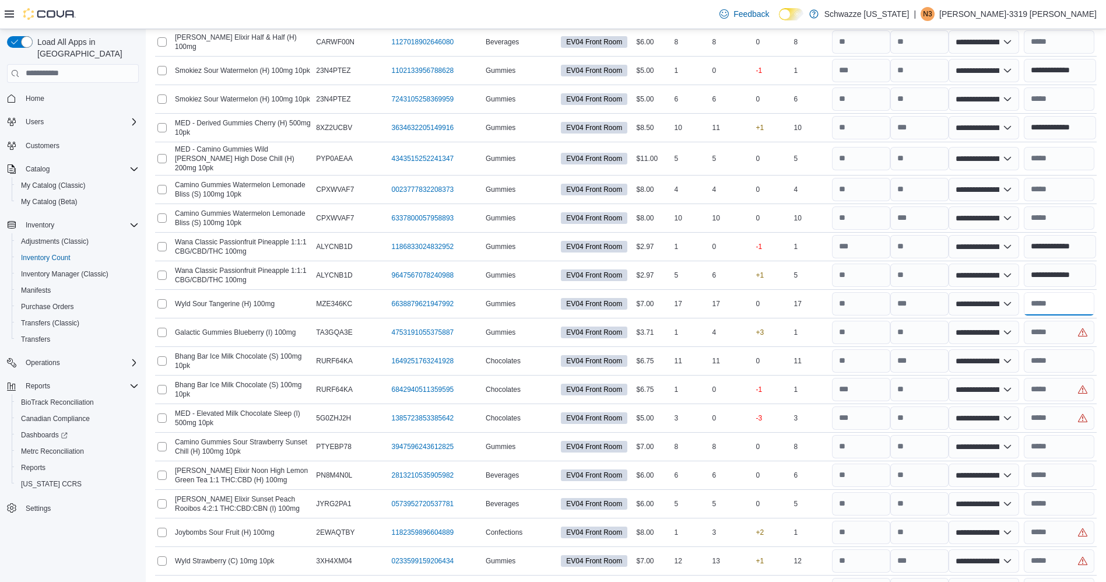
scroll to position [3494, 0]
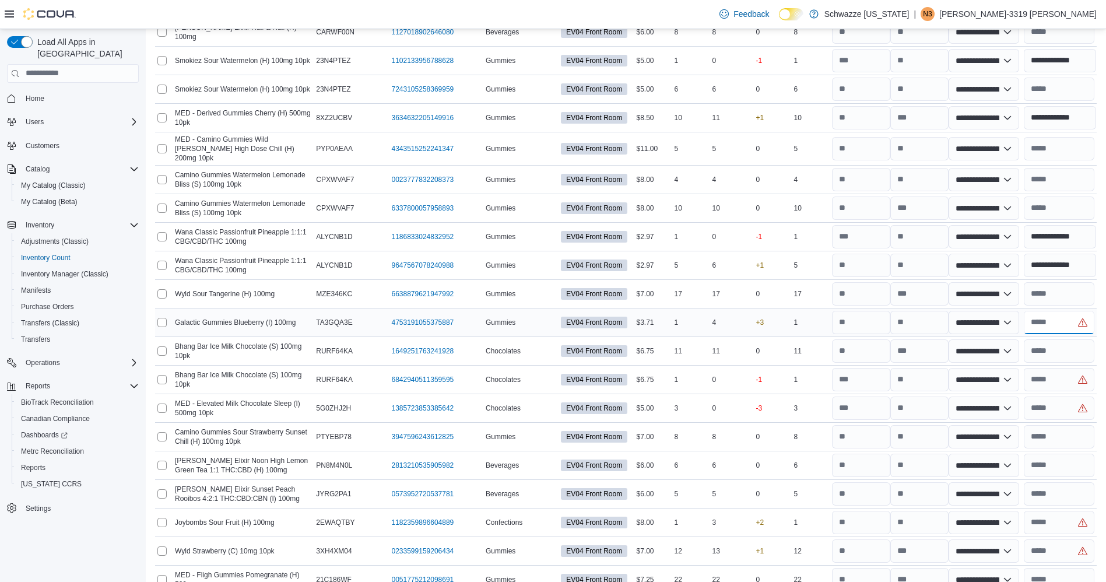
click at [1067, 316] on input "text" at bounding box center [1059, 322] width 71 height 23
click at [1060, 311] on input "text" at bounding box center [1059, 322] width 71 height 23
click at [1080, 349] on input "text" at bounding box center [1059, 350] width 71 height 23
click at [931, 318] on input "number" at bounding box center [920, 322] width 58 height 23
click at [1076, 319] on input "*" at bounding box center [1059, 322] width 71 height 23
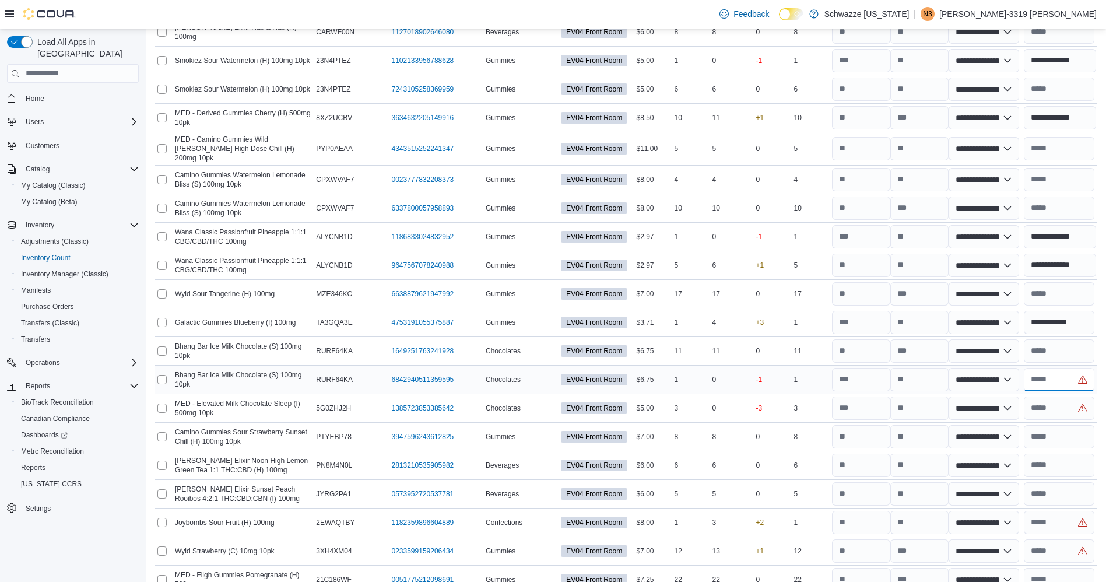
click at [1057, 372] on input "text" at bounding box center [1059, 379] width 71 height 23
click at [1087, 317] on input "**********" at bounding box center [1059, 322] width 71 height 23
click at [1075, 397] on input "text" at bounding box center [1059, 408] width 71 height 23
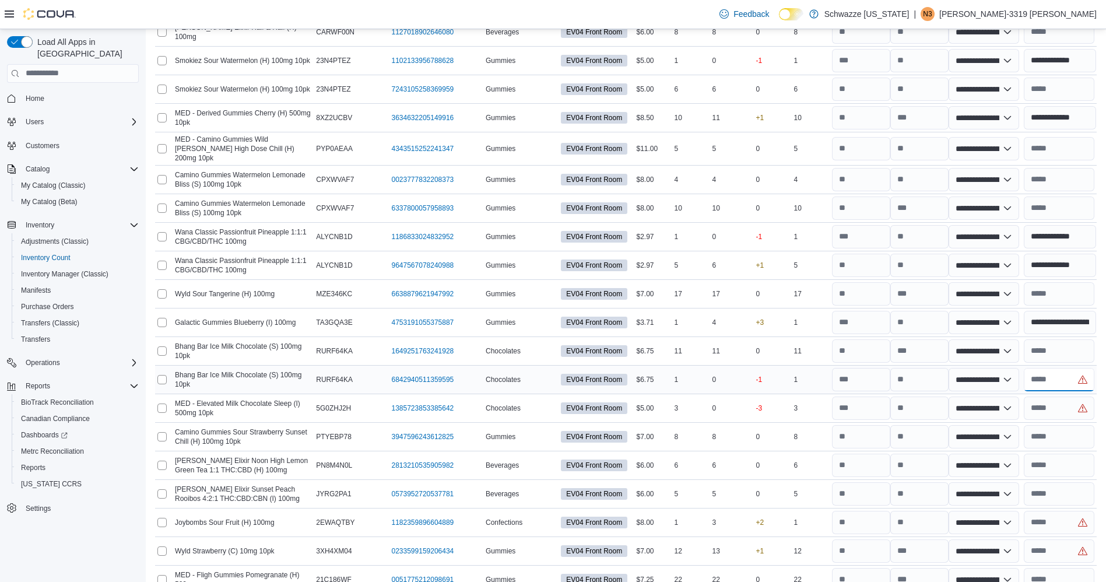
click at [1066, 372] on input "text" at bounding box center [1059, 379] width 71 height 23
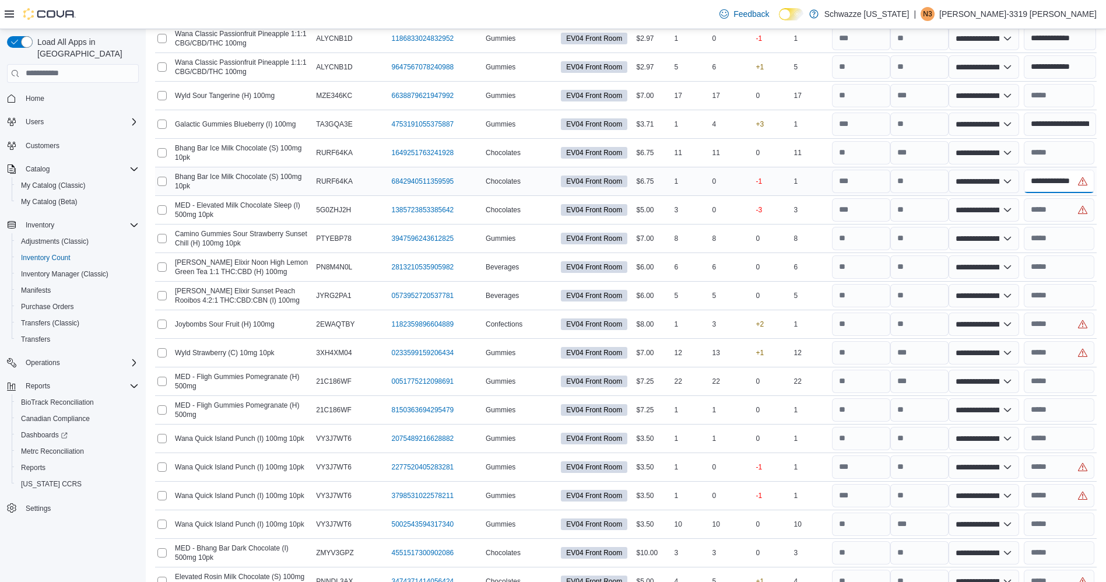
scroll to position [0, 1]
click at [1078, 216] on input "text" at bounding box center [1059, 209] width 71 height 23
click at [1073, 324] on input "text" at bounding box center [1059, 324] width 71 height 23
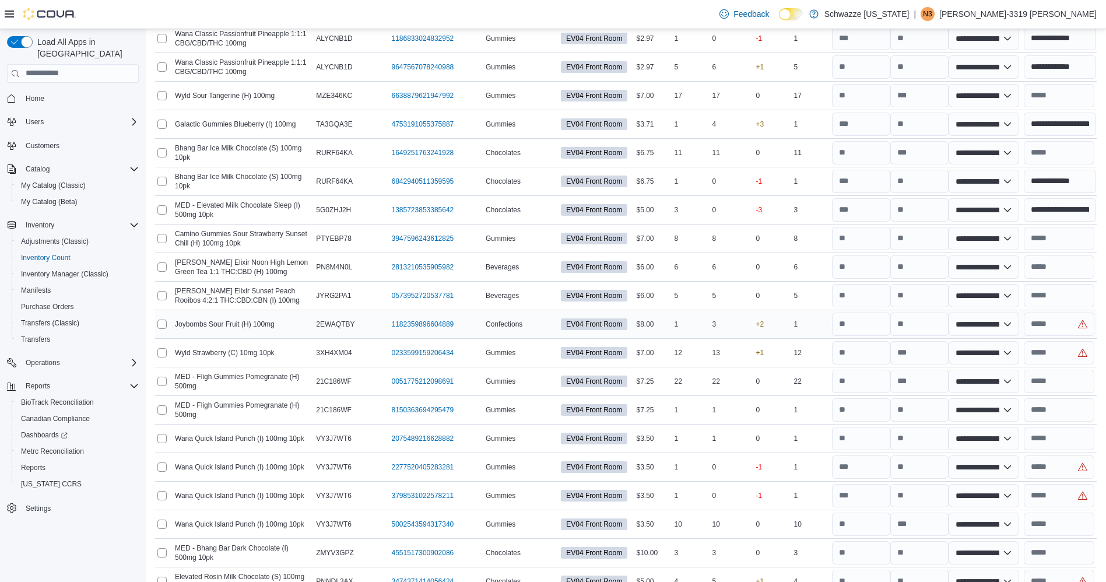
click at [958, 313] on div "**********" at bounding box center [984, 324] width 71 height 23
click at [933, 318] on input "number" at bounding box center [920, 324] width 58 height 23
click at [1080, 319] on input "text" at bounding box center [1059, 324] width 71 height 23
click at [1076, 349] on input "text" at bounding box center [1059, 352] width 71 height 23
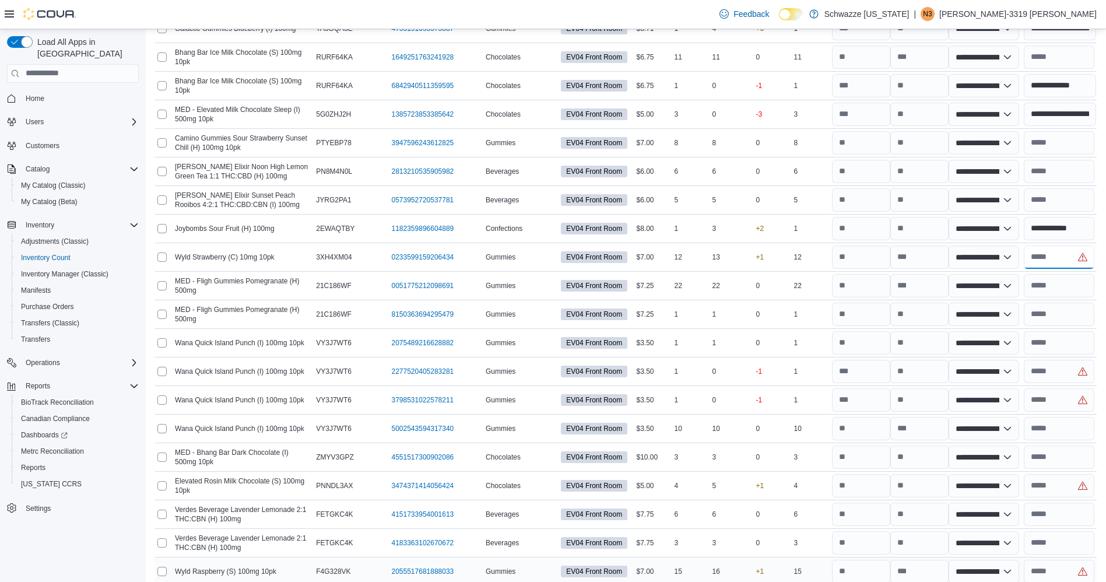
scroll to position [3798, 0]
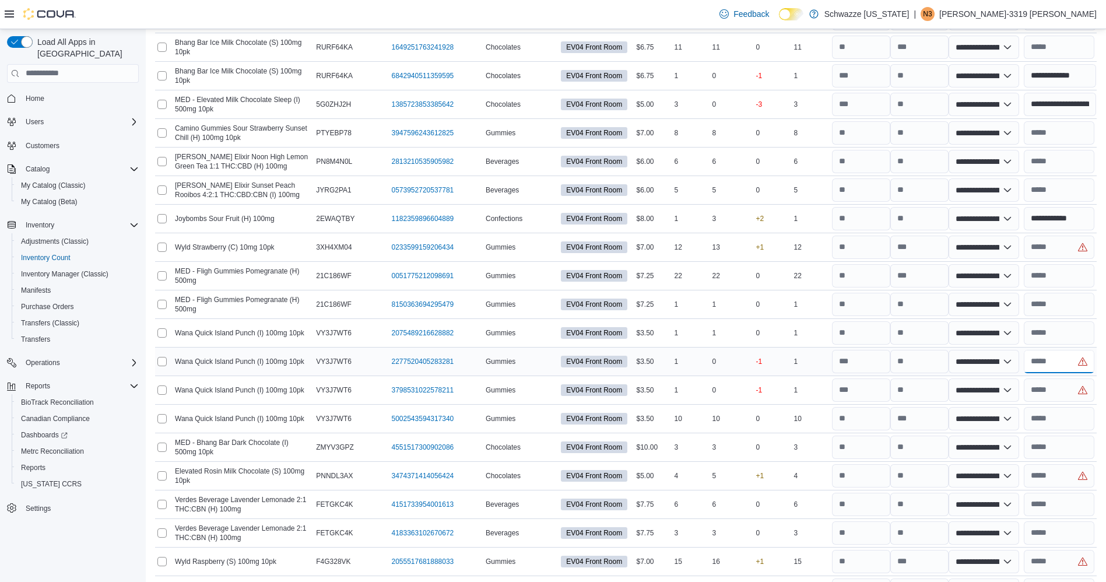
click at [1075, 357] on input "text" at bounding box center [1059, 361] width 71 height 23
click at [922, 240] on input "number" at bounding box center [920, 247] width 58 height 23
click at [1071, 246] on input "text" at bounding box center [1059, 247] width 71 height 23
click at [1073, 351] on input "text" at bounding box center [1059, 361] width 71 height 23
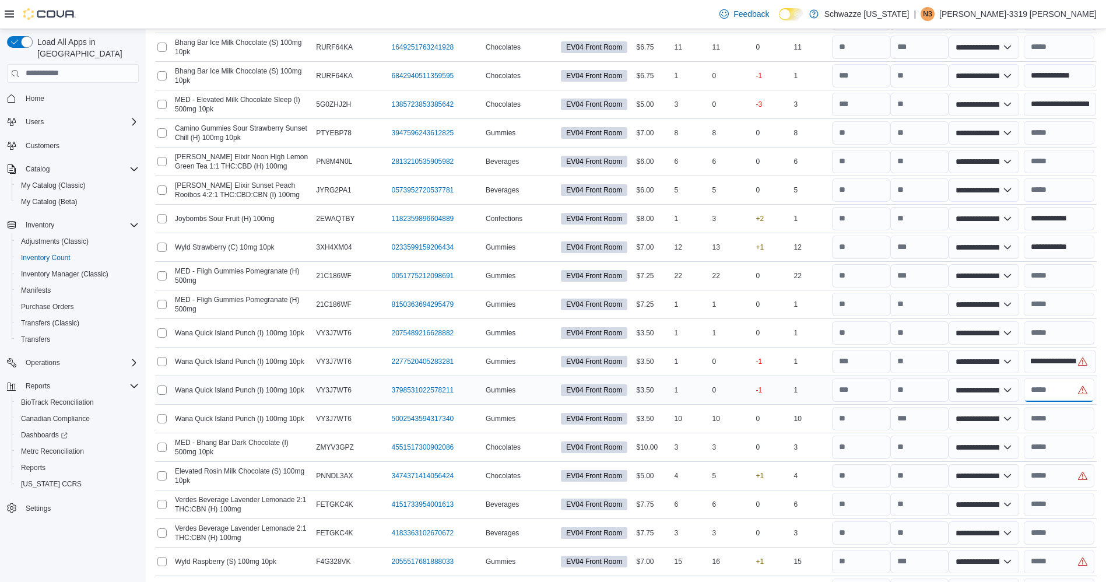
click at [1078, 393] on input "text" at bounding box center [1059, 390] width 71 height 23
click at [1060, 383] on input "**********" at bounding box center [1060, 390] width 73 height 23
click at [1071, 407] on input "text" at bounding box center [1059, 418] width 71 height 23
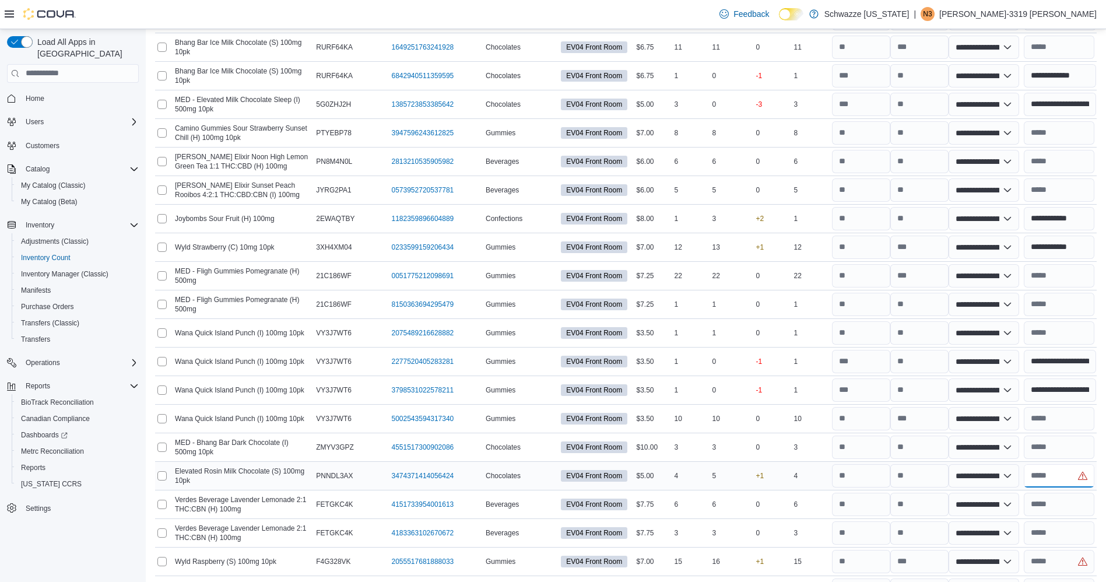
click at [1073, 467] on input "text" at bounding box center [1059, 475] width 71 height 23
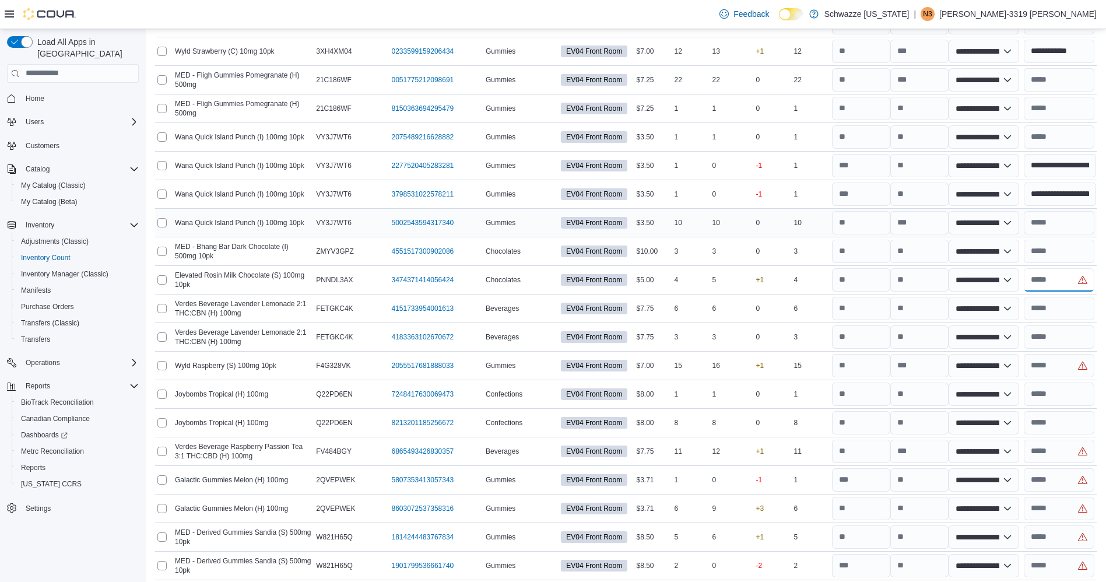
scroll to position [4065, 0]
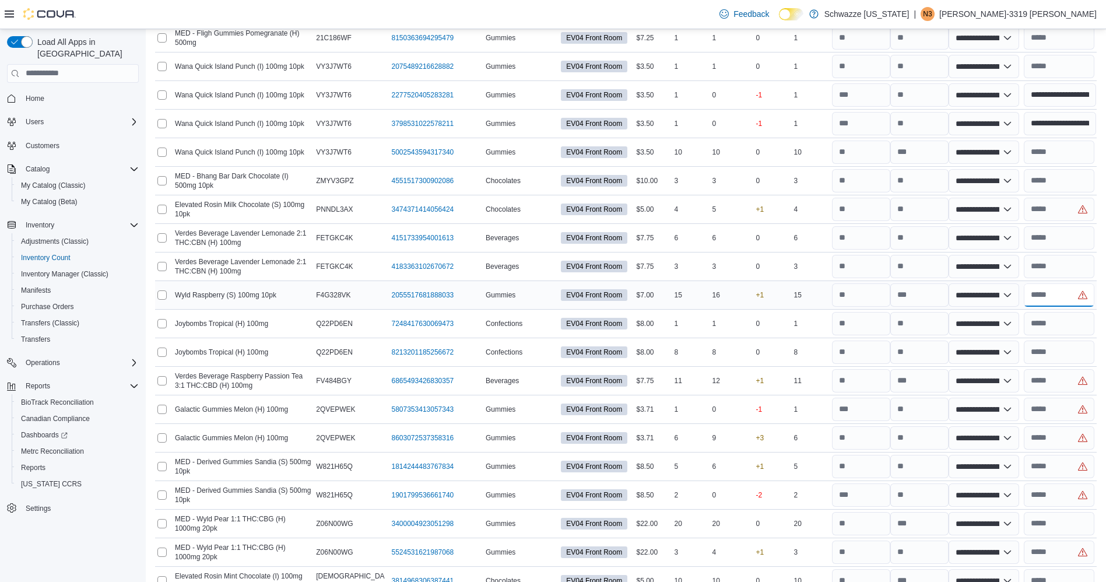
click at [1064, 292] on input "text" at bounding box center [1059, 294] width 71 height 23
click at [1059, 206] on input "text" at bounding box center [1059, 209] width 71 height 23
click at [1069, 409] on input "text" at bounding box center [1059, 409] width 71 height 23
click at [1073, 202] on input "text" at bounding box center [1059, 209] width 71 height 23
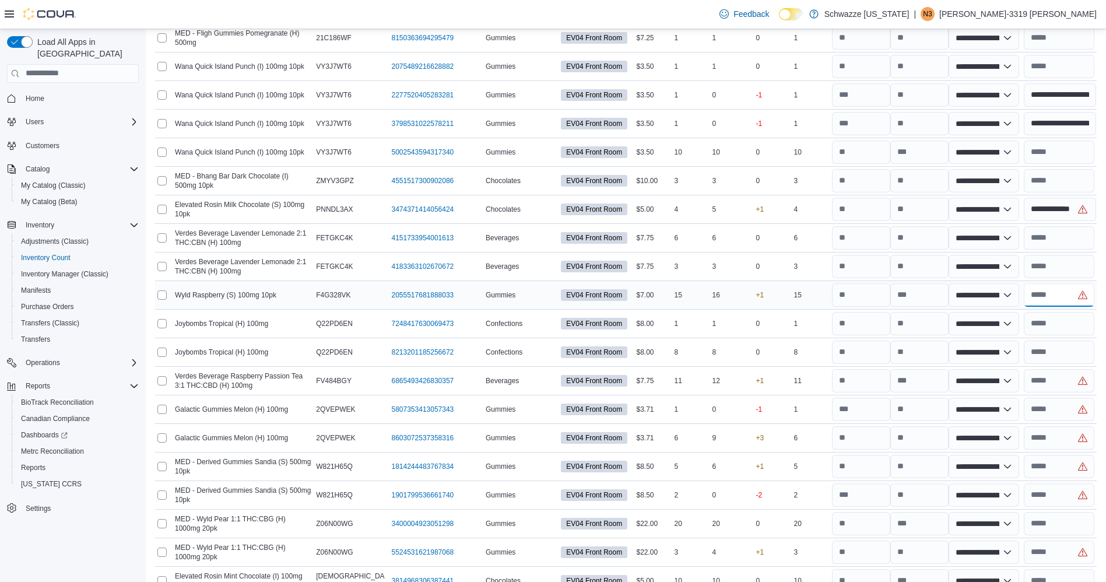
click at [1085, 295] on input "text" at bounding box center [1059, 294] width 71 height 23
click at [881, 288] on input "number" at bounding box center [861, 294] width 58 height 23
click at [919, 289] on input "number" at bounding box center [920, 294] width 58 height 23
click at [1052, 285] on input "text" at bounding box center [1059, 294] width 71 height 23
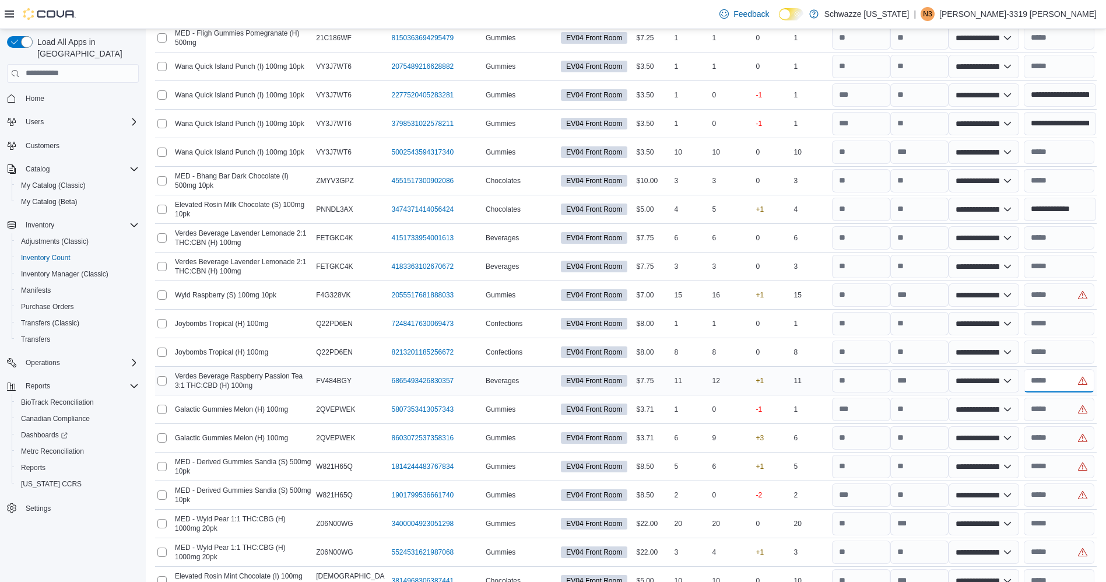
click at [1064, 380] on input "text" at bounding box center [1059, 380] width 71 height 23
click at [1073, 407] on input "text" at bounding box center [1059, 409] width 71 height 23
click at [1076, 435] on input "text" at bounding box center [1059, 437] width 71 height 23
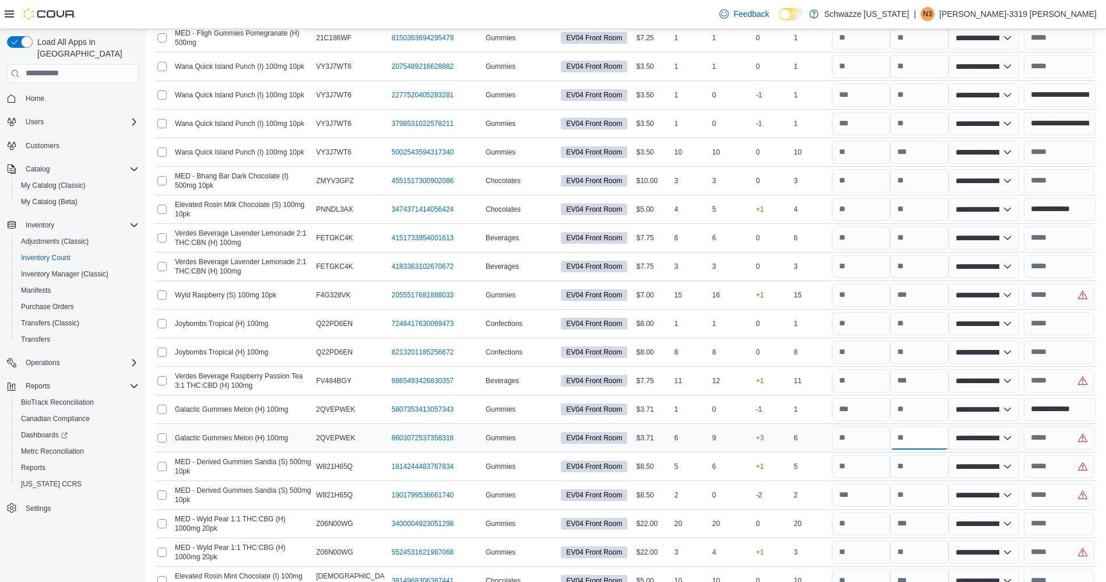
click at [924, 429] on input "number" at bounding box center [920, 437] width 58 height 23
click at [1050, 432] on input "text" at bounding box center [1059, 437] width 71 height 23
click at [1064, 435] on input "**********" at bounding box center [1059, 437] width 71 height 23
click at [1074, 459] on input "text" at bounding box center [1059, 466] width 71 height 23
click at [1062, 293] on input "text" at bounding box center [1059, 294] width 71 height 23
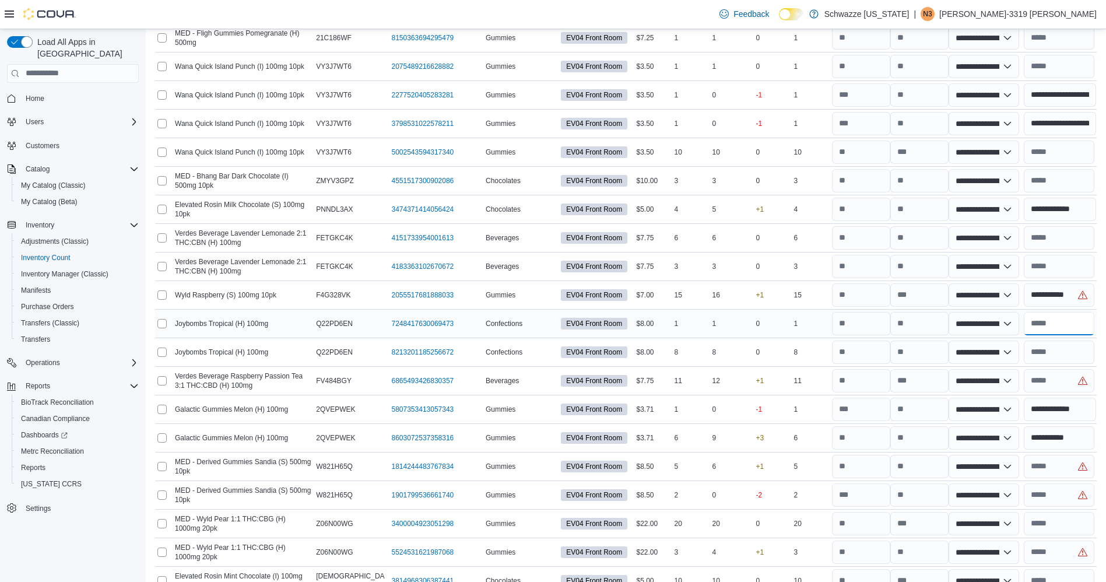
click at [1070, 318] on input "text" at bounding box center [1059, 323] width 71 height 23
click at [1070, 384] on input "text" at bounding box center [1059, 380] width 71 height 23
click at [1059, 467] on input "text" at bounding box center [1059, 466] width 71 height 23
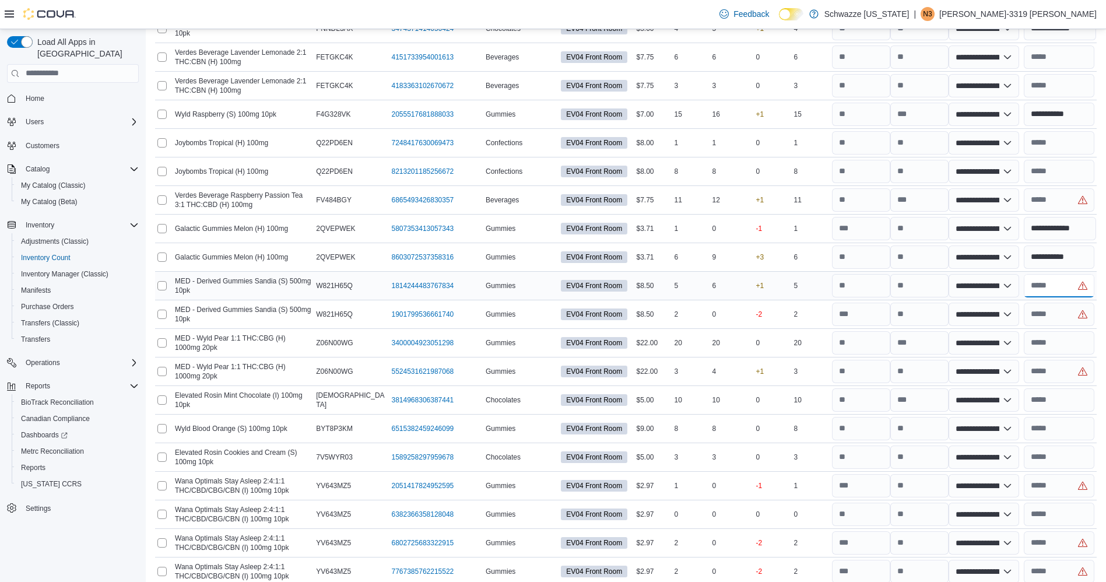
scroll to position [4271, 0]
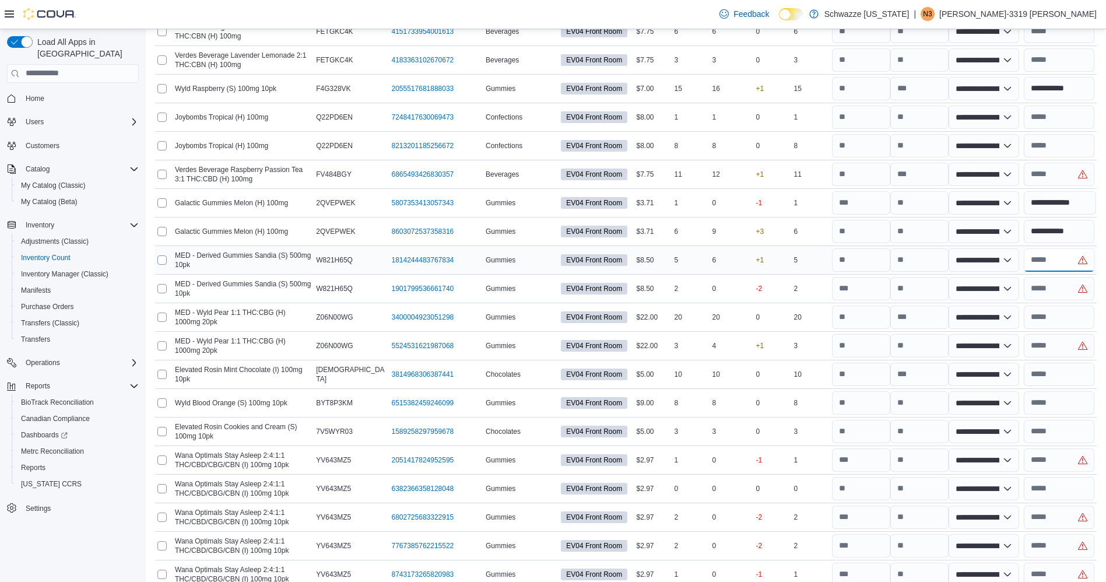
click at [1060, 258] on input "text" at bounding box center [1059, 259] width 71 height 23
click at [921, 254] on input "number" at bounding box center [920, 259] width 58 height 23
click at [1075, 251] on input "text" at bounding box center [1059, 259] width 71 height 23
click at [1063, 277] on input "text" at bounding box center [1059, 288] width 71 height 23
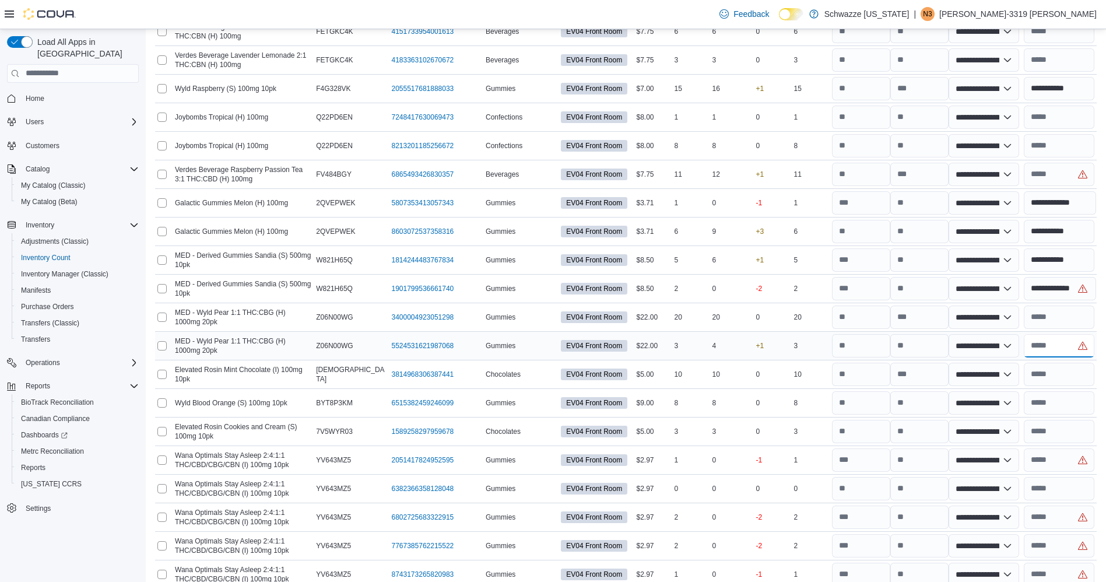
click at [1062, 336] on input "text" at bounding box center [1059, 345] width 71 height 23
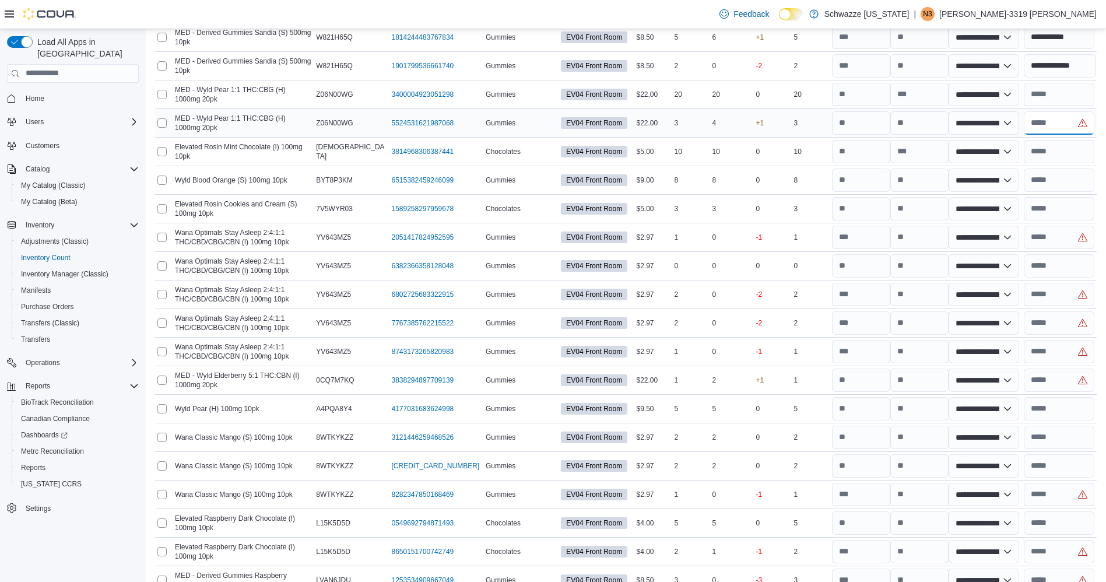
scroll to position [4494, 0]
click at [1077, 149] on input "text" at bounding box center [1059, 150] width 71 height 23
click at [1060, 118] on input "text" at bounding box center [1059, 122] width 71 height 23
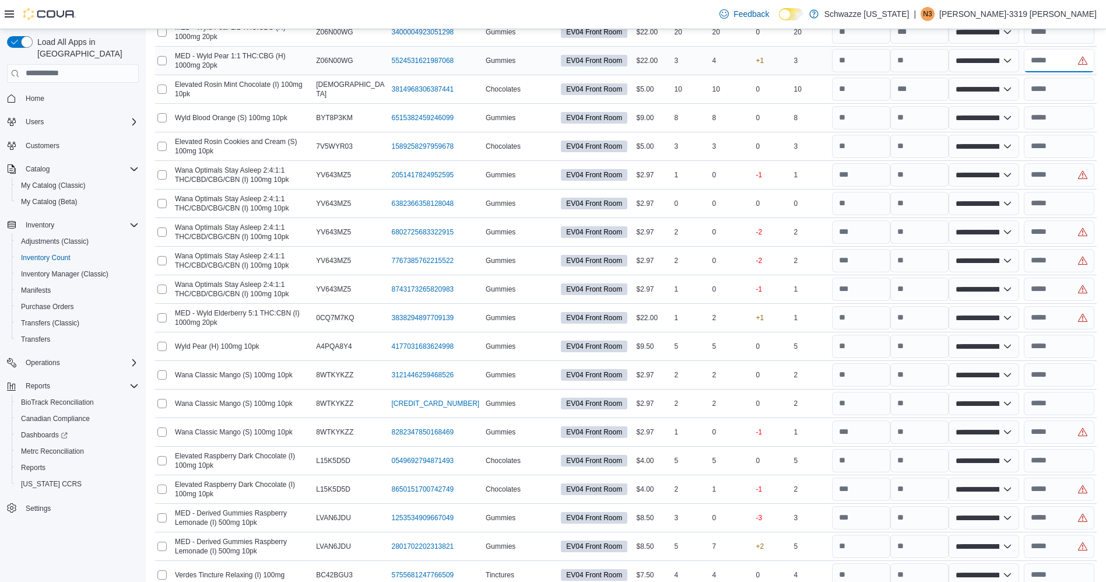
scroll to position [4552, 0]
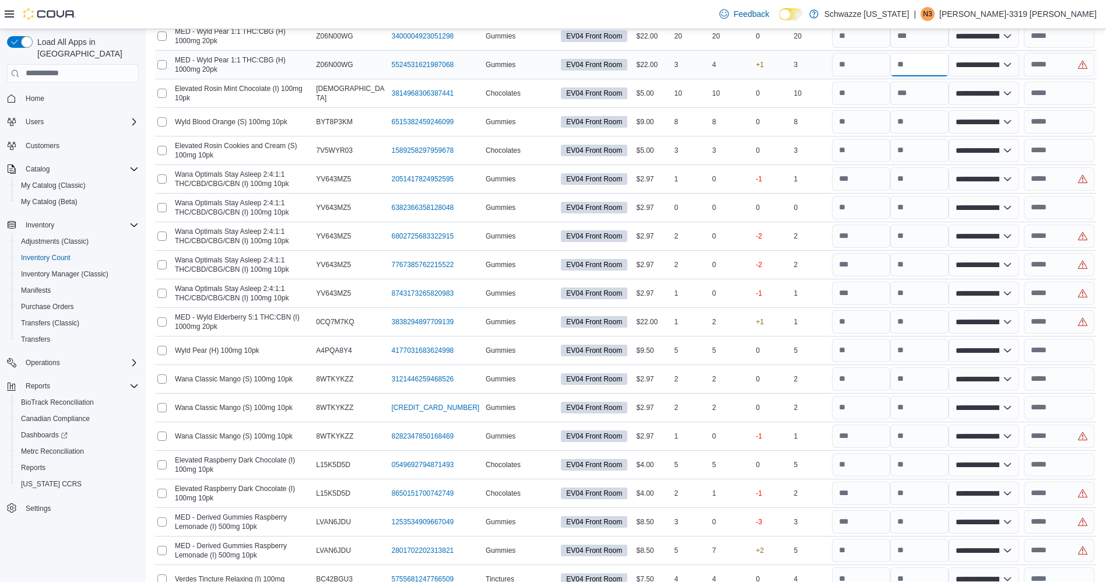
click at [944, 59] on input "number" at bounding box center [920, 64] width 58 height 23
click at [1056, 86] on input "text" at bounding box center [1059, 93] width 71 height 23
click at [933, 59] on input "number" at bounding box center [920, 64] width 58 height 23
click at [1070, 85] on input "text" at bounding box center [1059, 93] width 71 height 23
click at [1060, 62] on input "text" at bounding box center [1059, 64] width 71 height 23
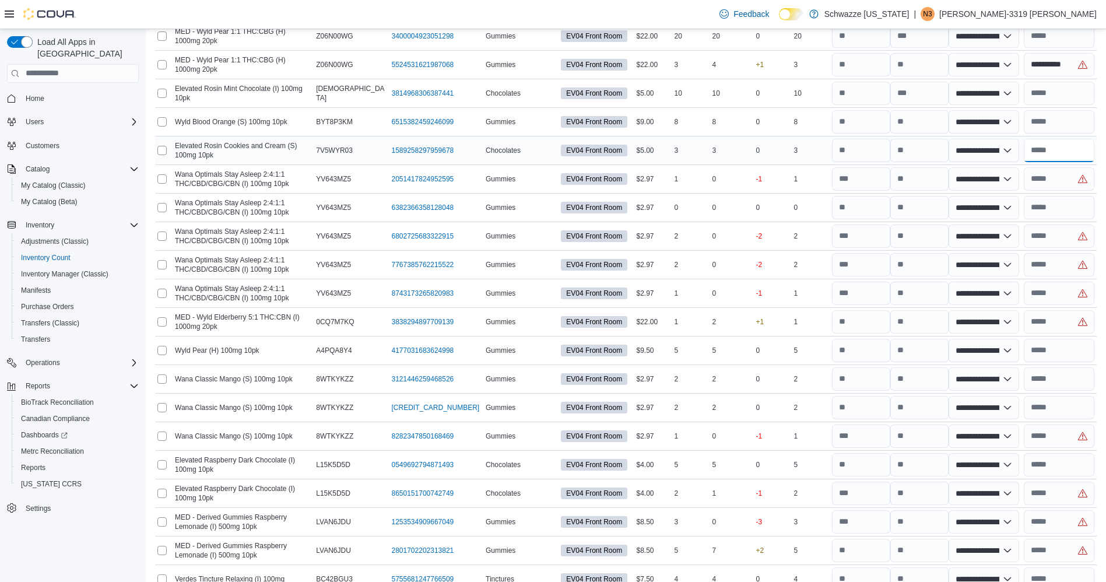
click at [1073, 139] on input "text" at bounding box center [1059, 150] width 71 height 23
click at [1074, 176] on input "text" at bounding box center [1059, 178] width 71 height 23
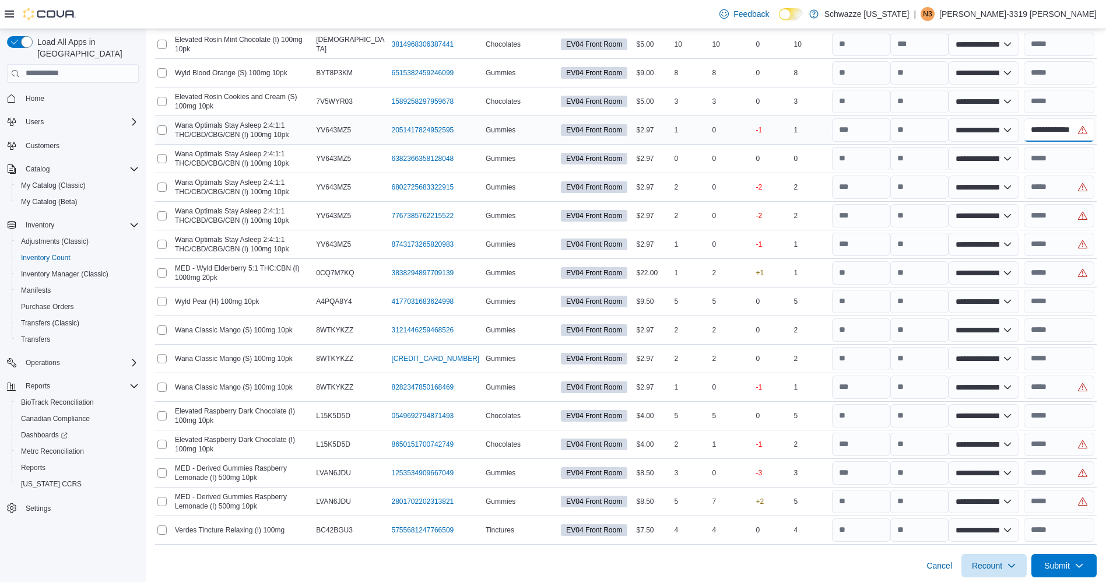
scroll to position [0, 1]
click at [1070, 182] on input "text" at bounding box center [1059, 187] width 71 height 23
click at [1062, 213] on input "text" at bounding box center [1059, 215] width 71 height 23
click at [1061, 248] on input "text" at bounding box center [1059, 244] width 71 height 23
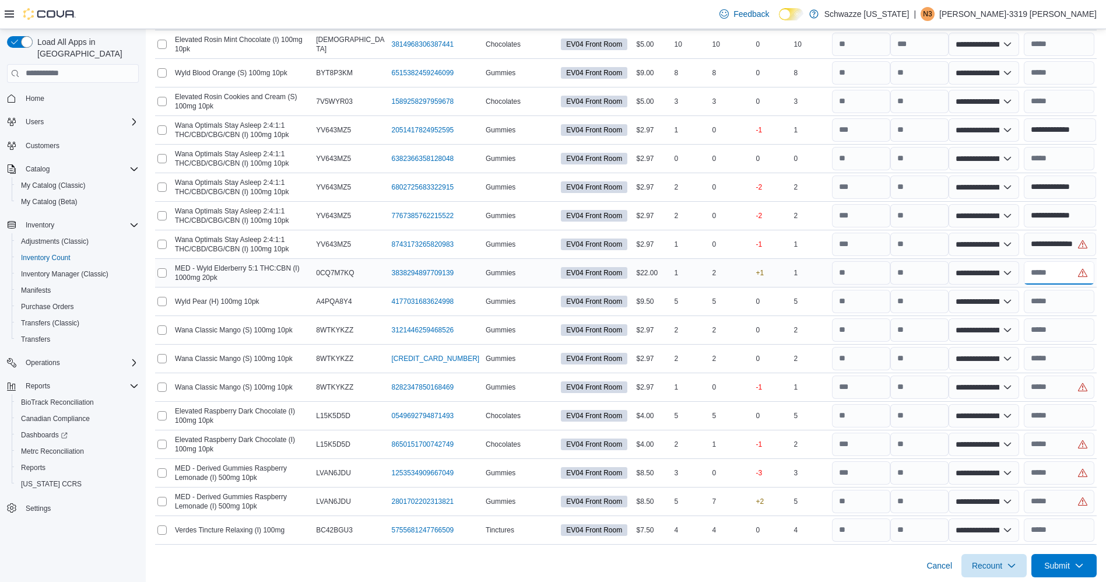
click at [1068, 271] on input "text" at bounding box center [1059, 272] width 71 height 23
click at [1074, 240] on input "**********" at bounding box center [1060, 244] width 73 height 23
click at [1071, 261] on input "text" at bounding box center [1059, 272] width 71 height 23
click at [1062, 243] on input "**********" at bounding box center [1060, 244] width 73 height 23
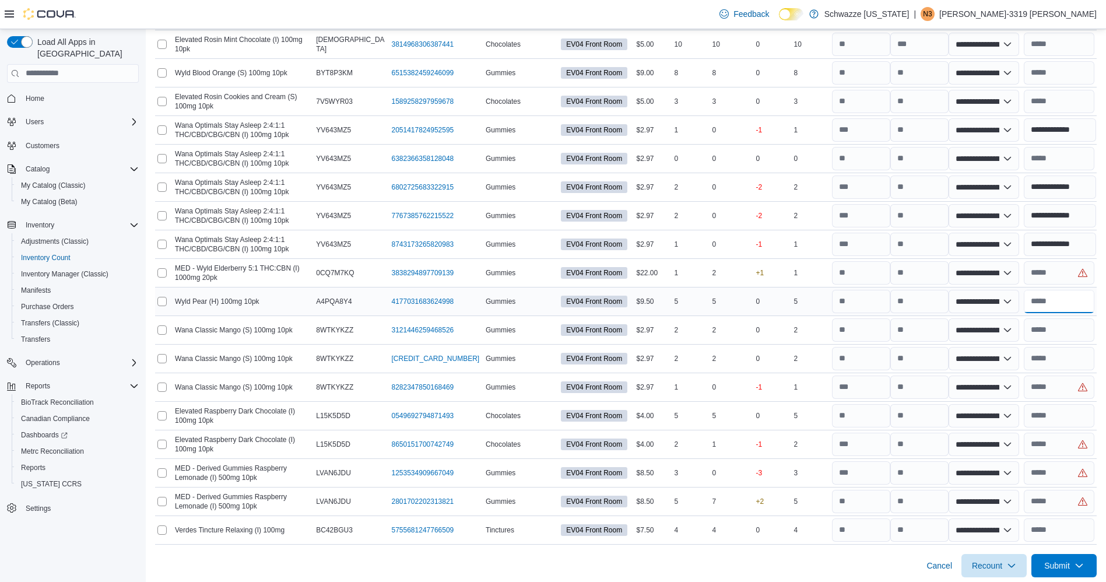
click at [1070, 290] on input "text" at bounding box center [1059, 301] width 71 height 23
click at [1062, 269] on input "text" at bounding box center [1059, 272] width 71 height 23
click at [948, 265] on input "number" at bounding box center [920, 272] width 58 height 23
click at [1050, 261] on input "text" at bounding box center [1059, 272] width 71 height 23
click at [1066, 390] on input "text" at bounding box center [1059, 387] width 71 height 23
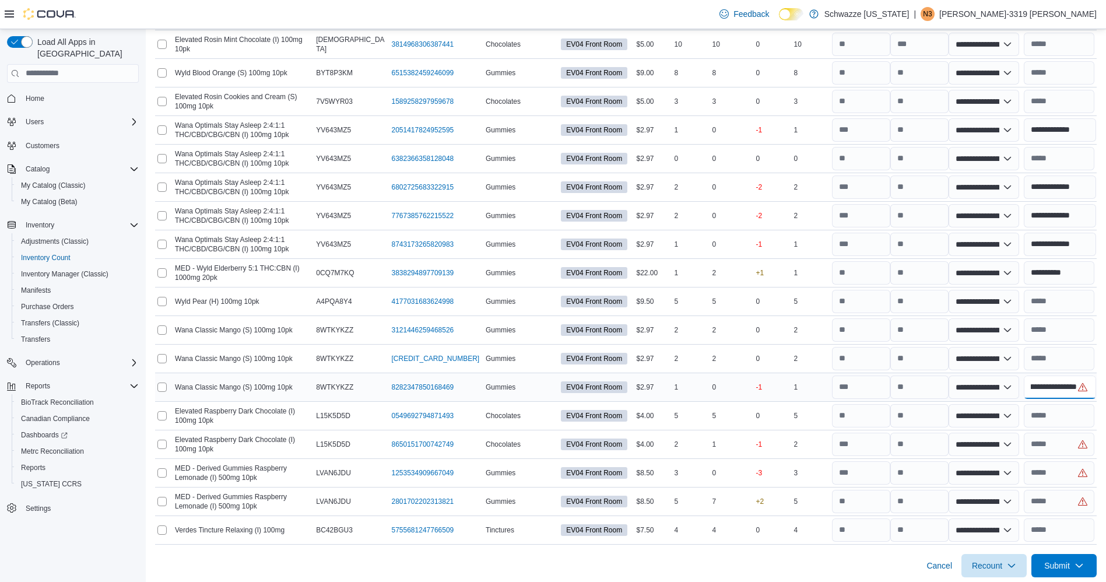
scroll to position [0, 32]
click at [1052, 447] on input "text" at bounding box center [1059, 444] width 71 height 23
click at [1058, 467] on input "text" at bounding box center [1059, 472] width 71 height 23
click at [1065, 503] on input "text" at bounding box center [1059, 501] width 71 height 23
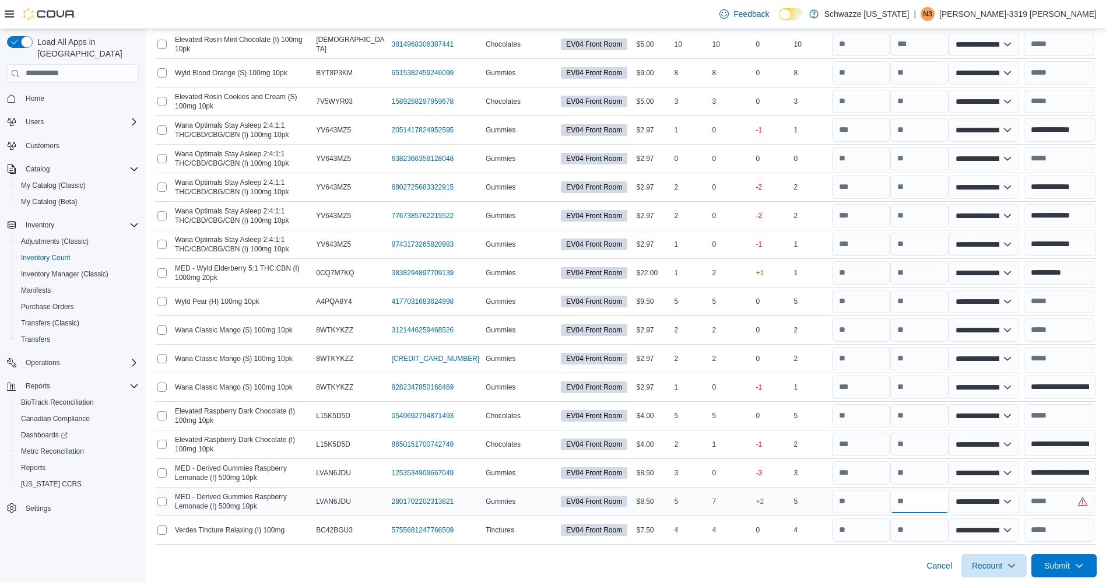
click at [926, 494] on input "number" at bounding box center [920, 501] width 58 height 23
click at [1049, 502] on input "text" at bounding box center [1059, 501] width 71 height 23
click at [1074, 519] on input "text" at bounding box center [1059, 530] width 71 height 23
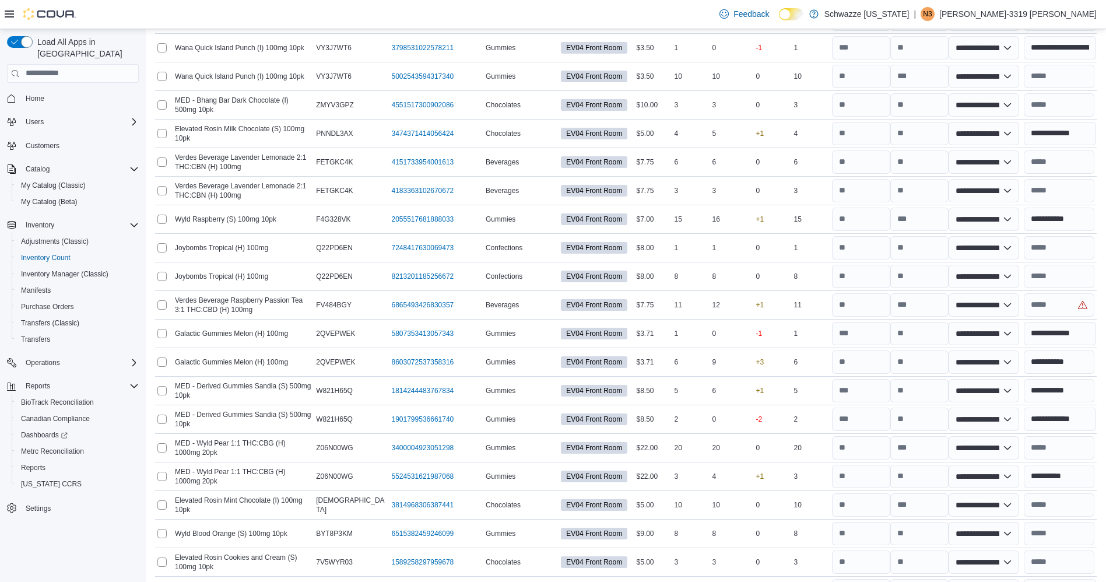
scroll to position [4113, 0]
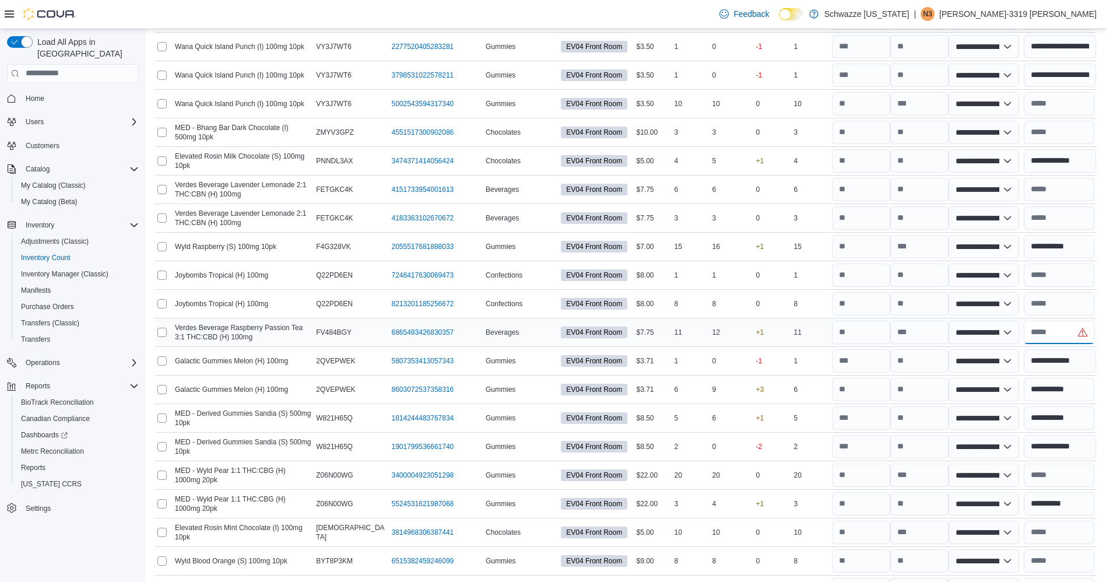
click at [1066, 325] on input "text" at bounding box center [1059, 332] width 71 height 23
click at [917, 333] on input "number" at bounding box center [920, 332] width 58 height 23
click at [927, 355] on input "number" at bounding box center [920, 360] width 58 height 23
click at [1049, 323] on input "text" at bounding box center [1059, 332] width 71 height 23
click at [1088, 299] on input "text" at bounding box center [1059, 303] width 71 height 23
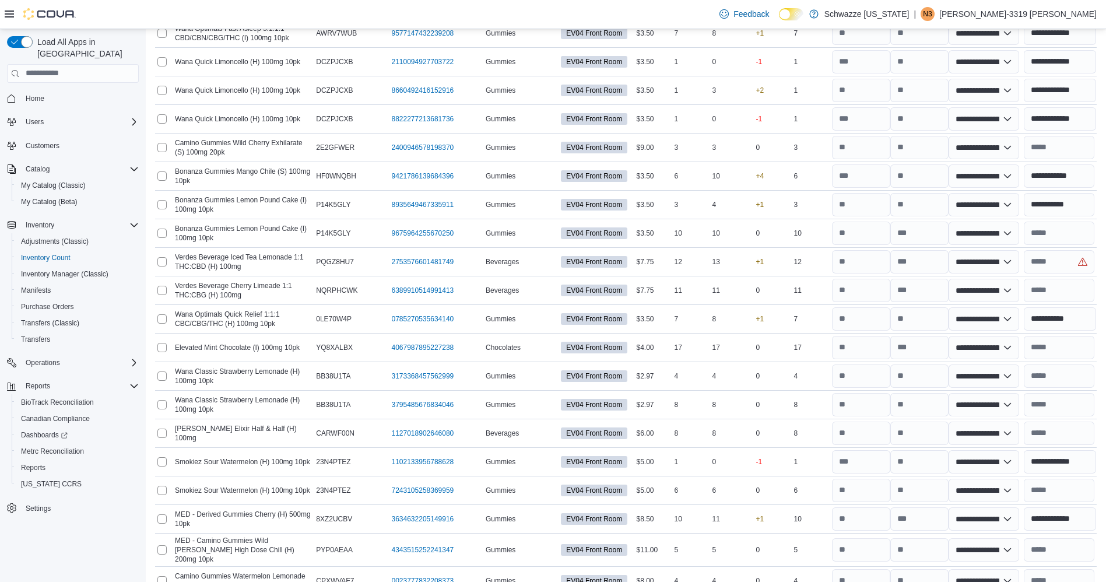
scroll to position [3047, 0]
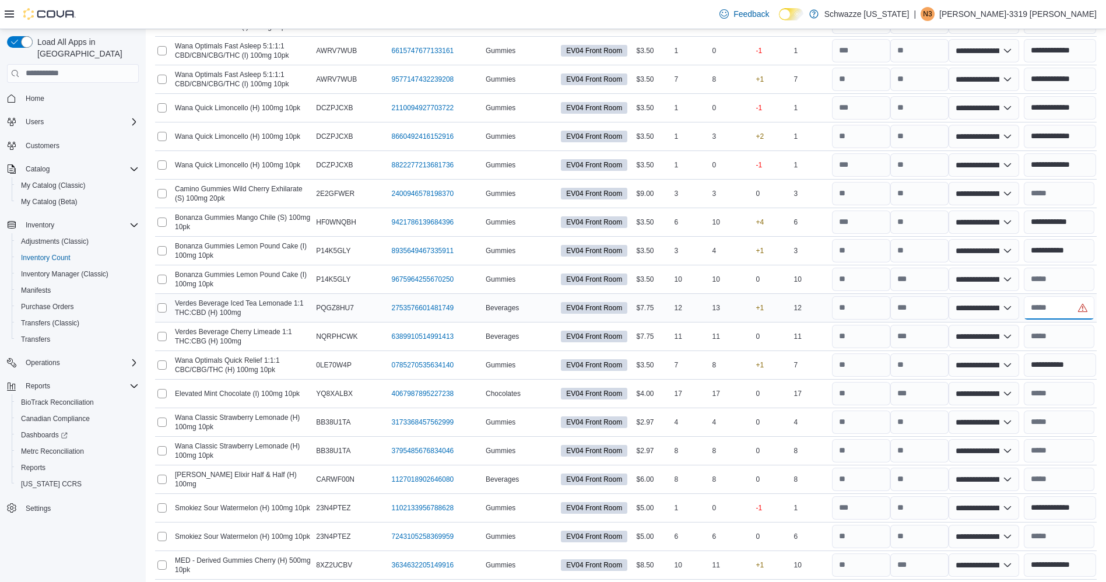
click at [1060, 312] on input "text" at bounding box center [1059, 307] width 71 height 23
click at [935, 311] on input "number" at bounding box center [920, 307] width 58 height 23
click at [1050, 304] on input "text" at bounding box center [1059, 307] width 71 height 23
click at [1064, 196] on input "text" at bounding box center [1059, 193] width 71 height 23
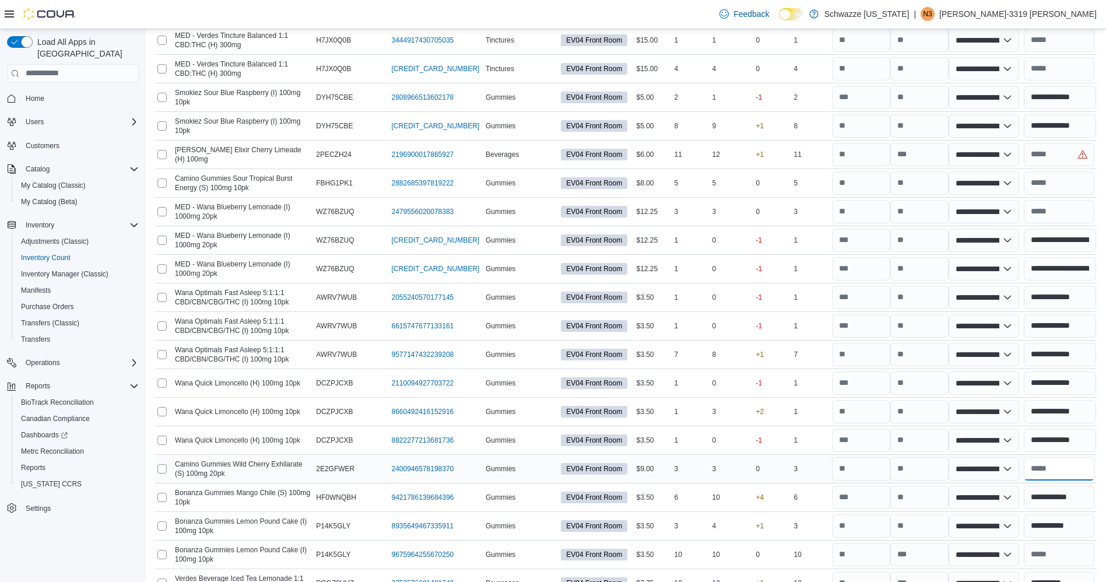
scroll to position [2643, 0]
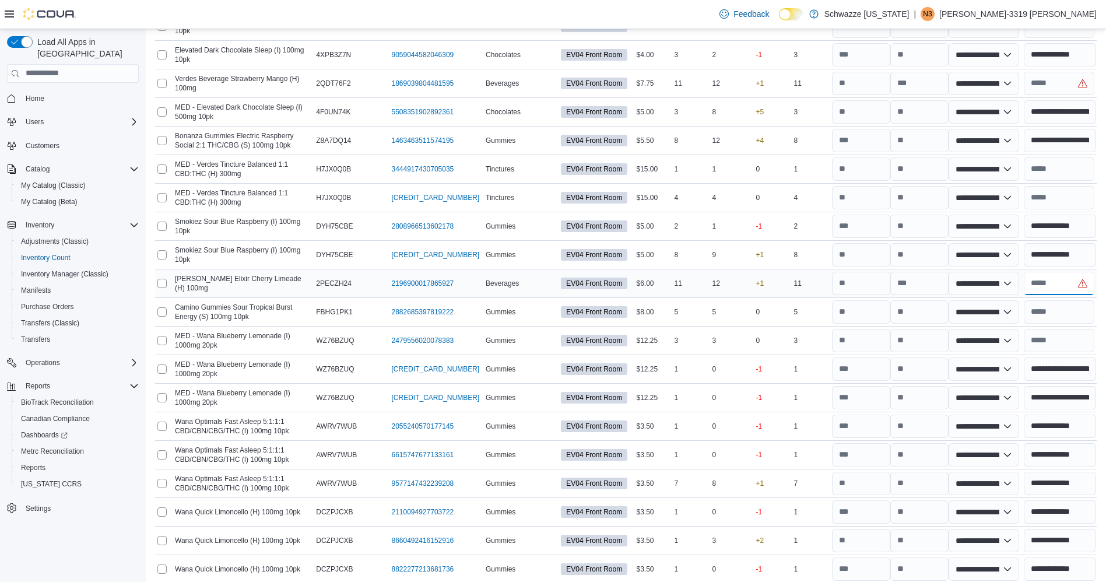
click at [1063, 288] on input "text" at bounding box center [1059, 283] width 71 height 23
click at [924, 281] on input "number" at bounding box center [920, 283] width 58 height 23
click at [1066, 282] on input "text" at bounding box center [1059, 283] width 71 height 23
click at [1071, 87] on input "text" at bounding box center [1059, 83] width 71 height 23
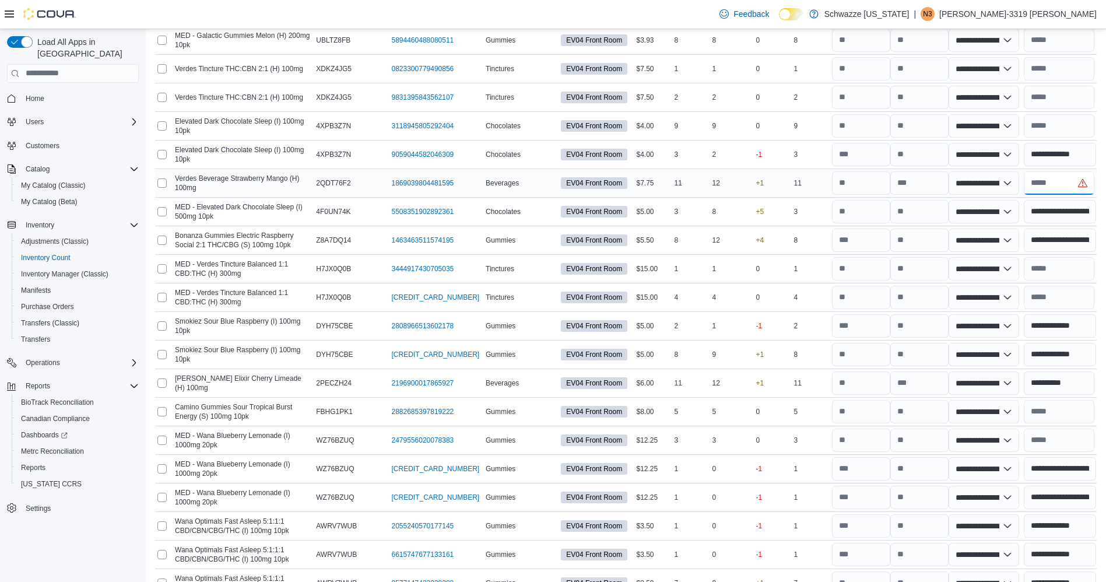
scroll to position [2542, 0]
click at [920, 188] on input "number" at bounding box center [920, 183] width 58 height 23
click at [1041, 181] on input "text" at bounding box center [1059, 183] width 71 height 23
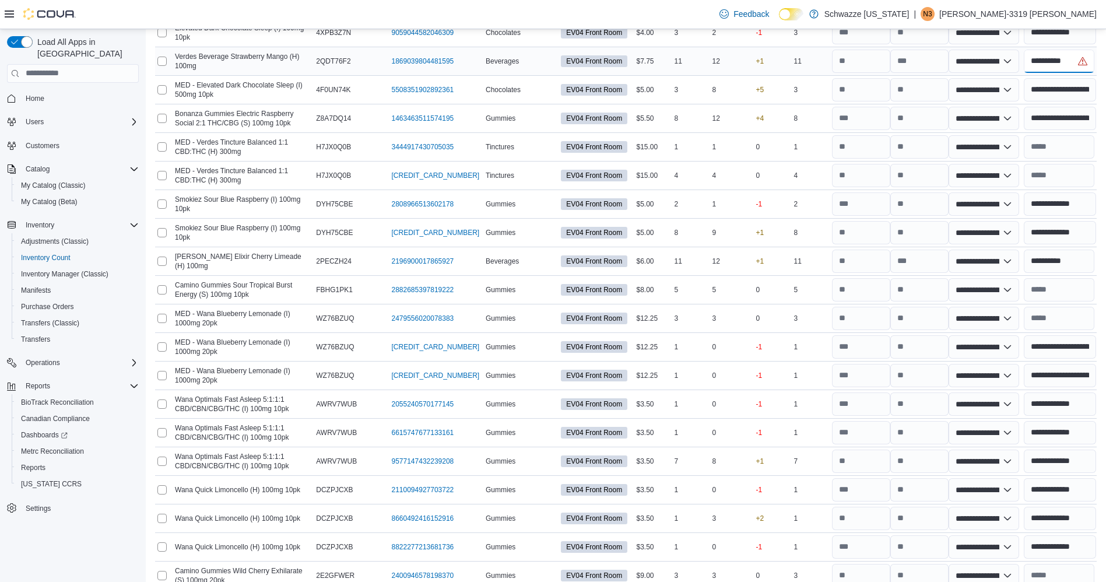
scroll to position [2668, 0]
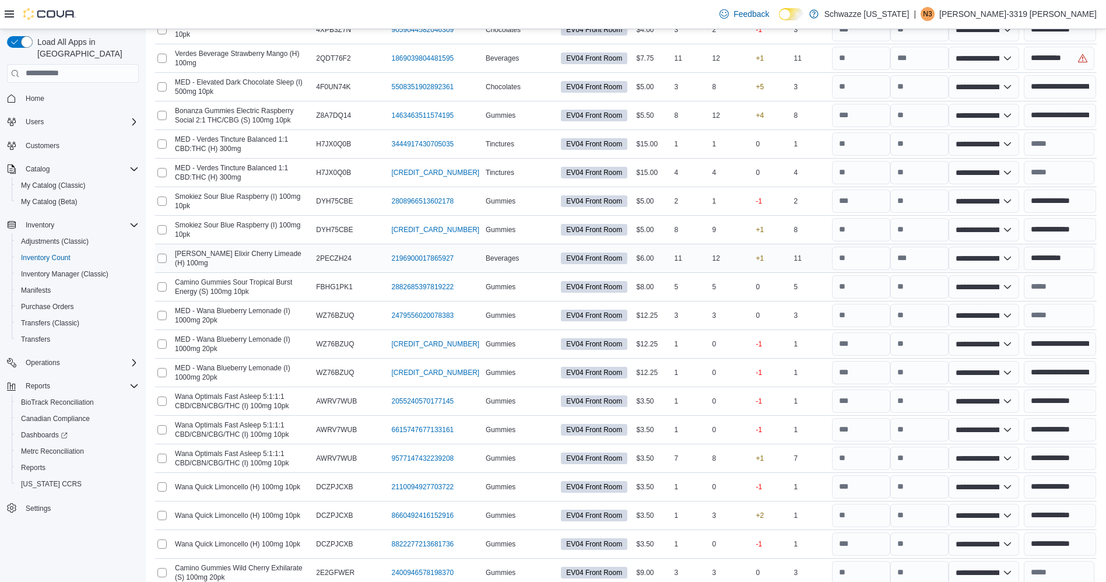
click at [769, 249] on div "+1" at bounding box center [770, 259] width 44 height 26
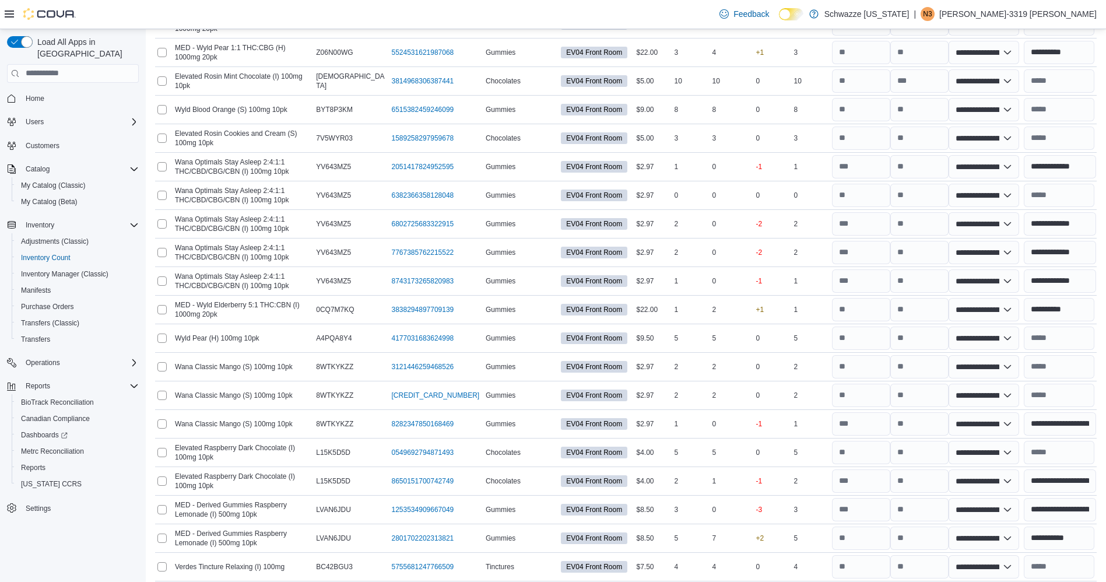
scroll to position [4601, 0]
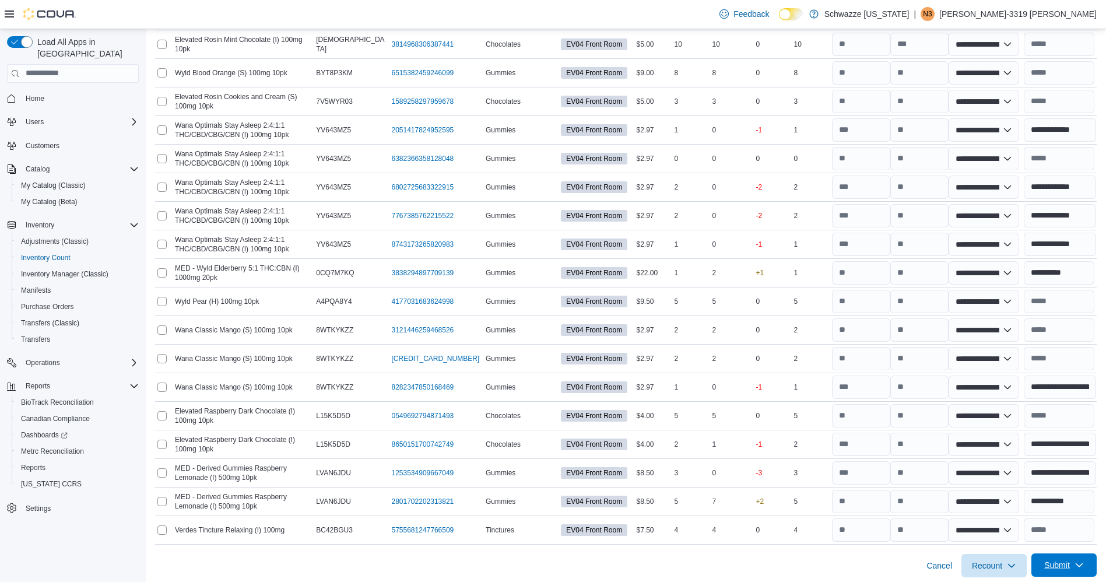
click at [1074, 572] on span "Submit" at bounding box center [1064, 564] width 51 height 23
click at [1053, 511] on span "Submit Adjustments" at bounding box center [1028, 509] width 72 height 12
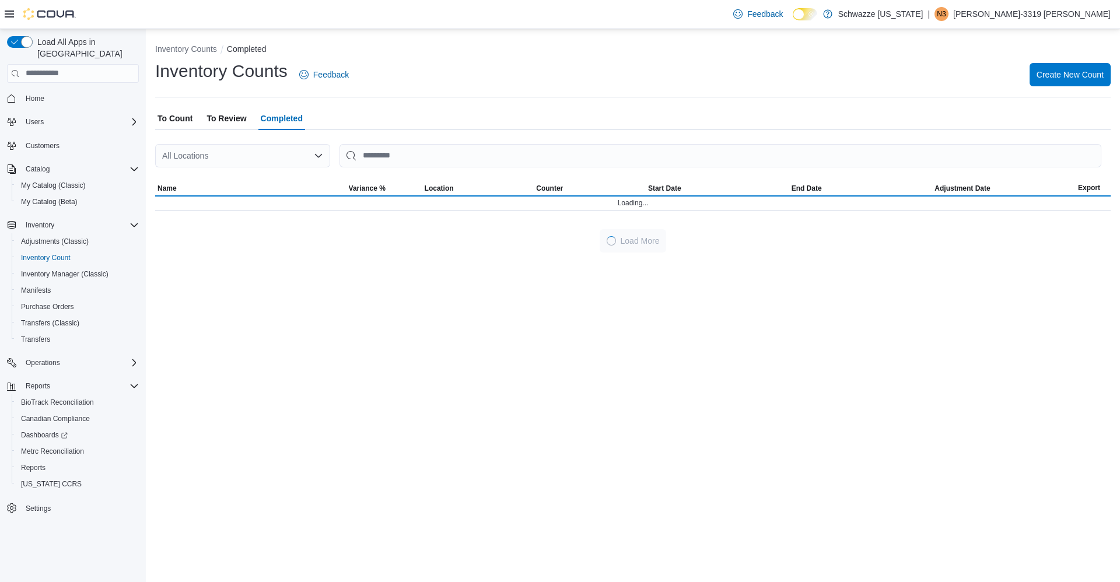
click at [323, 157] on icon "Open list of options" at bounding box center [318, 155] width 9 height 9
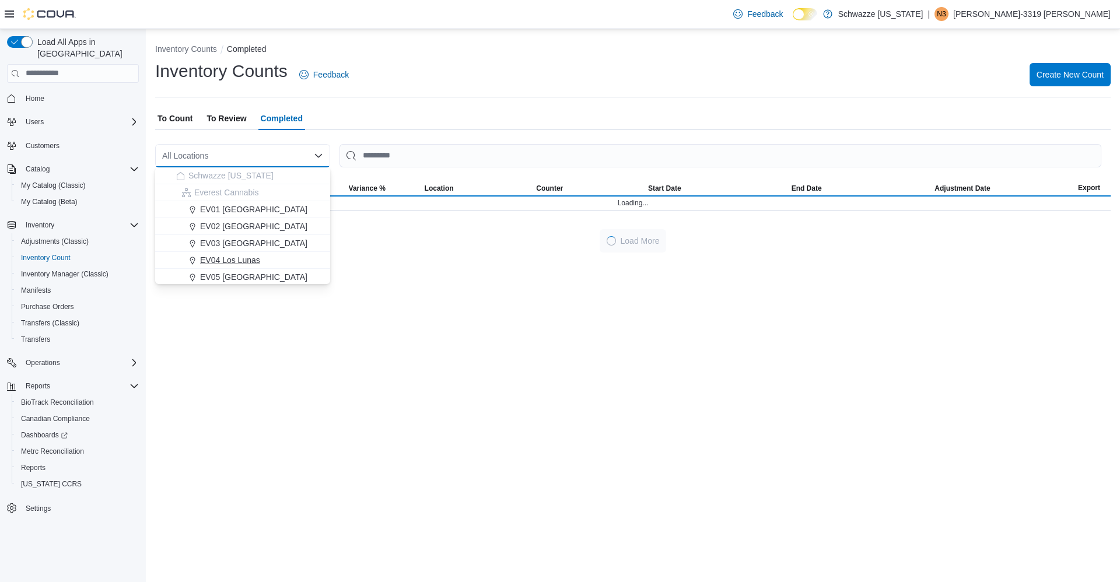
click at [250, 262] on span "EV04 Los Lunas" at bounding box center [230, 260] width 60 height 12
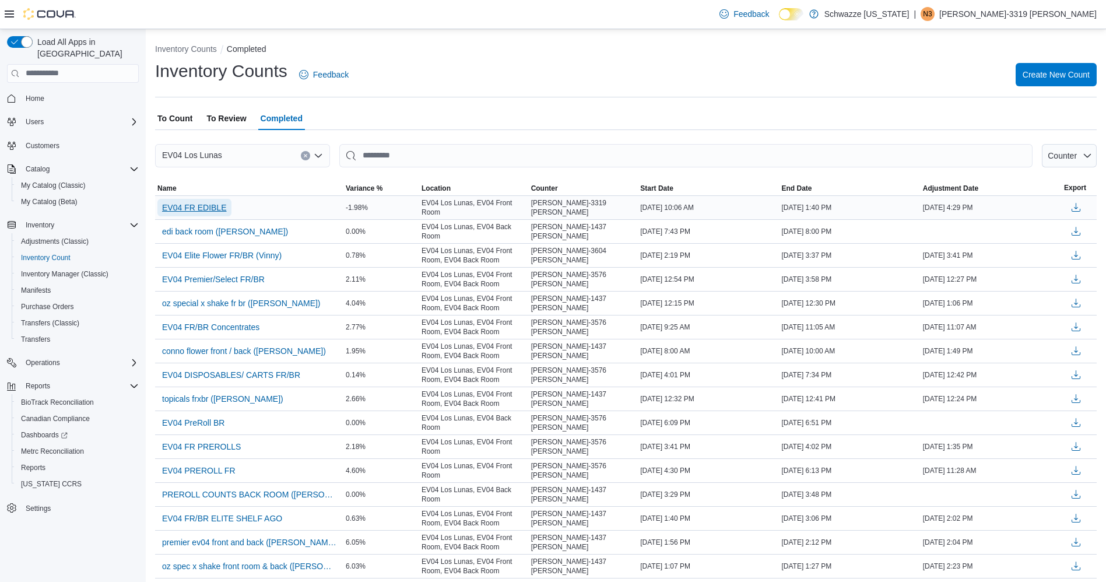
click at [208, 205] on span "EV04 FR EDIBLE" at bounding box center [194, 208] width 65 height 12
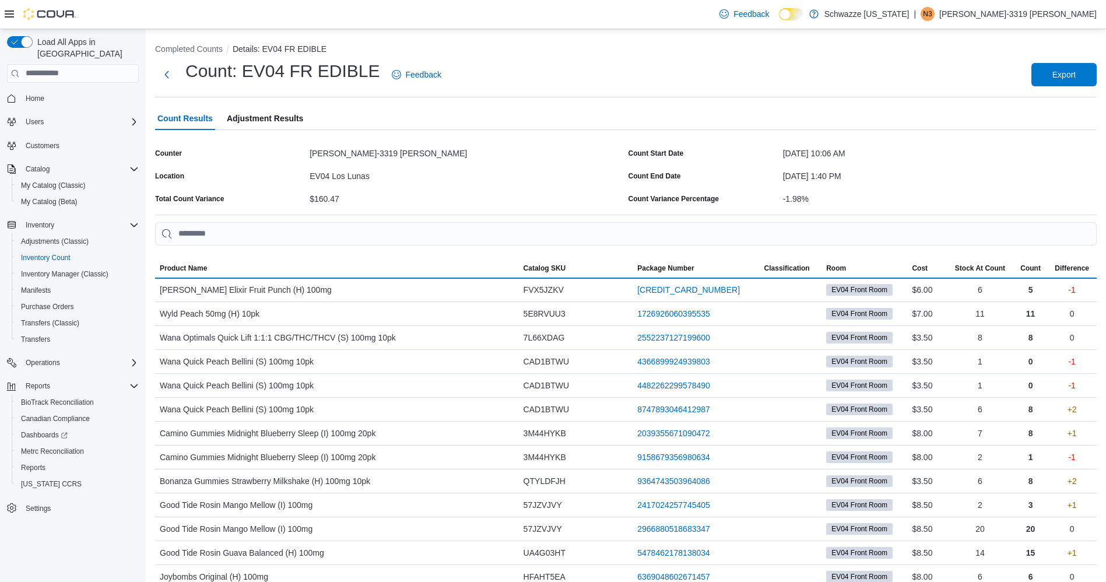
click at [262, 128] on span "Adjustment Results" at bounding box center [265, 118] width 76 height 23
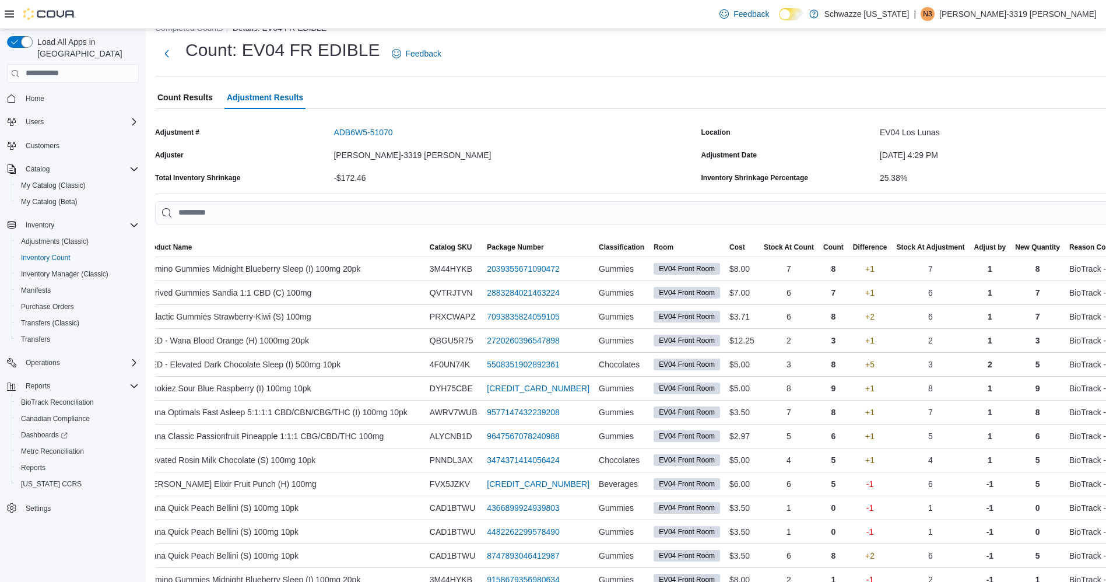
scroll to position [20, 0]
click at [40, 381] on span "Reports" at bounding box center [38, 385] width 24 height 9
click at [35, 463] on span "Reports" at bounding box center [33, 467] width 24 height 9
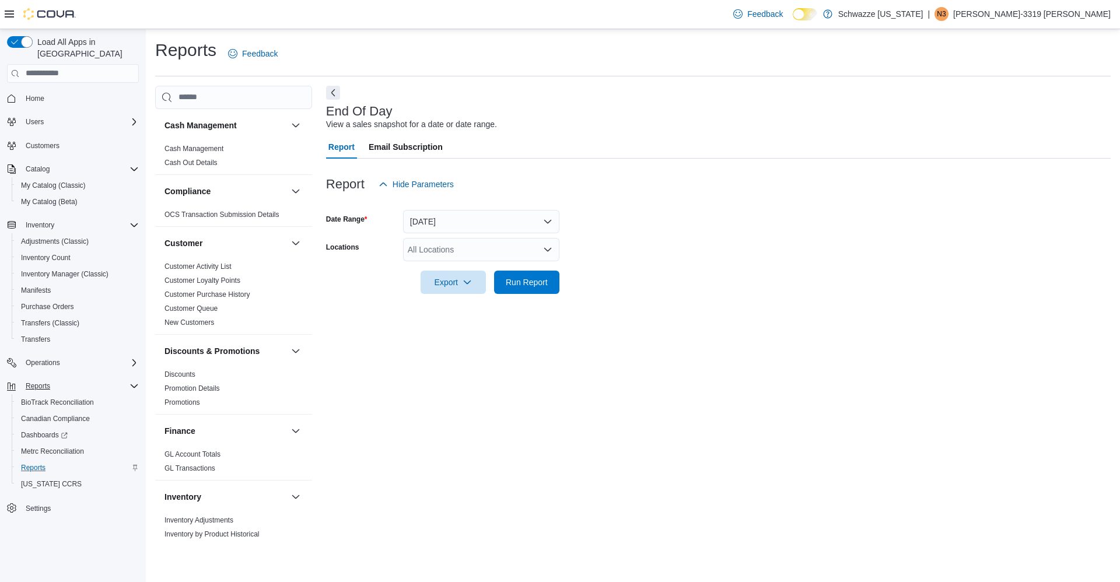
click at [490, 245] on div "All Locations" at bounding box center [481, 249] width 156 height 23
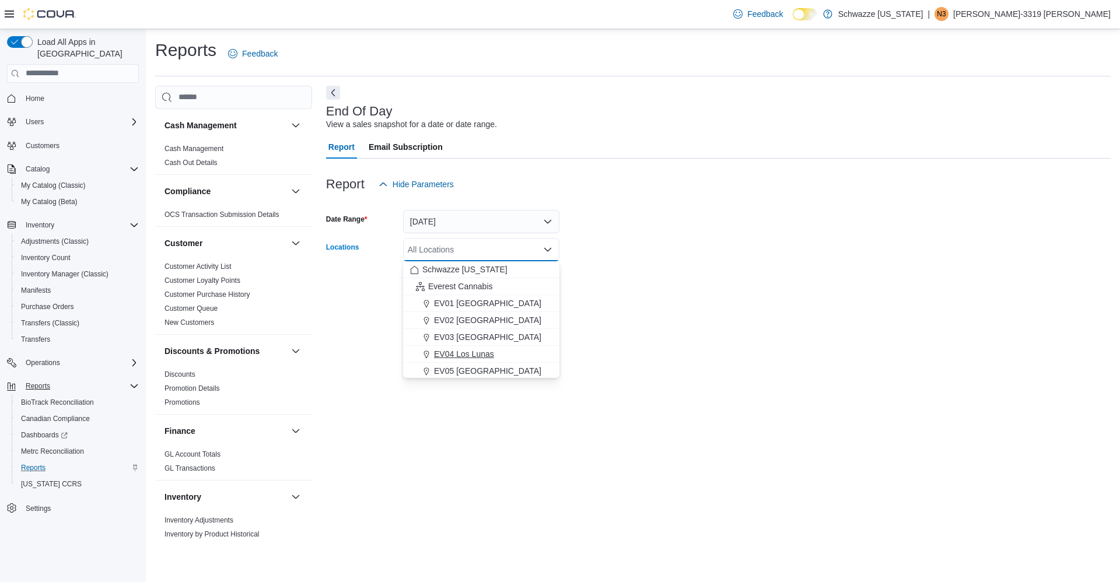
click at [465, 349] on span "EV04 Los Lunas" at bounding box center [464, 354] width 60 height 12
click at [653, 332] on div "End Of Day View a sales snapshot for a date or date range. Report Email Subscri…" at bounding box center [718, 316] width 784 height 460
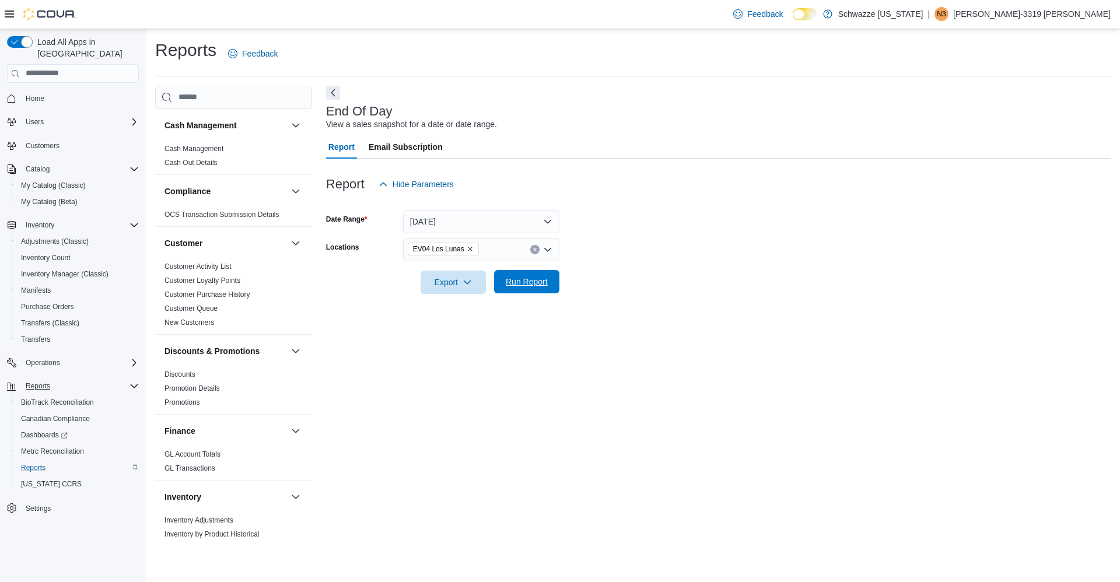
click at [526, 286] on span "Run Report" at bounding box center [527, 282] width 42 height 12
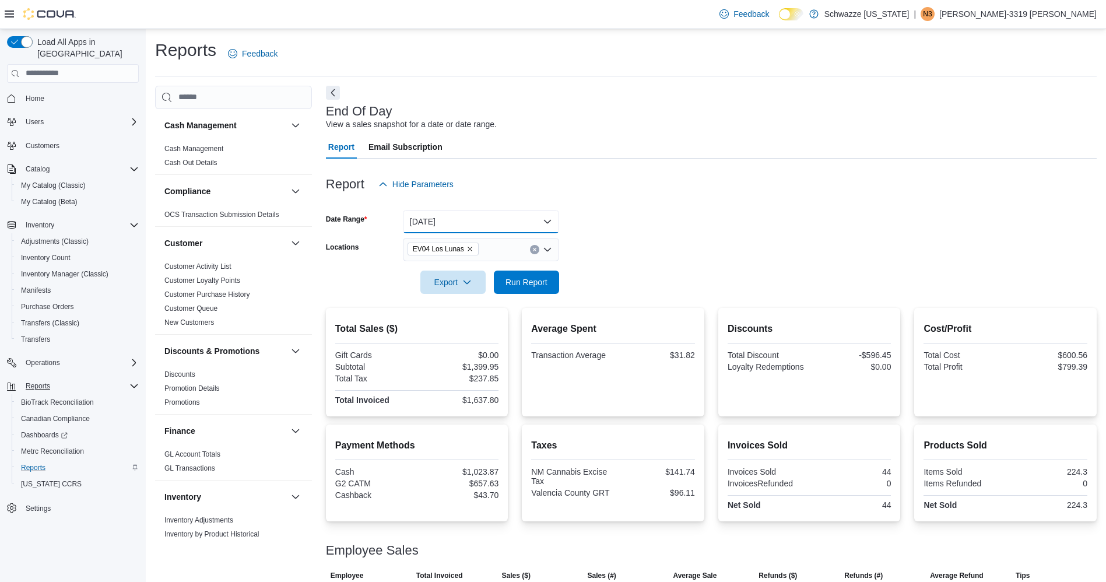
click at [495, 221] on button "[DATE]" at bounding box center [481, 221] width 156 height 23
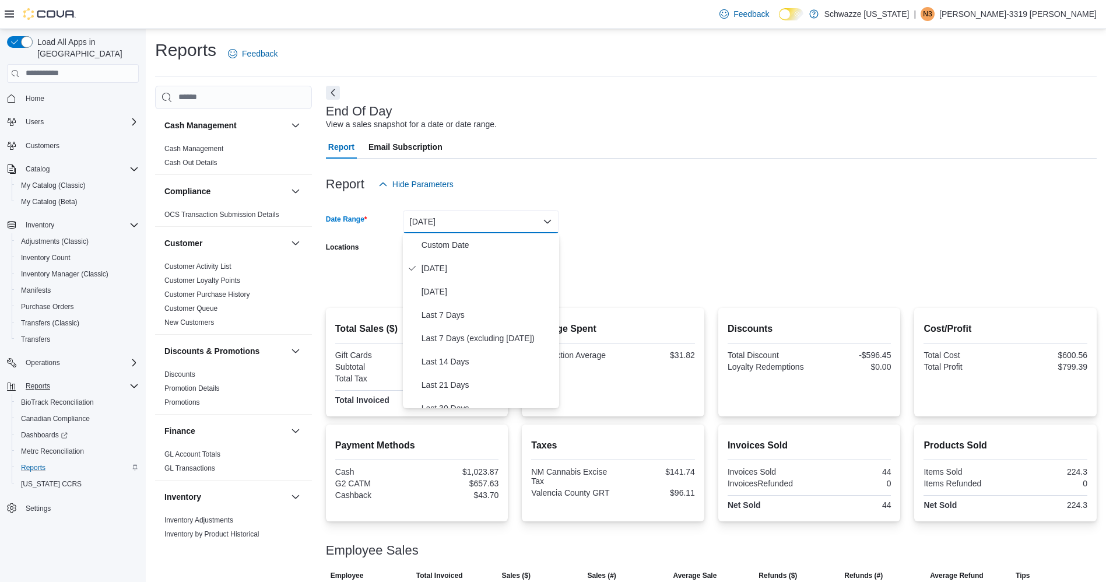
click at [654, 237] on form "Date Range [DATE] Locations EV04 Los Lunas Export Run Report" at bounding box center [711, 245] width 771 height 98
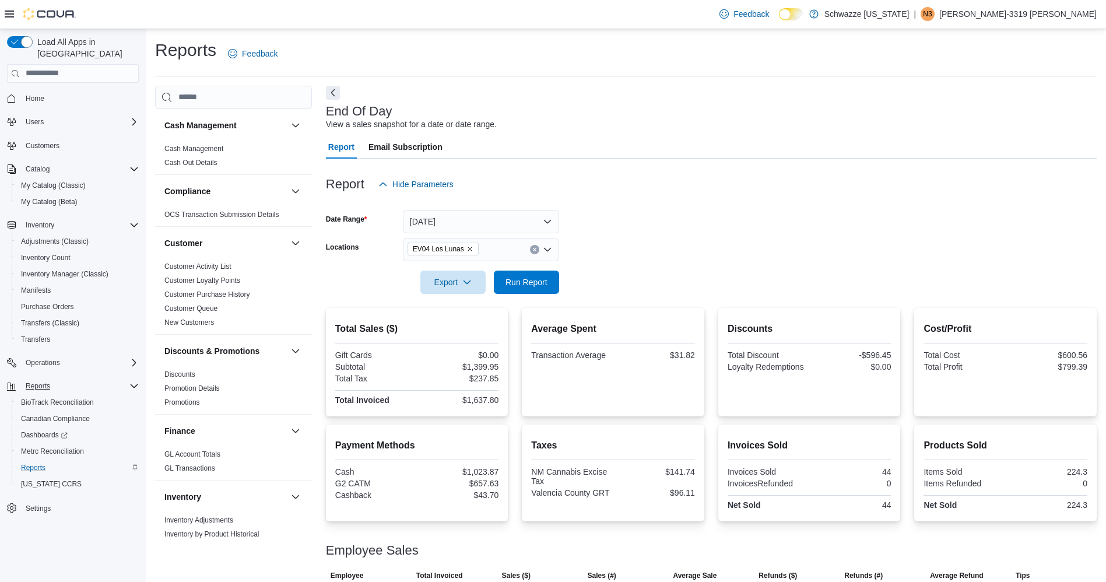
click at [484, 254] on div "EV04 Los Lunas" at bounding box center [481, 249] width 156 height 23
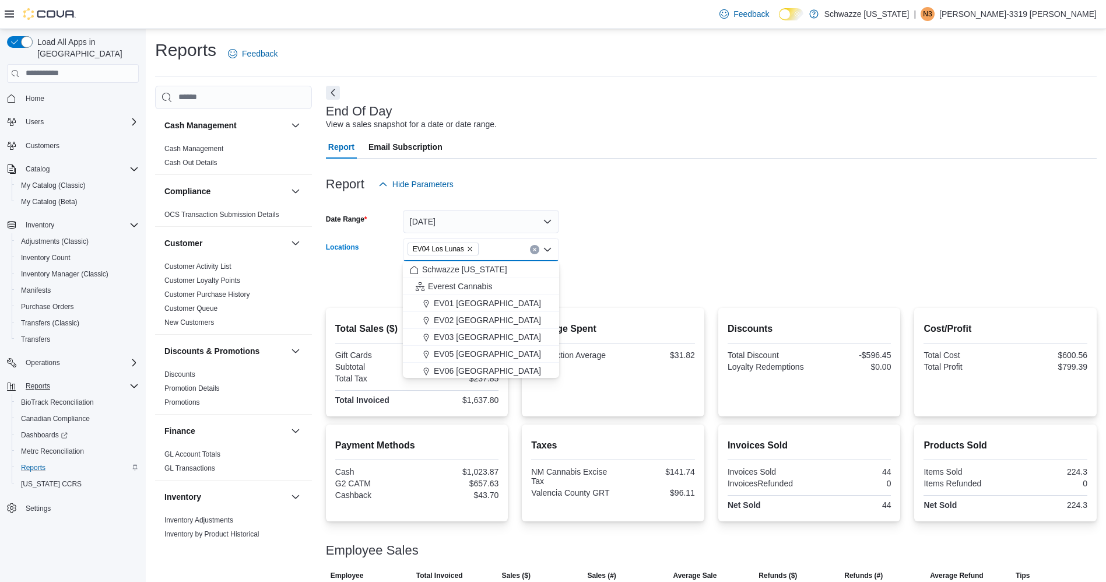
click at [467, 246] on icon "Remove EV04 Los Lunas from selection in this group" at bounding box center [470, 249] width 7 height 7
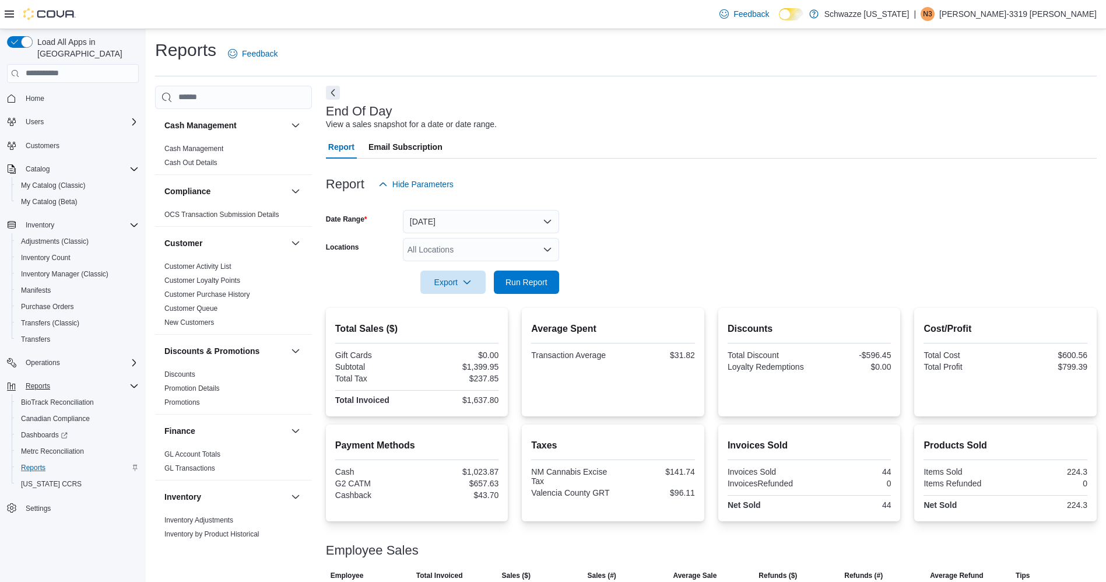
click at [711, 205] on div at bounding box center [711, 203] width 771 height 14
click at [477, 245] on div "All Locations" at bounding box center [481, 249] width 156 height 23
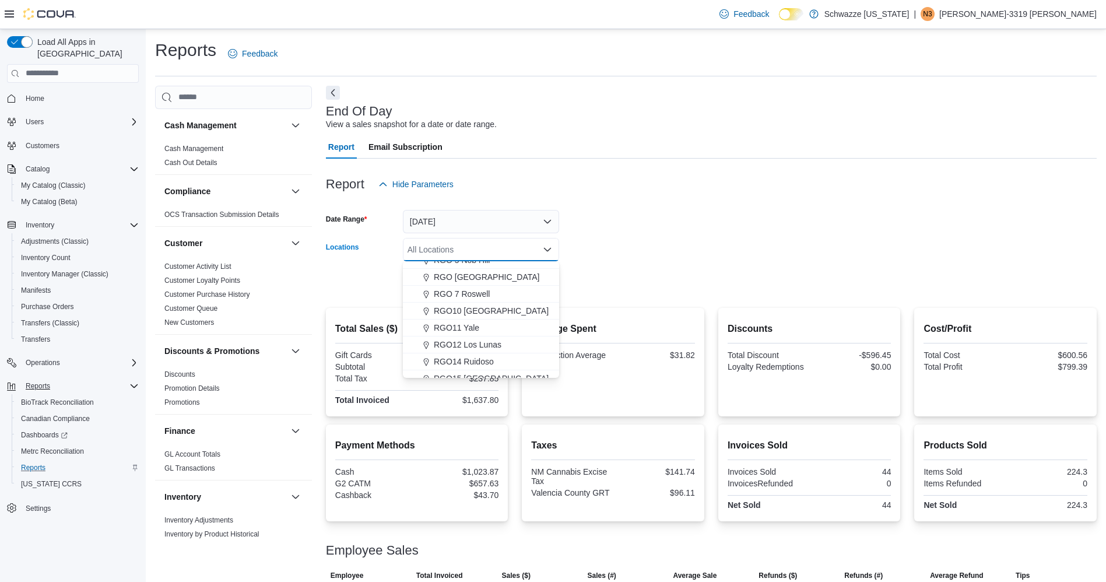
scroll to position [400, 0]
click at [463, 344] on span "RGO12 Los Lunas" at bounding box center [468, 343] width 68 height 12
click at [655, 253] on form "Date Range [DATE] Locations RGO12 [GEOGRAPHIC_DATA] Combo box. Selected. RGO12 …" at bounding box center [711, 245] width 771 height 98
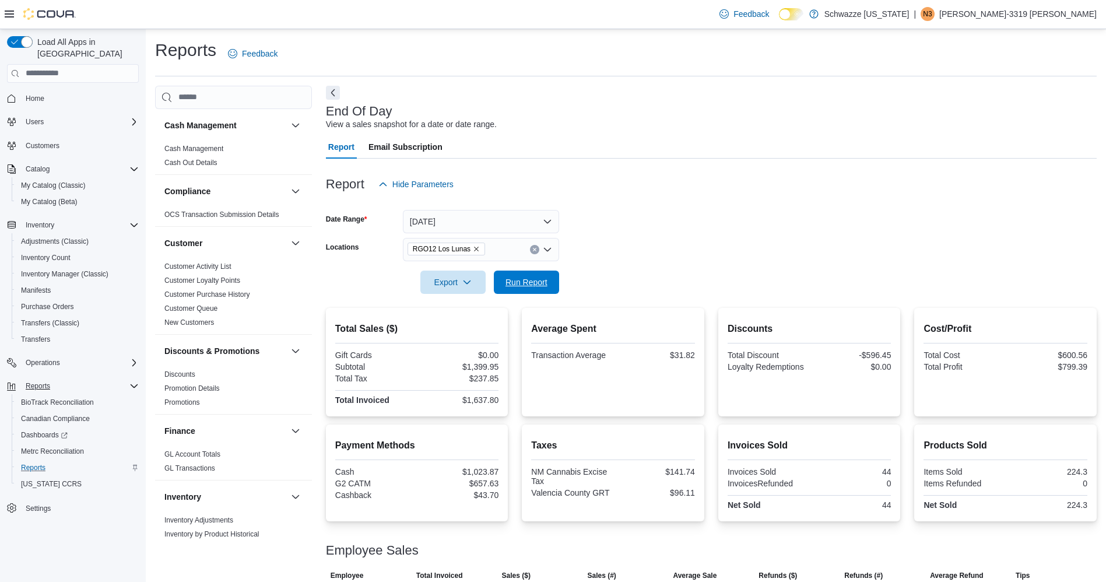
drag, startPoint x: 524, startPoint y: 273, endPoint x: 545, endPoint y: 294, distance: 29.7
click at [545, 294] on span "Run Report" at bounding box center [526, 282] width 51 height 23
click at [473, 247] on icon "Remove RGO12 Los Lunas from selection in this group" at bounding box center [476, 249] width 7 height 7
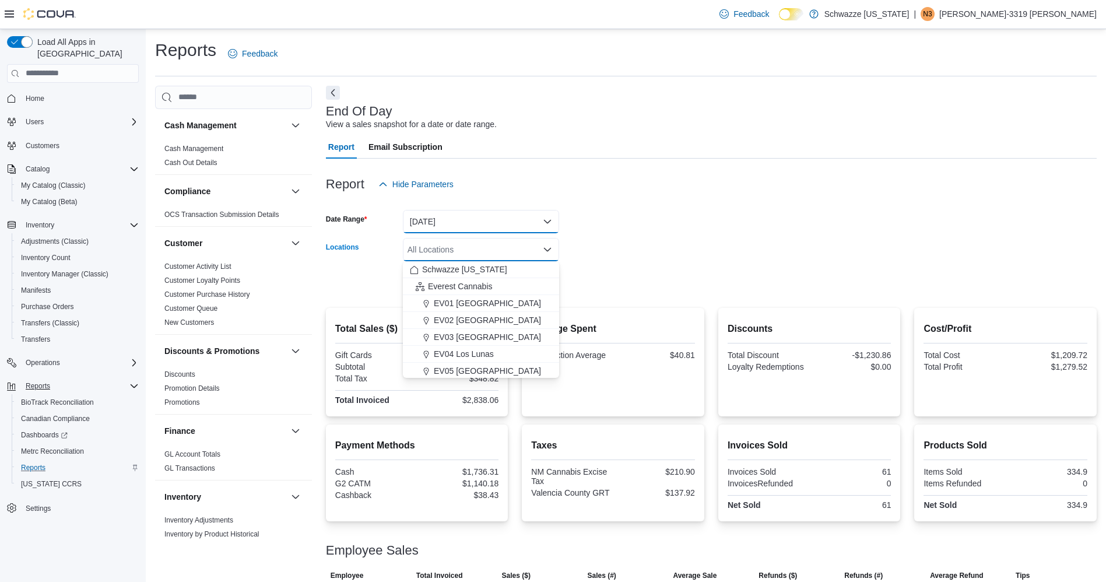
click at [446, 224] on button "[DATE]" at bounding box center [481, 221] width 156 height 23
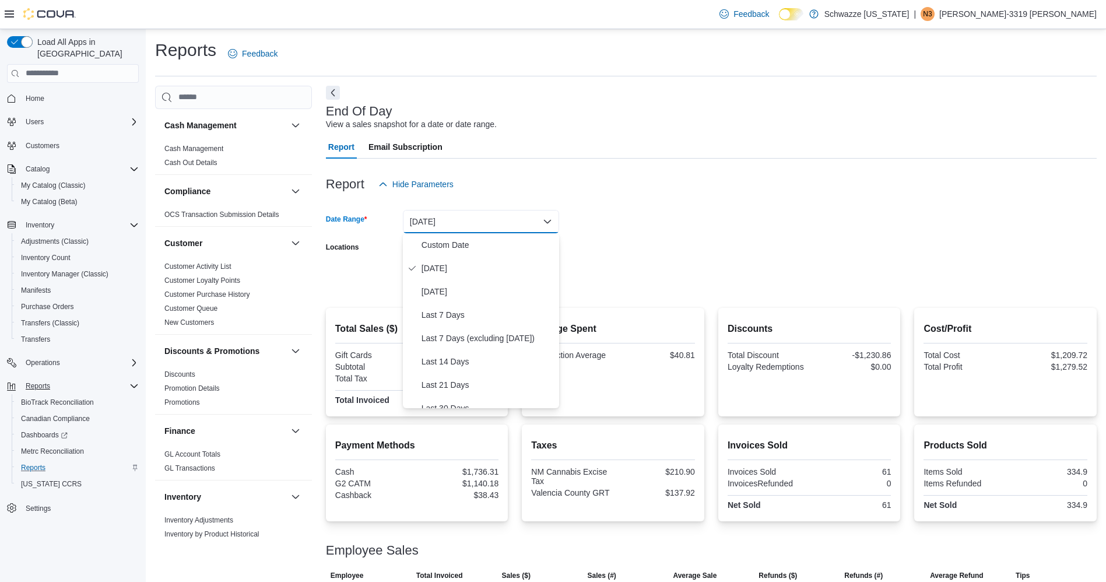
click at [663, 250] on form "Date Range [DATE] Locations All Locations Export Run Report" at bounding box center [711, 245] width 771 height 98
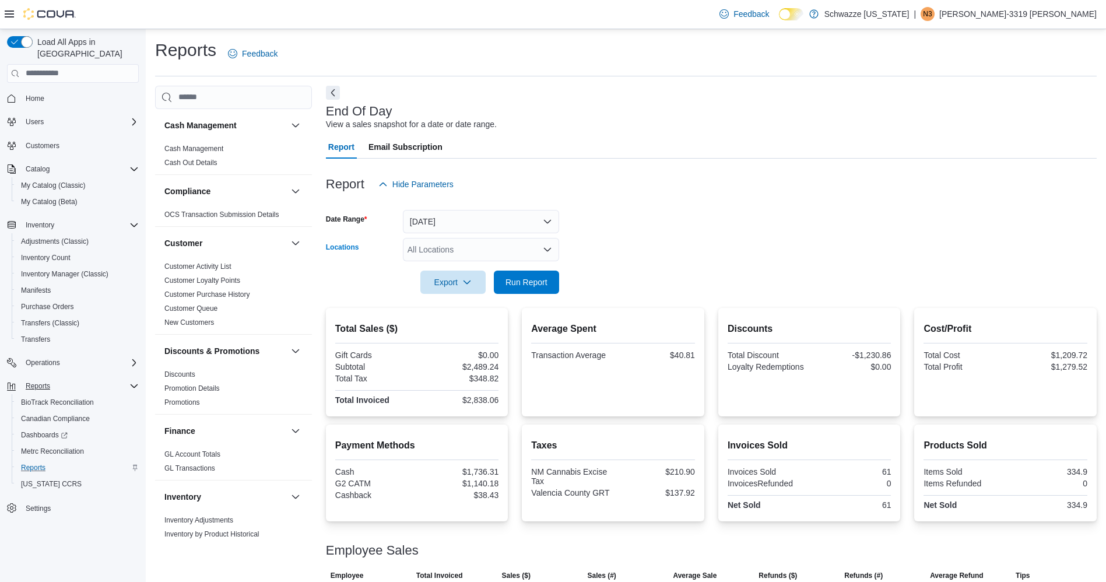
click at [476, 251] on div "All Locations" at bounding box center [481, 249] width 156 height 23
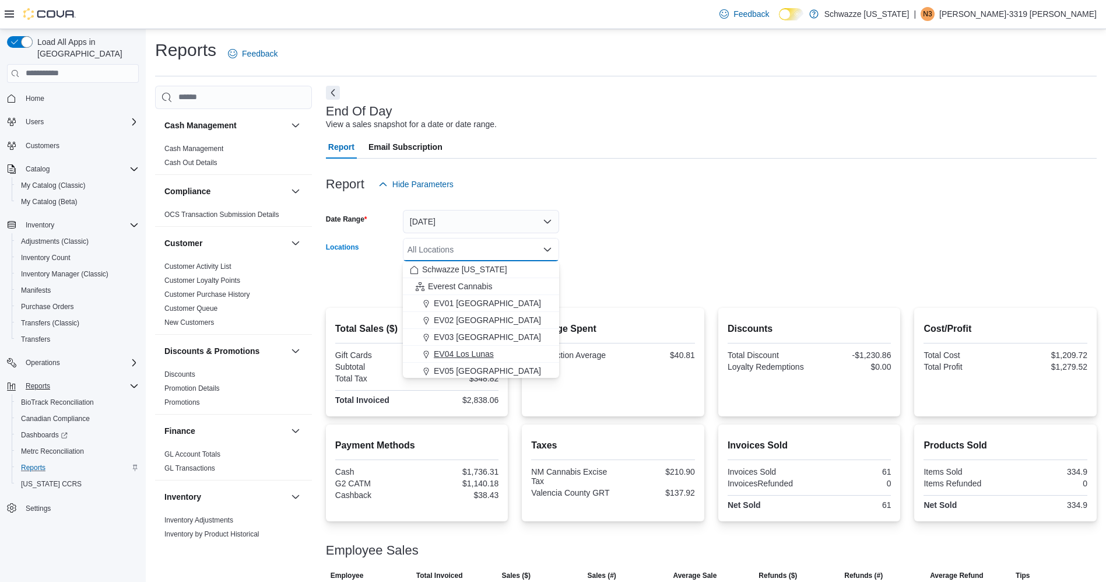
click at [484, 353] on span "EV04 Los Lunas" at bounding box center [464, 354] width 60 height 12
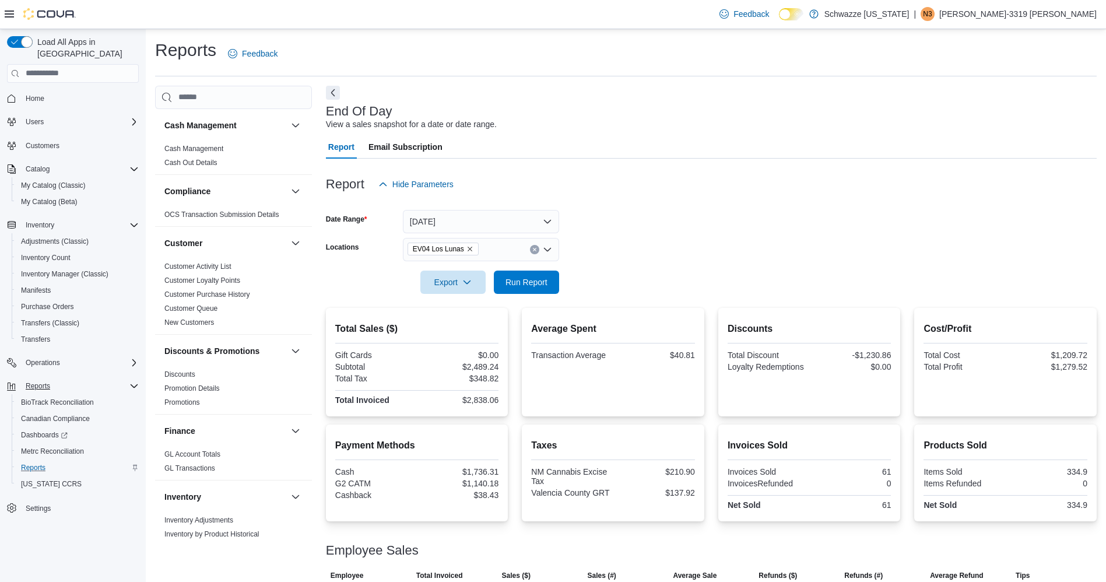
click at [679, 266] on div at bounding box center [711, 265] width 771 height 9
click at [527, 279] on span "Run Report" at bounding box center [527, 282] width 42 height 12
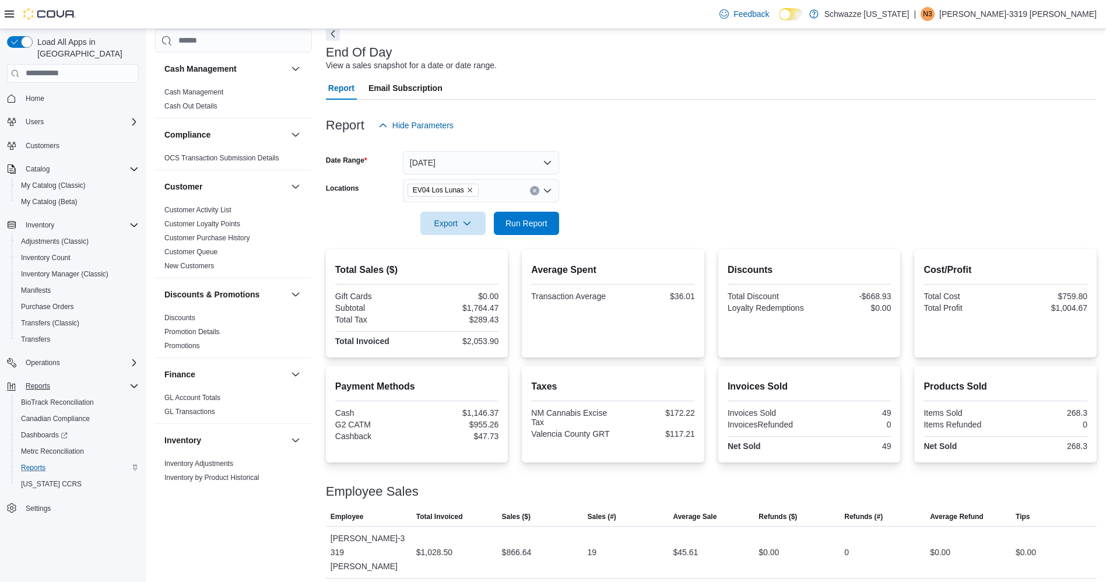
scroll to position [136, 0]
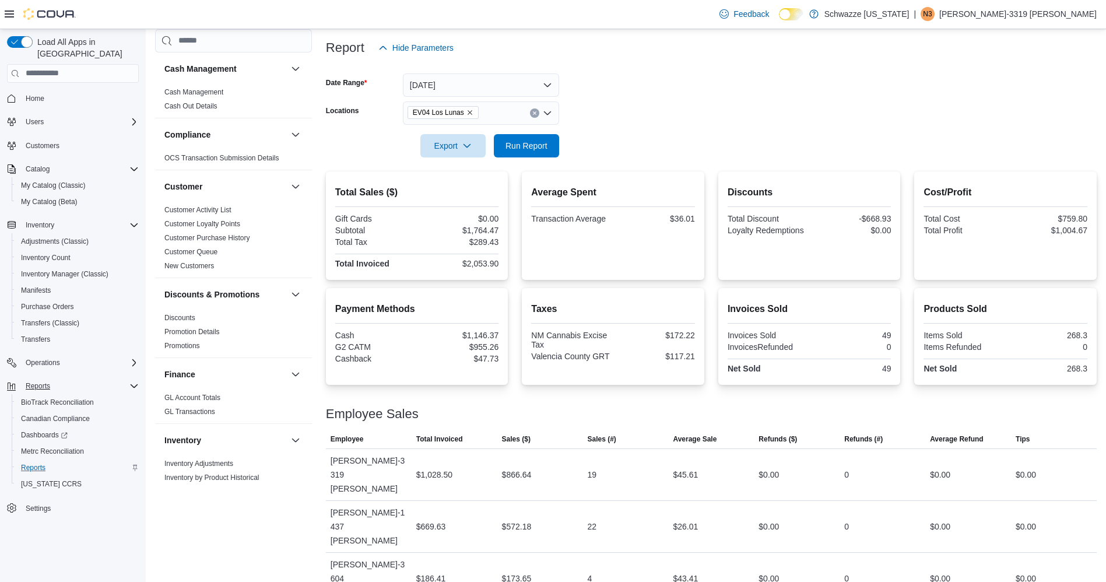
click at [587, 127] on div at bounding box center [711, 129] width 771 height 9
click at [50, 91] on span "Home" at bounding box center [80, 98] width 118 height 15
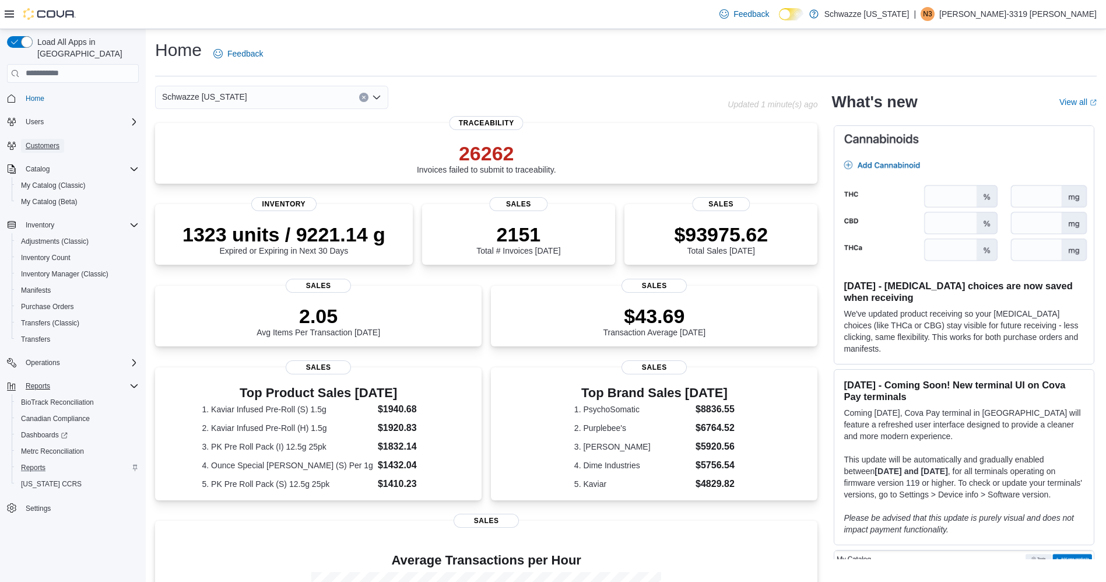
click at [63, 139] on link "Customers" at bounding box center [42, 146] width 43 height 14
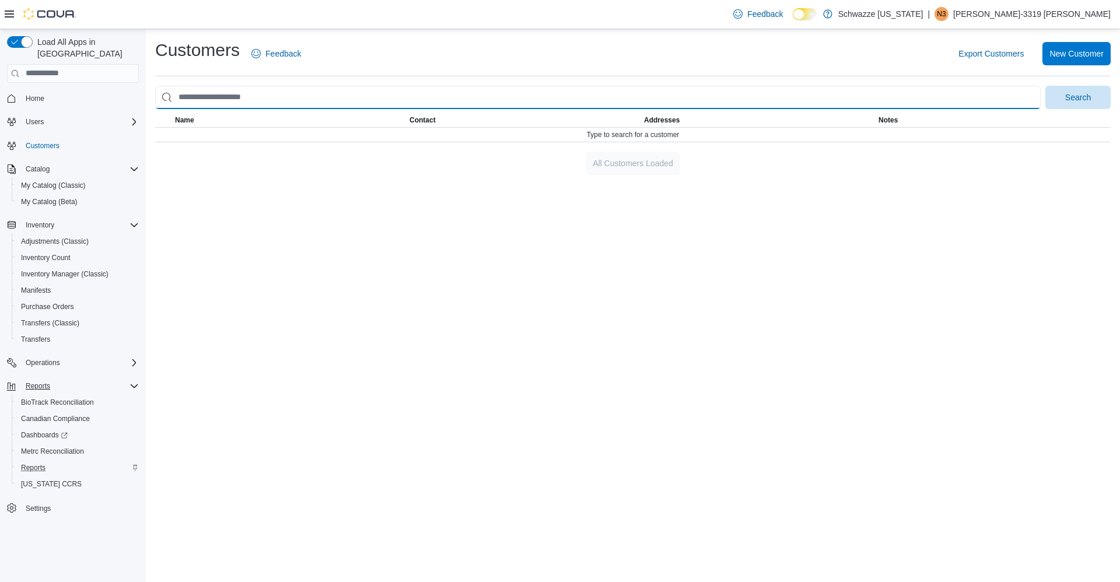
click at [277, 96] on input "search" at bounding box center [597, 97] width 885 height 23
click at [1045, 86] on button "Search" at bounding box center [1077, 97] width 65 height 23
click at [381, 88] on input "**********" at bounding box center [597, 97] width 885 height 23
